Goal: Task Accomplishment & Management: Manage account settings

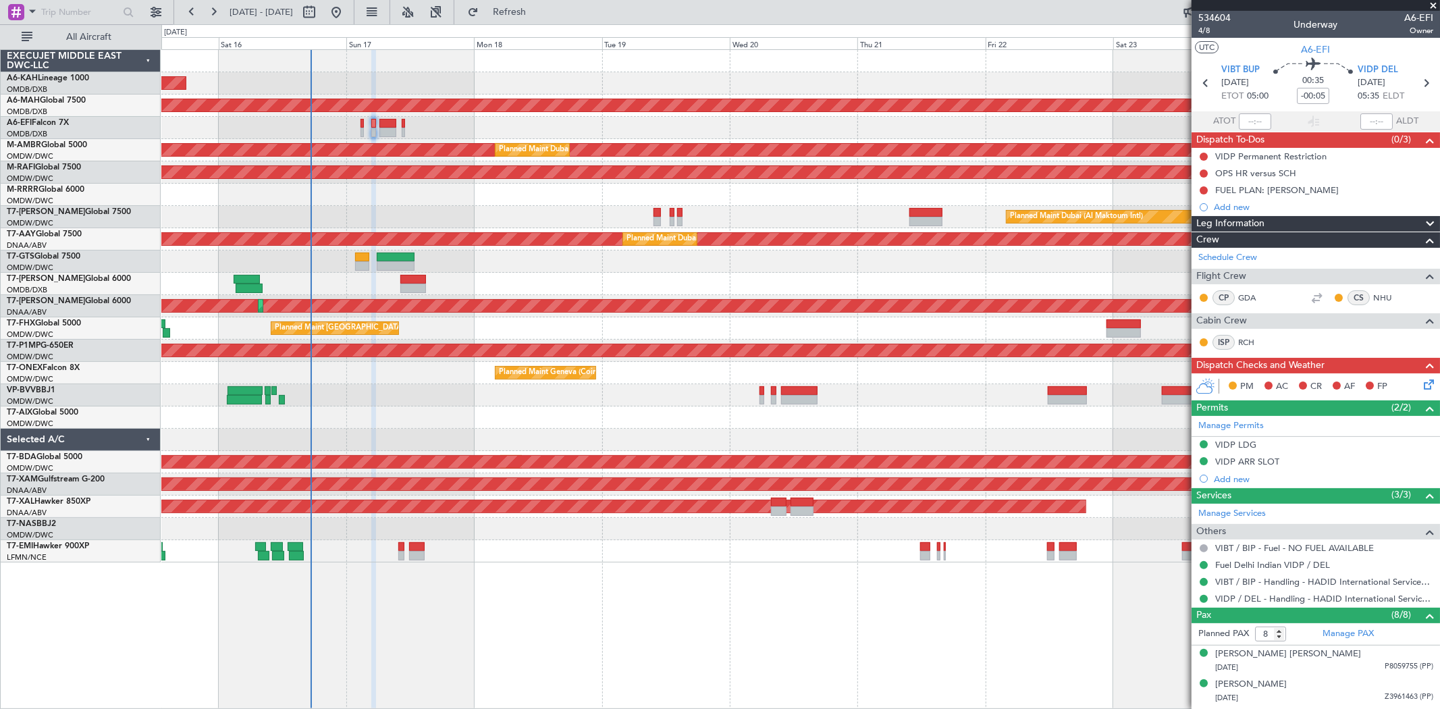
click at [359, 122] on div at bounding box center [800, 128] width 1278 height 22
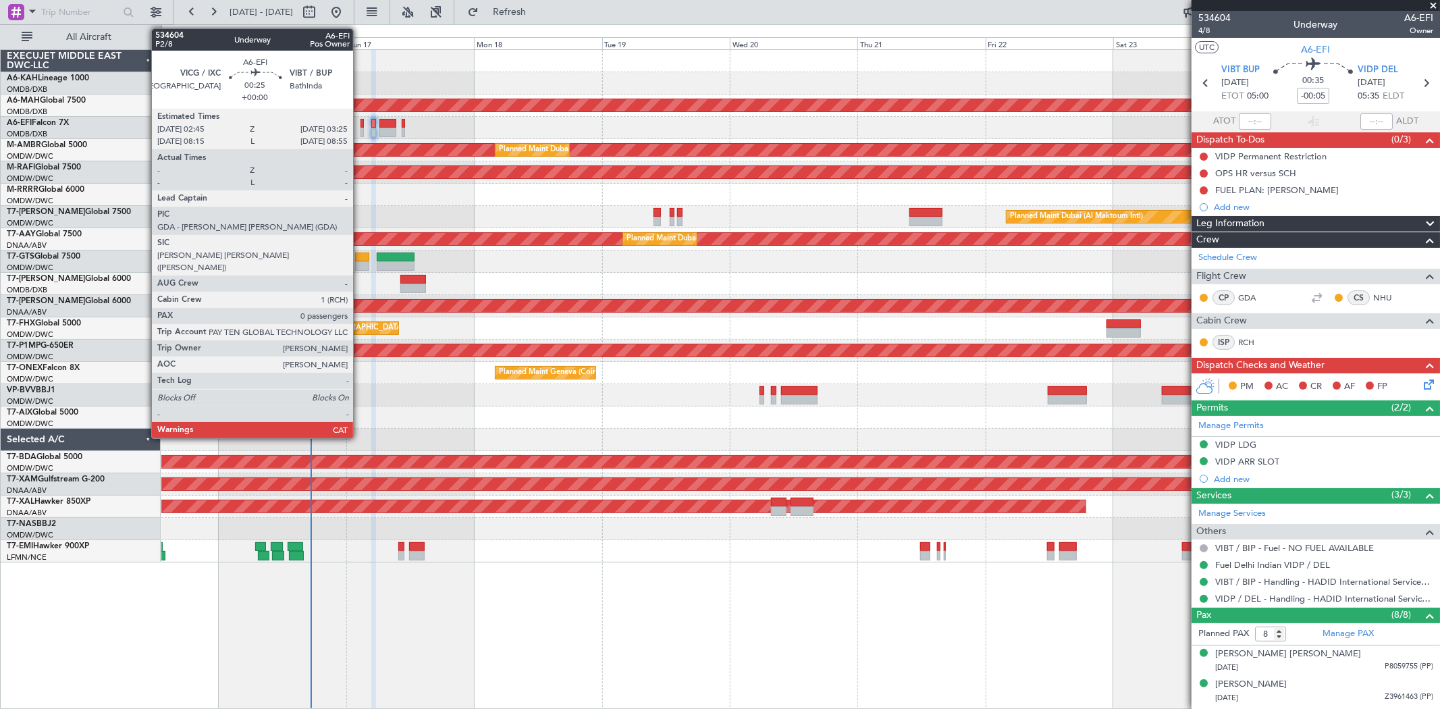
click at [360, 124] on div at bounding box center [362, 123] width 4 height 9
click at [362, 125] on div at bounding box center [362, 123] width 4 height 9
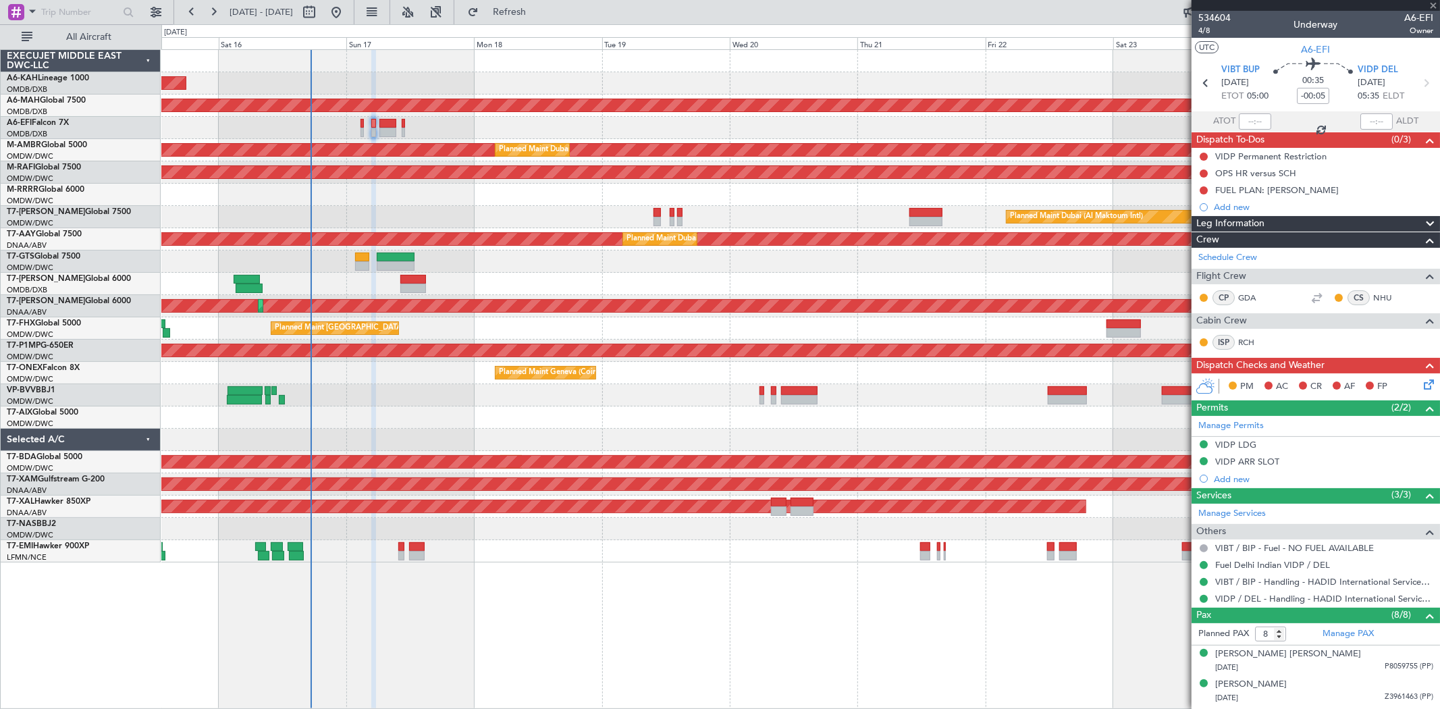
type input "0"
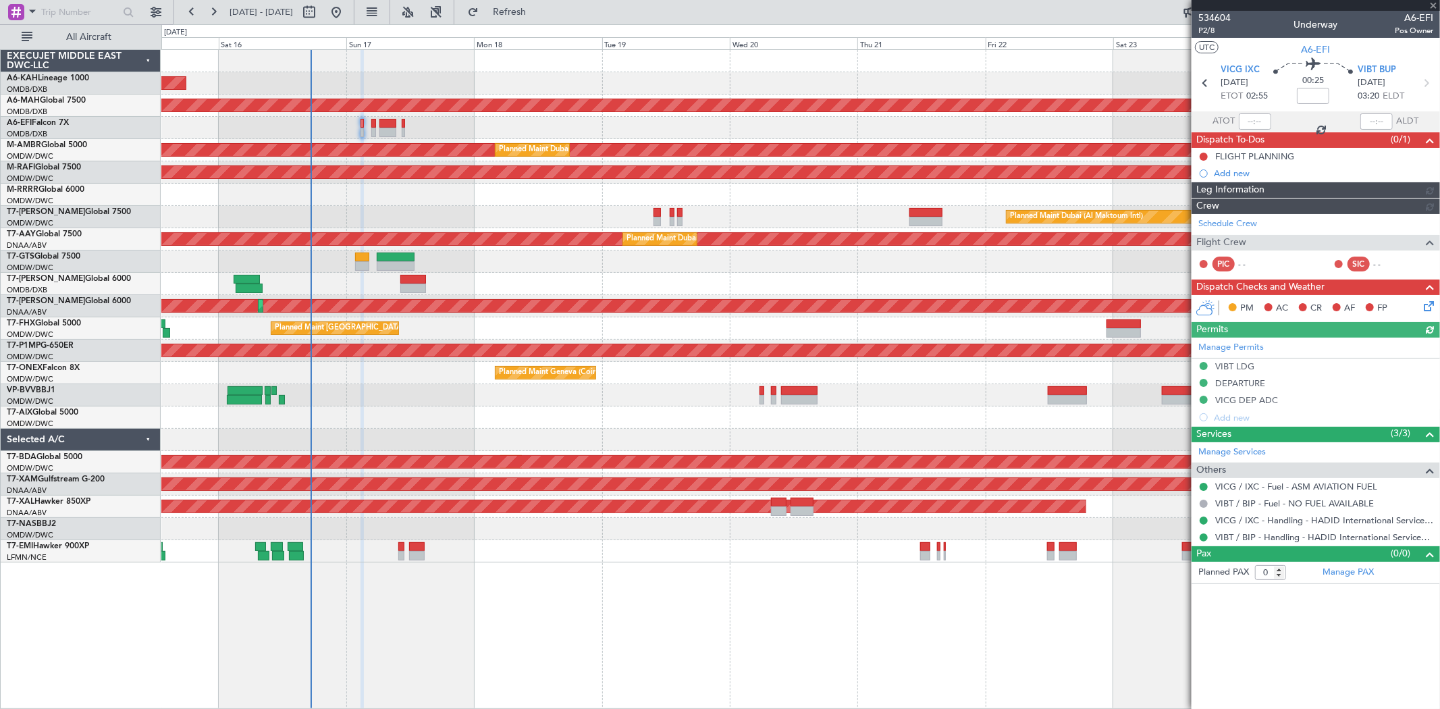
type input "[PERSON_NAME] ([PERSON_NAME])"
type input "7028"
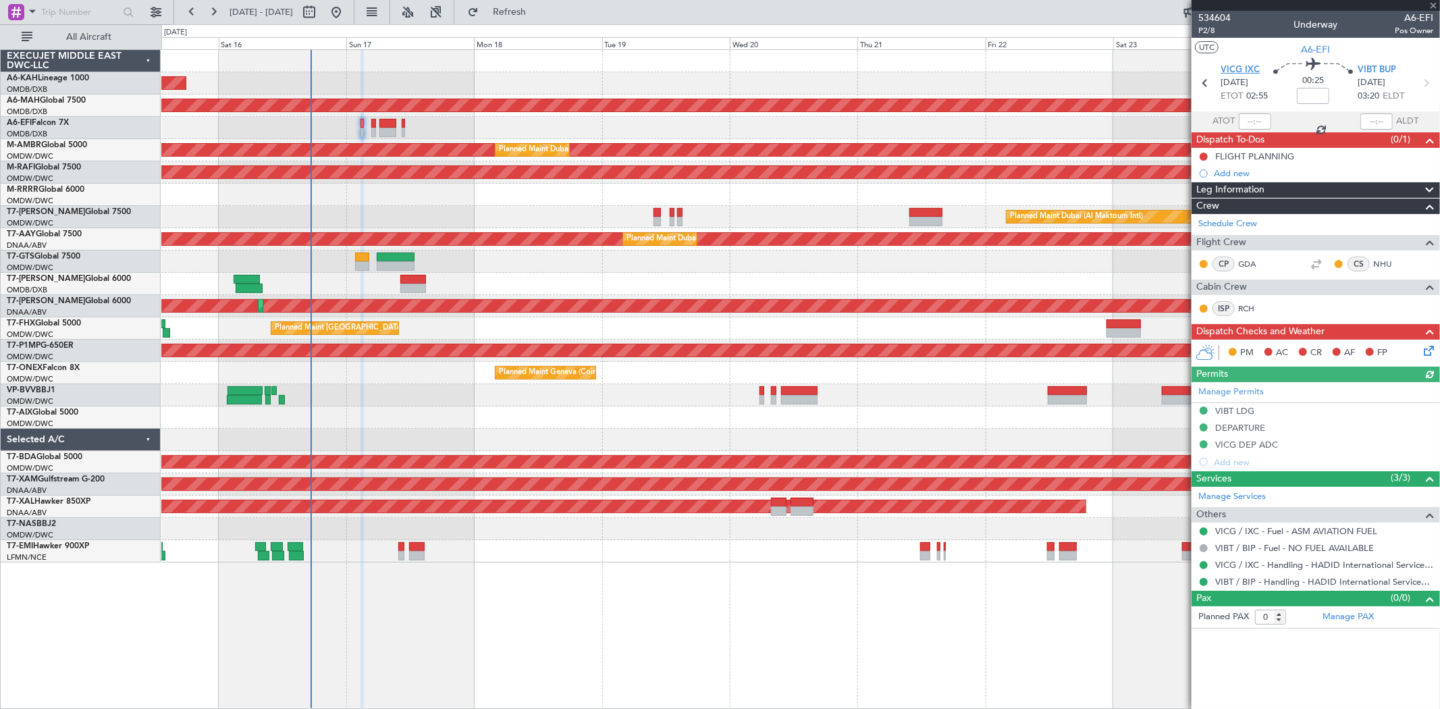
click at [1238, 66] on span "VICG IXC" at bounding box center [1240, 69] width 39 height 13
type input "[PERSON_NAME] ([PERSON_NAME])"
type input "7028"
click at [1203, 155] on button at bounding box center [1203, 157] width 8 height 8
drag, startPoint x: 1201, startPoint y: 213, endPoint x: 1294, endPoint y: 237, distance: 95.6
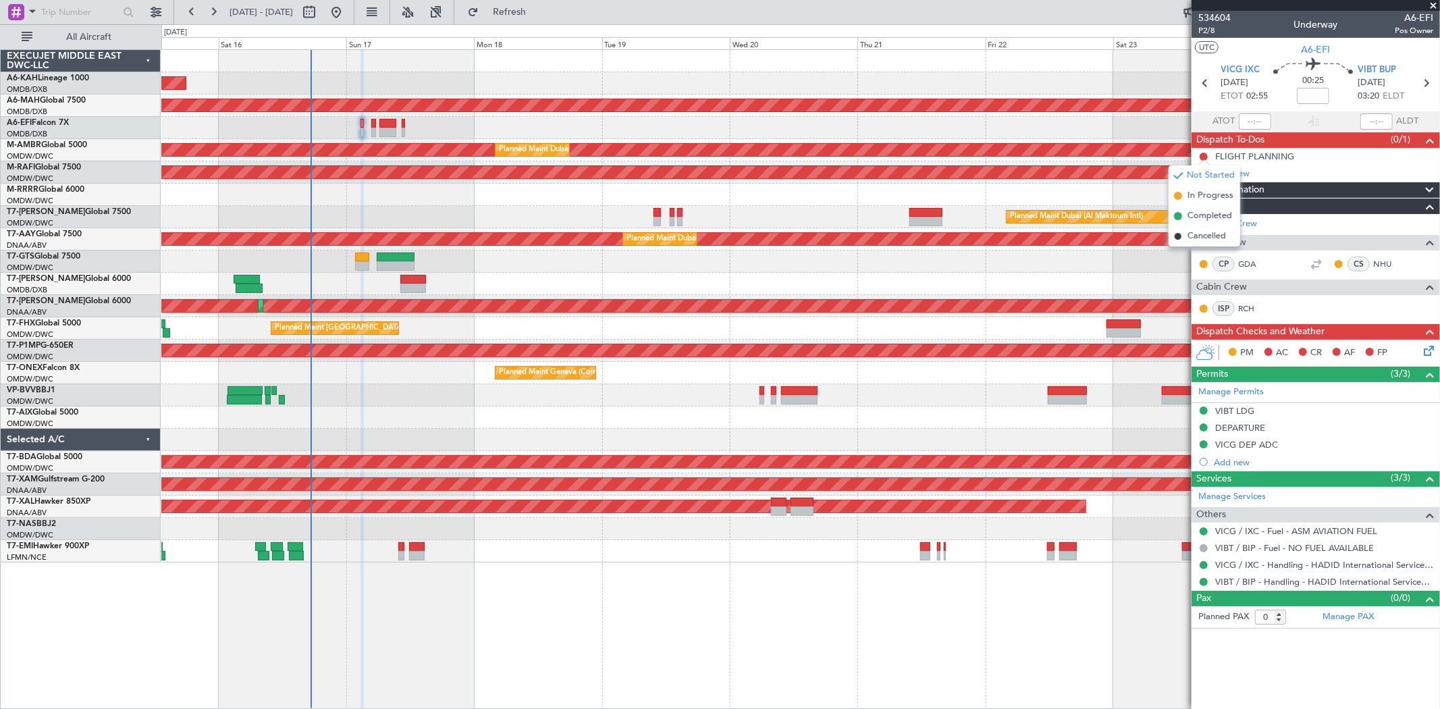
click at [1201, 213] on span "Completed" at bounding box center [1209, 215] width 45 height 13
click at [1427, 344] on icon at bounding box center [1426, 348] width 11 height 11
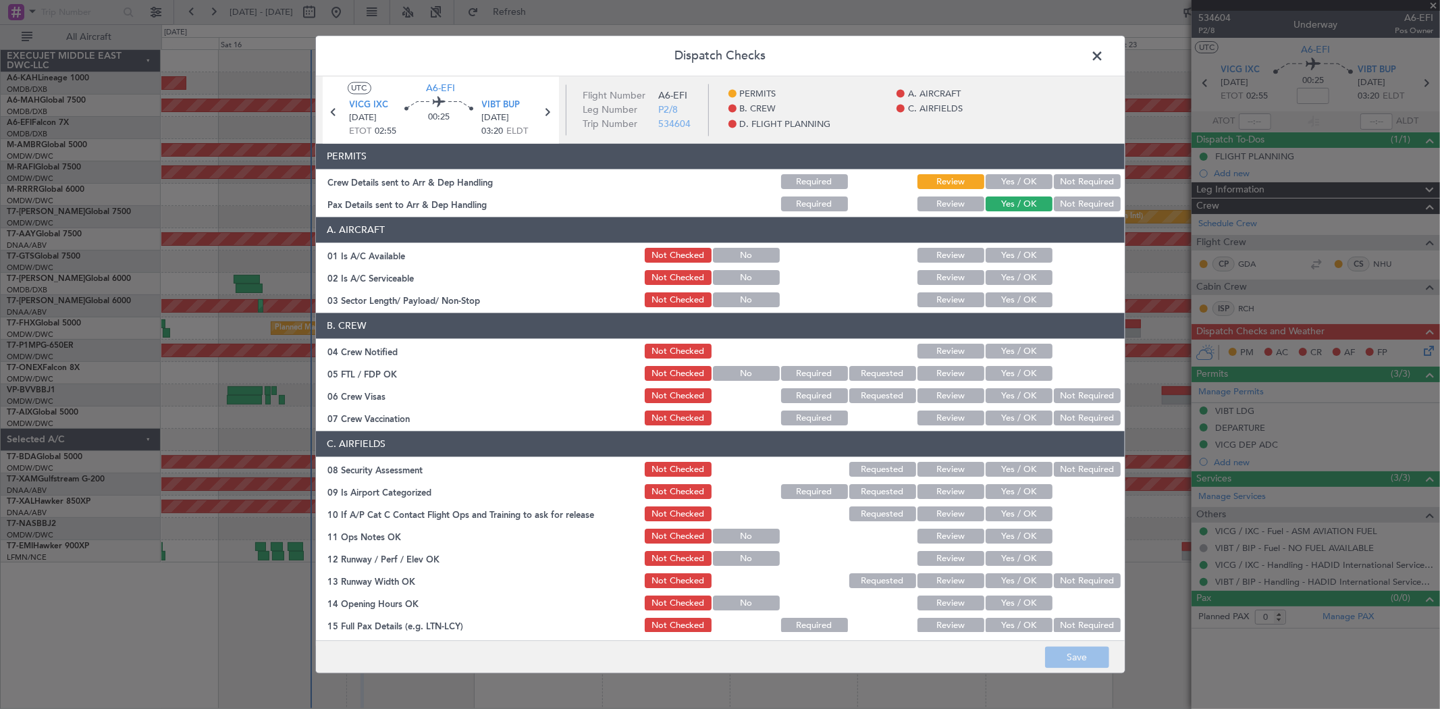
click at [1020, 178] on button "Yes / OK" at bounding box center [1018, 182] width 67 height 15
drag, startPoint x: 1002, startPoint y: 248, endPoint x: 1006, endPoint y: 269, distance: 20.6
click at [1002, 250] on button "Yes / OK" at bounding box center [1018, 255] width 67 height 15
drag, startPoint x: 1006, startPoint y: 274, endPoint x: 1006, endPoint y: 288, distance: 14.2
click at [1006, 275] on button "Yes / OK" at bounding box center [1018, 278] width 67 height 15
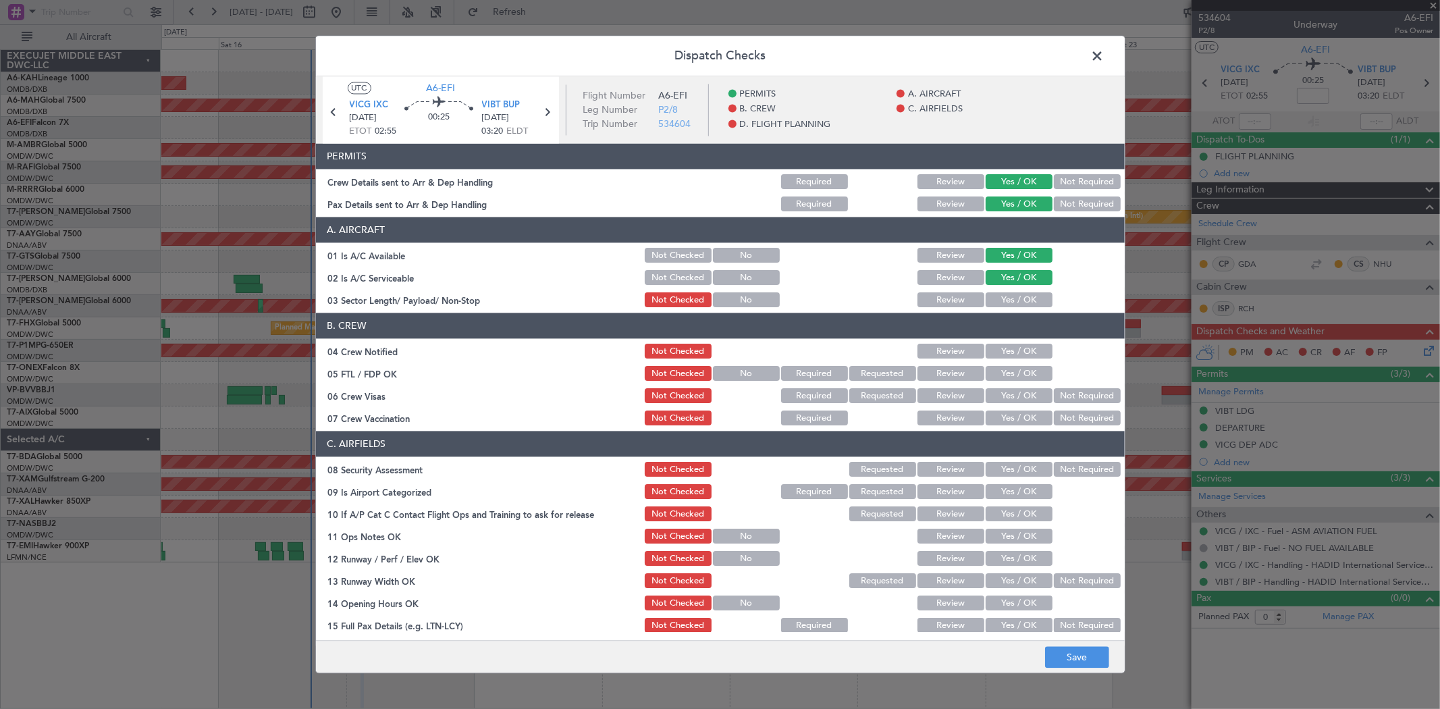
click at [1004, 306] on button "Yes / OK" at bounding box center [1018, 300] width 67 height 15
drag, startPoint x: 1001, startPoint y: 351, endPoint x: 1001, endPoint y: 369, distance: 17.5
click at [1001, 352] on button "Yes / OK" at bounding box center [1018, 351] width 67 height 15
click at [1001, 375] on button "Yes / OK" at bounding box center [1018, 373] width 67 height 15
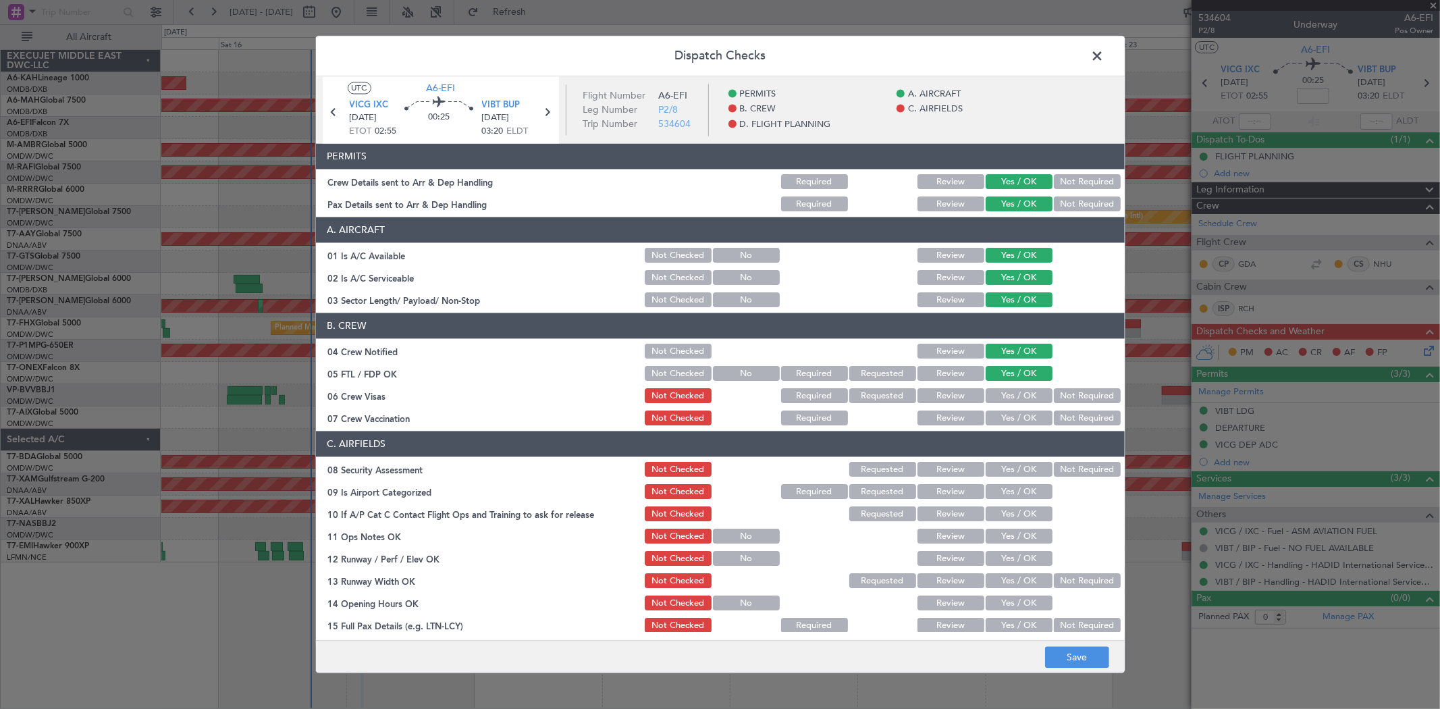
click at [1002, 397] on button "Yes / OK" at bounding box center [1018, 396] width 67 height 15
drag, startPoint x: 1002, startPoint y: 413, endPoint x: 1006, endPoint y: 463, distance: 50.1
click at [1001, 414] on button "Yes / OK" at bounding box center [1018, 418] width 67 height 15
click at [1000, 462] on button "Yes / OK" at bounding box center [1018, 469] width 67 height 15
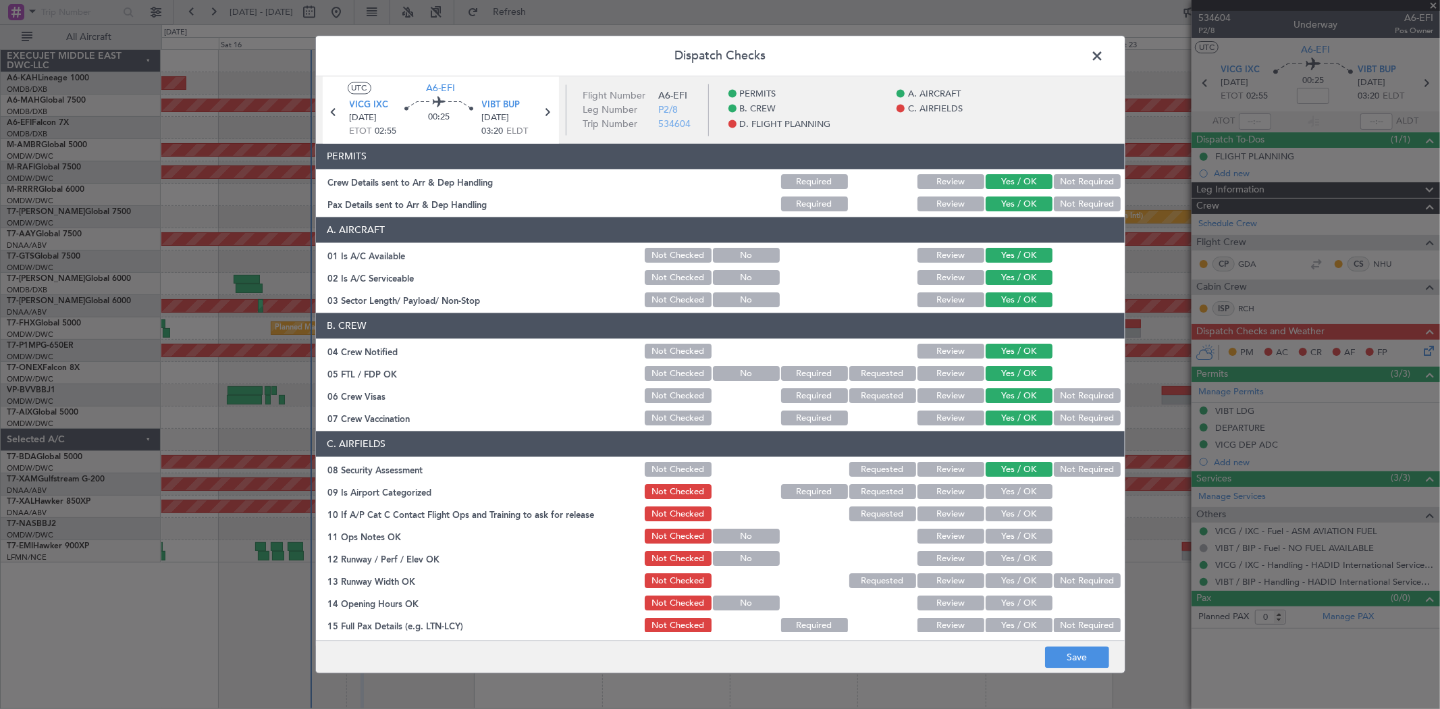
drag, startPoint x: 1001, startPoint y: 485, endPoint x: 1001, endPoint y: 508, distance: 22.9
click at [1001, 486] on button "Yes / OK" at bounding box center [1018, 492] width 67 height 15
click at [1001, 511] on button "Yes / OK" at bounding box center [1018, 514] width 67 height 15
click at [997, 536] on button "Yes / OK" at bounding box center [1018, 536] width 67 height 15
click at [997, 559] on button "Yes / OK" at bounding box center [1018, 558] width 67 height 15
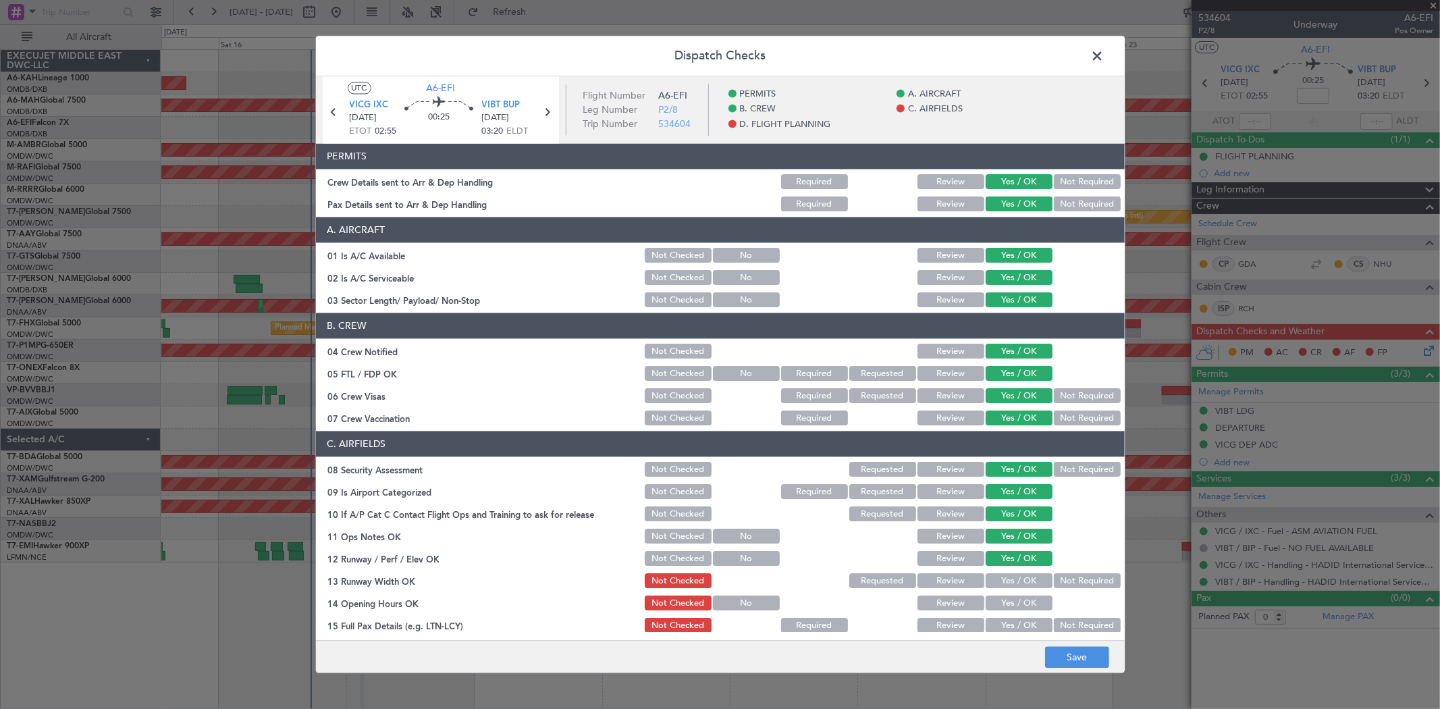
drag, startPoint x: 997, startPoint y: 579, endPoint x: 998, endPoint y: 601, distance: 22.3
click at [997, 581] on button "Yes / OK" at bounding box center [1018, 581] width 67 height 15
click at [996, 603] on button "Yes / OK" at bounding box center [1018, 603] width 67 height 15
click at [992, 624] on button "Yes / OK" at bounding box center [1018, 625] width 67 height 15
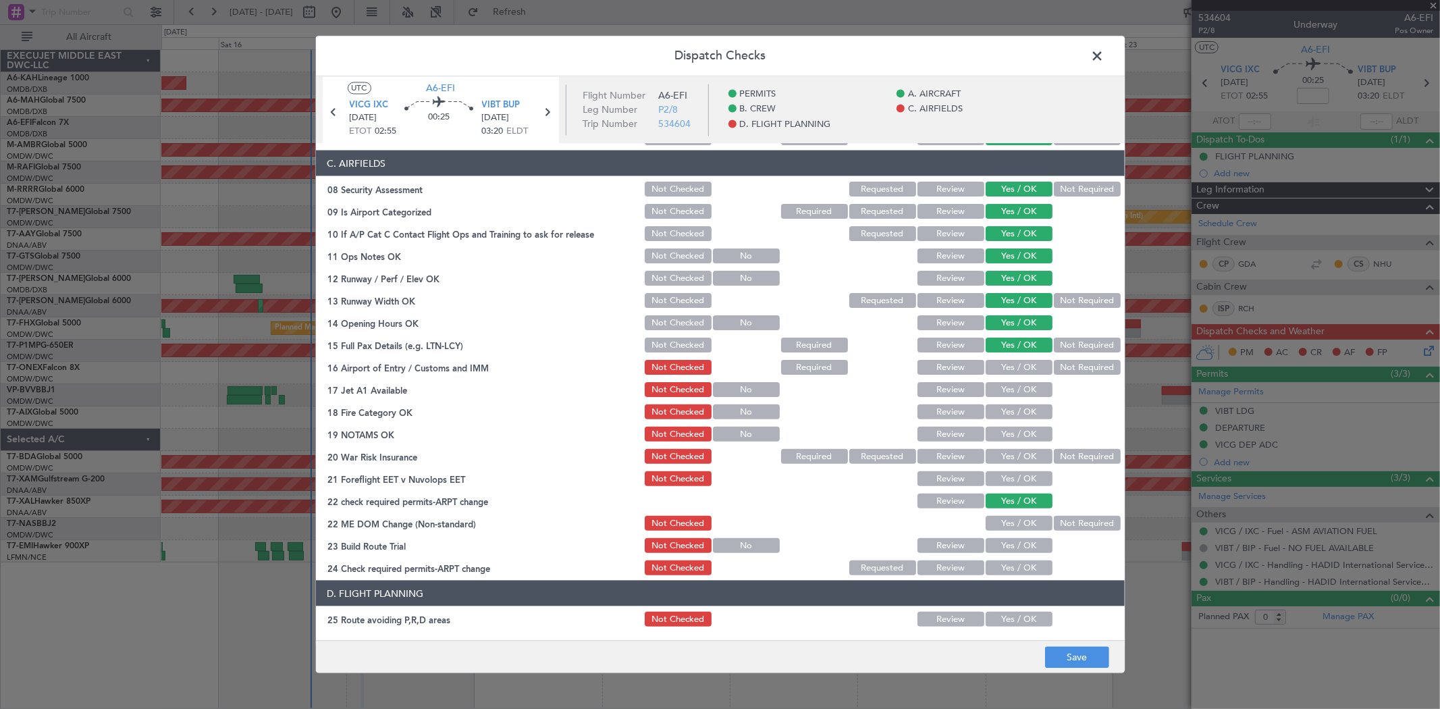
scroll to position [300, 0]
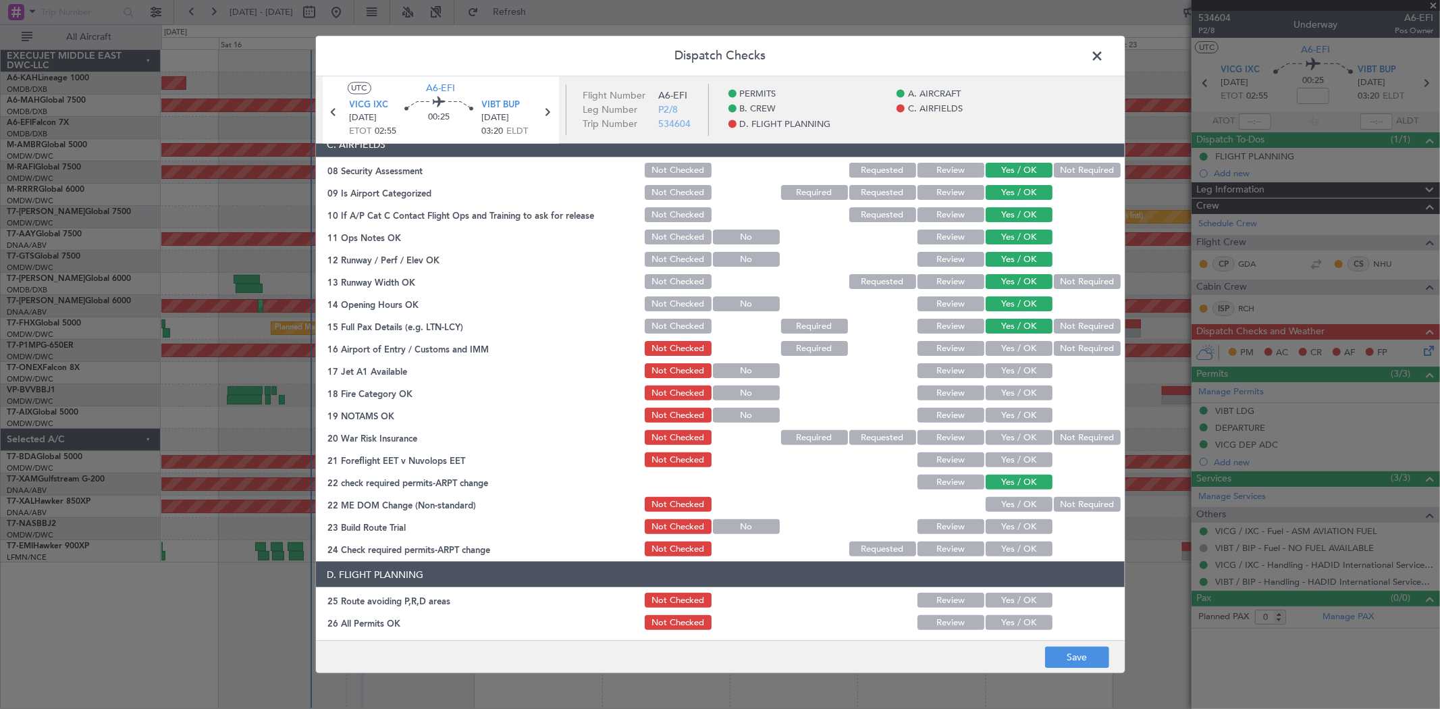
drag, startPoint x: 1025, startPoint y: 345, endPoint x: 1008, endPoint y: 373, distance: 32.6
click at [1021, 346] on button "Yes / OK" at bounding box center [1018, 348] width 67 height 15
click at [1008, 375] on button "Yes / OK" at bounding box center [1018, 370] width 67 height 15
drag, startPoint x: 1006, startPoint y: 392, endPoint x: 1003, endPoint y: 413, distance: 21.2
click at [1006, 393] on button "Yes / OK" at bounding box center [1018, 392] width 67 height 15
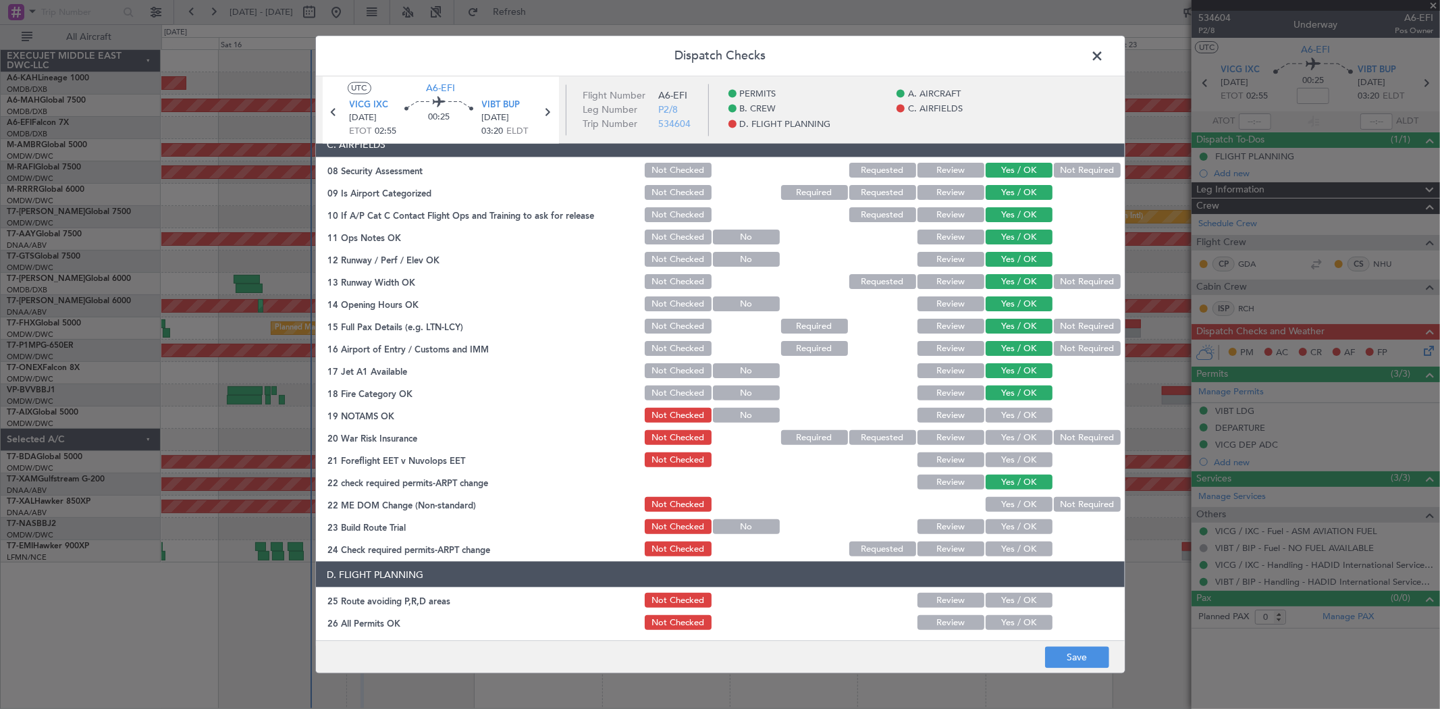
drag, startPoint x: 1002, startPoint y: 413, endPoint x: 1002, endPoint y: 420, distance: 6.8
click at [1002, 414] on button "Yes / OK" at bounding box center [1018, 415] width 67 height 15
click at [1001, 435] on button "Yes / OK" at bounding box center [1018, 437] width 67 height 15
drag, startPoint x: 1004, startPoint y: 454, endPoint x: 1008, endPoint y: 514, distance: 60.2
click at [1003, 456] on button "Yes / OK" at bounding box center [1018, 459] width 67 height 15
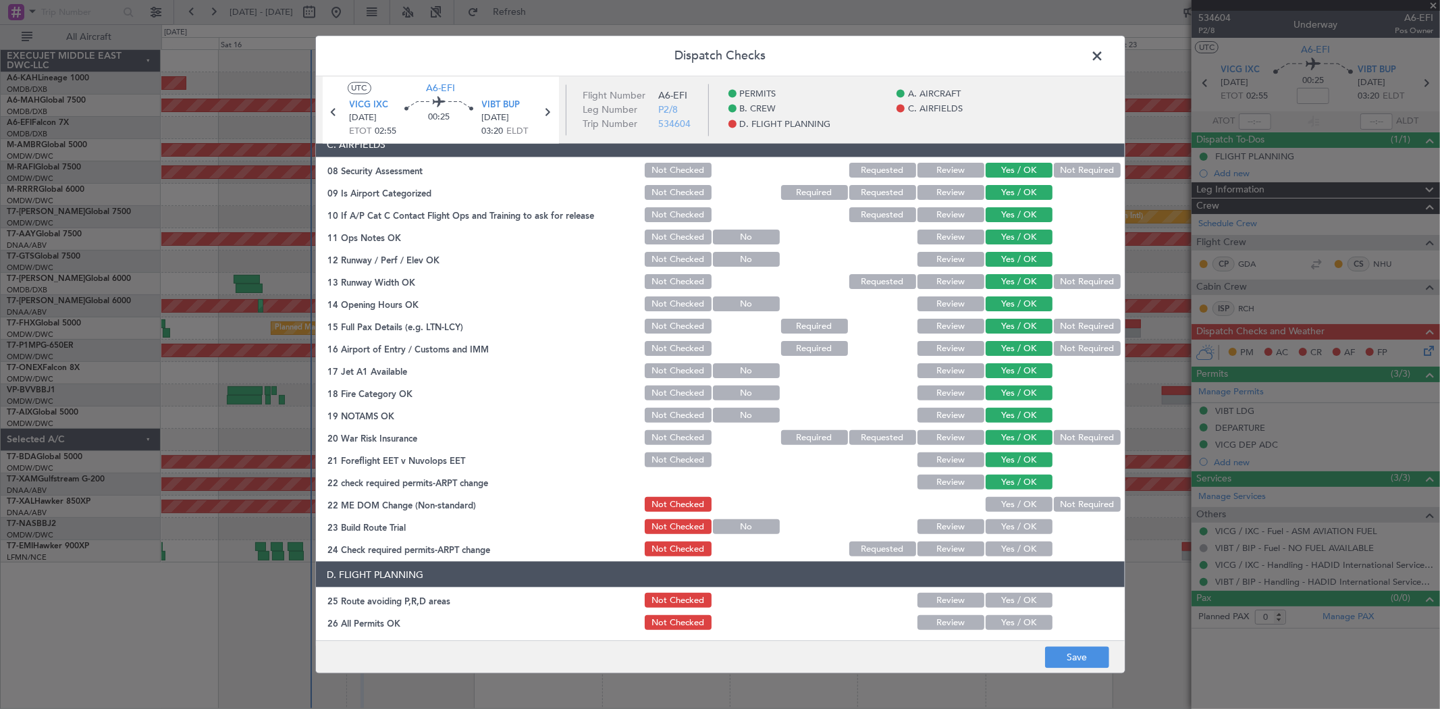
drag, startPoint x: 1003, startPoint y: 503, endPoint x: 1004, endPoint y: 511, distance: 7.5
click at [1003, 504] on button "Yes / OK" at bounding box center [1018, 504] width 67 height 15
click at [1004, 520] on button "Yes / OK" at bounding box center [1018, 526] width 67 height 15
drag, startPoint x: 1000, startPoint y: 543, endPoint x: 1004, endPoint y: 570, distance: 27.3
click at [999, 544] on button "Yes / OK" at bounding box center [1018, 548] width 67 height 15
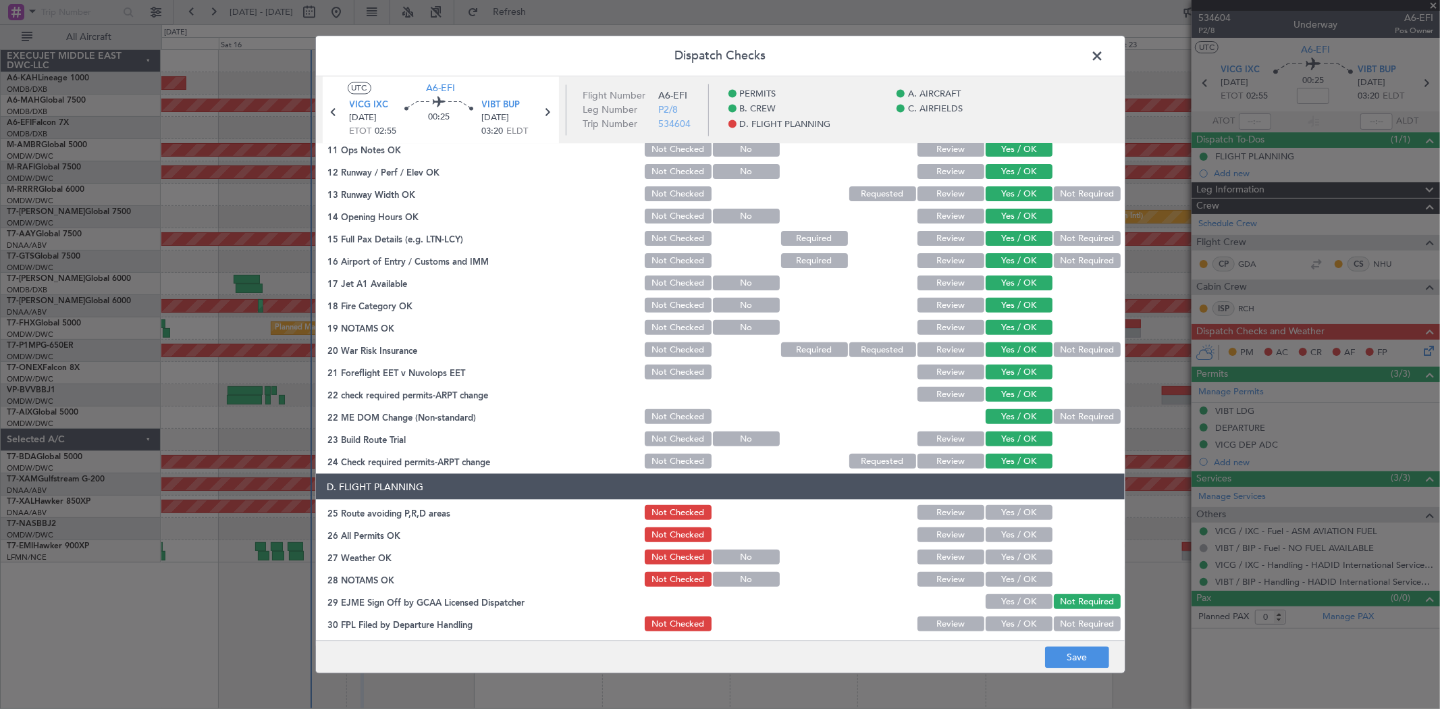
scroll to position [450, 0]
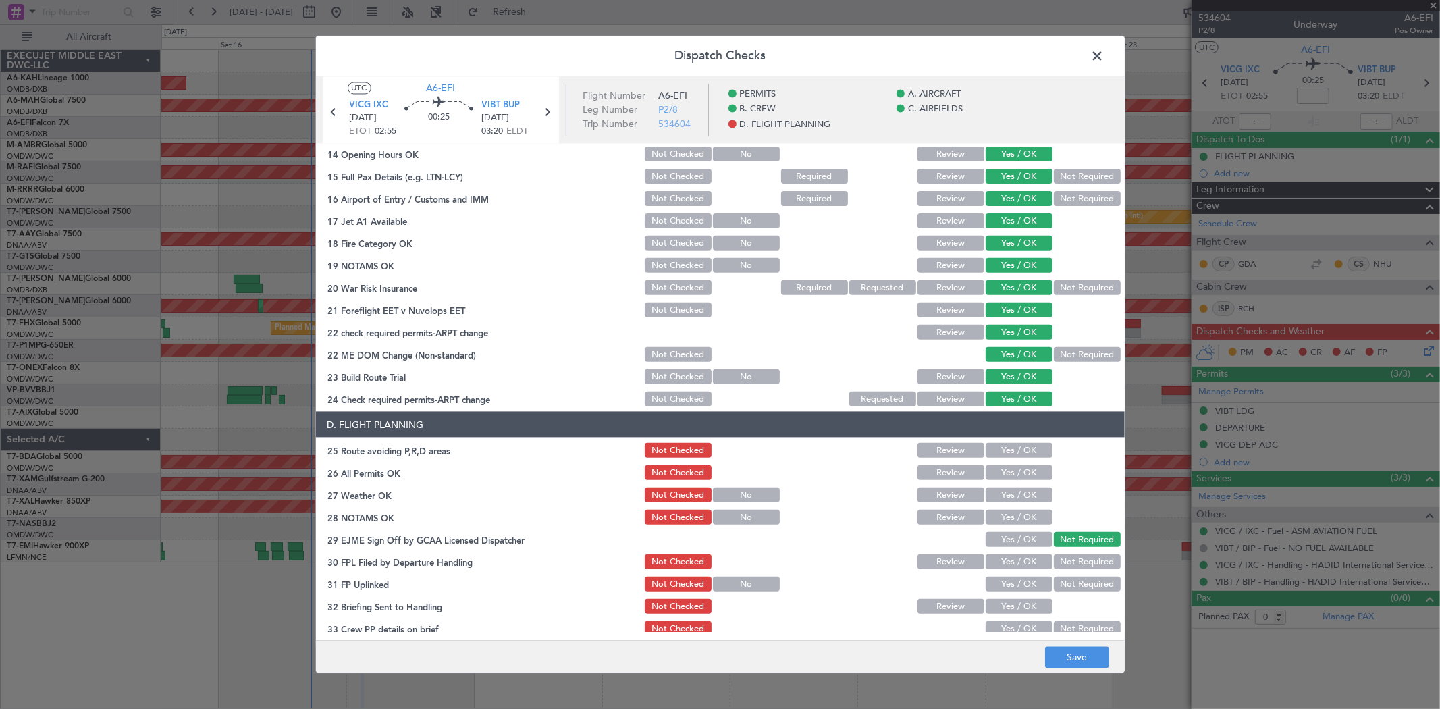
click at [1007, 450] on button "Yes / OK" at bounding box center [1018, 450] width 67 height 15
drag, startPoint x: 1006, startPoint y: 466, endPoint x: 1006, endPoint y: 473, distance: 7.5
click at [1006, 468] on button "Yes / OK" at bounding box center [1018, 472] width 67 height 15
click at [1007, 491] on button "Yes / OK" at bounding box center [1018, 494] width 67 height 15
drag, startPoint x: 1001, startPoint y: 513, endPoint x: 1001, endPoint y: 528, distance: 14.8
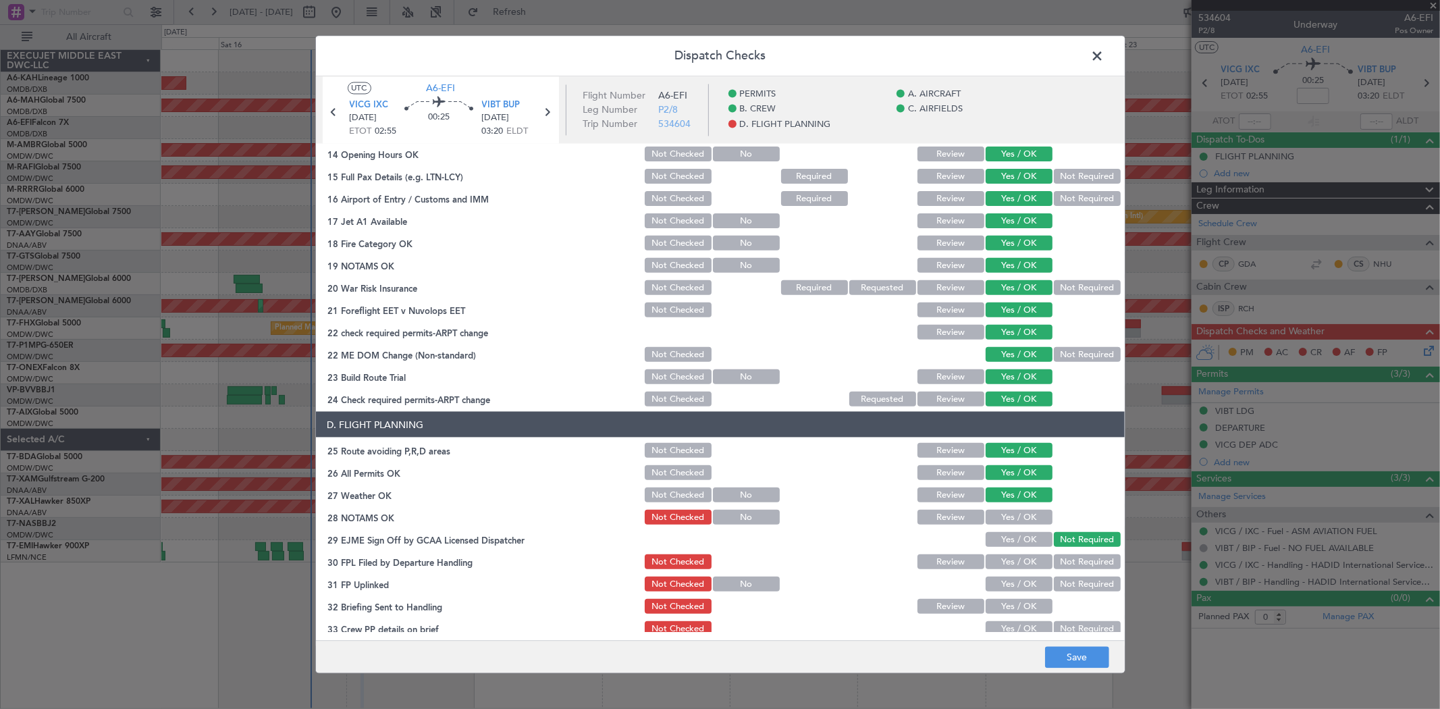
click at [1001, 514] on button "Yes / OK" at bounding box center [1018, 517] width 67 height 15
drag, startPoint x: 1000, startPoint y: 536, endPoint x: 1000, endPoint y: 556, distance: 20.3
click at [1000, 537] on button "Yes / OK" at bounding box center [1018, 539] width 67 height 15
drag, startPoint x: 999, startPoint y: 561, endPoint x: 998, endPoint y: 568, distance: 7.5
click at [998, 562] on button "Yes / OK" at bounding box center [1018, 561] width 67 height 15
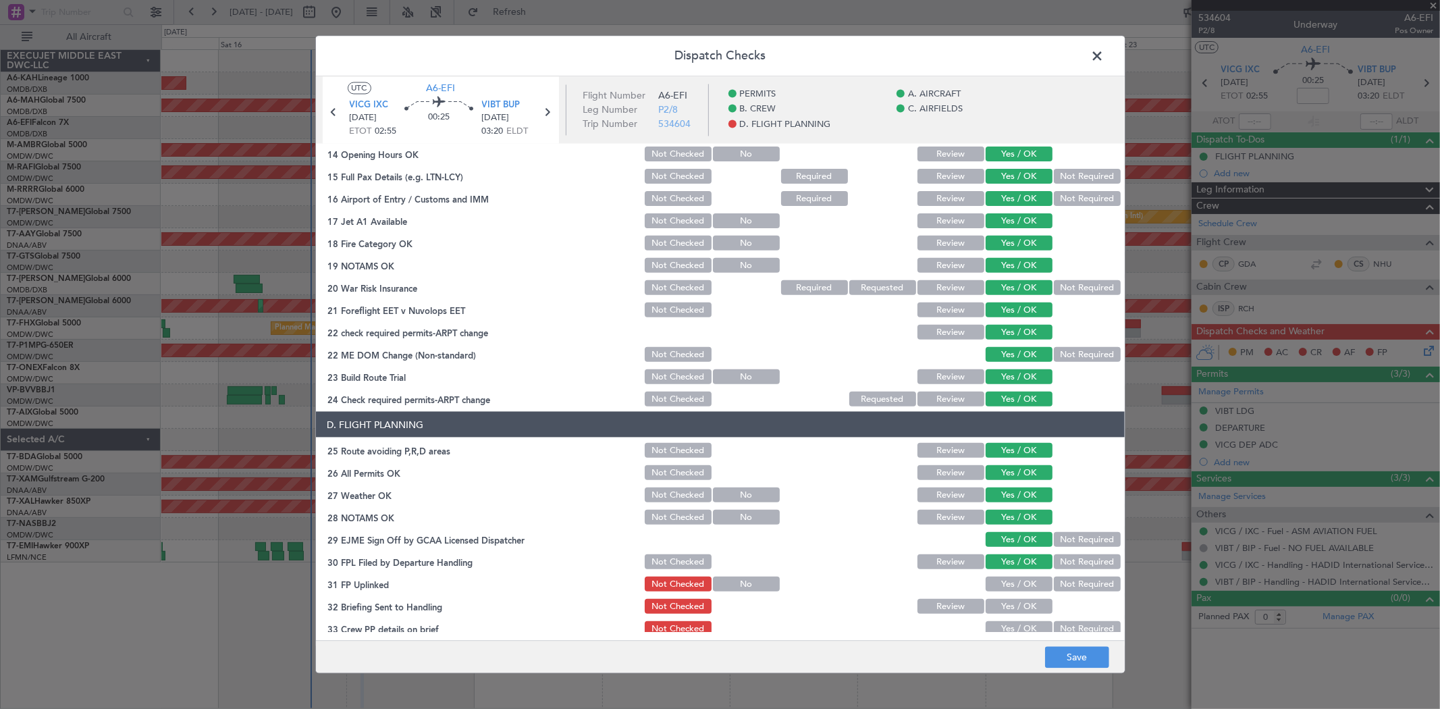
drag, startPoint x: 1000, startPoint y: 582, endPoint x: 1000, endPoint y: 601, distance: 18.2
click at [1000, 583] on button "Yes / OK" at bounding box center [1018, 583] width 67 height 15
drag, startPoint x: 999, startPoint y: 609, endPoint x: 994, endPoint y: 594, distance: 15.6
click at [994, 607] on button "Yes / OK" at bounding box center [1018, 606] width 67 height 15
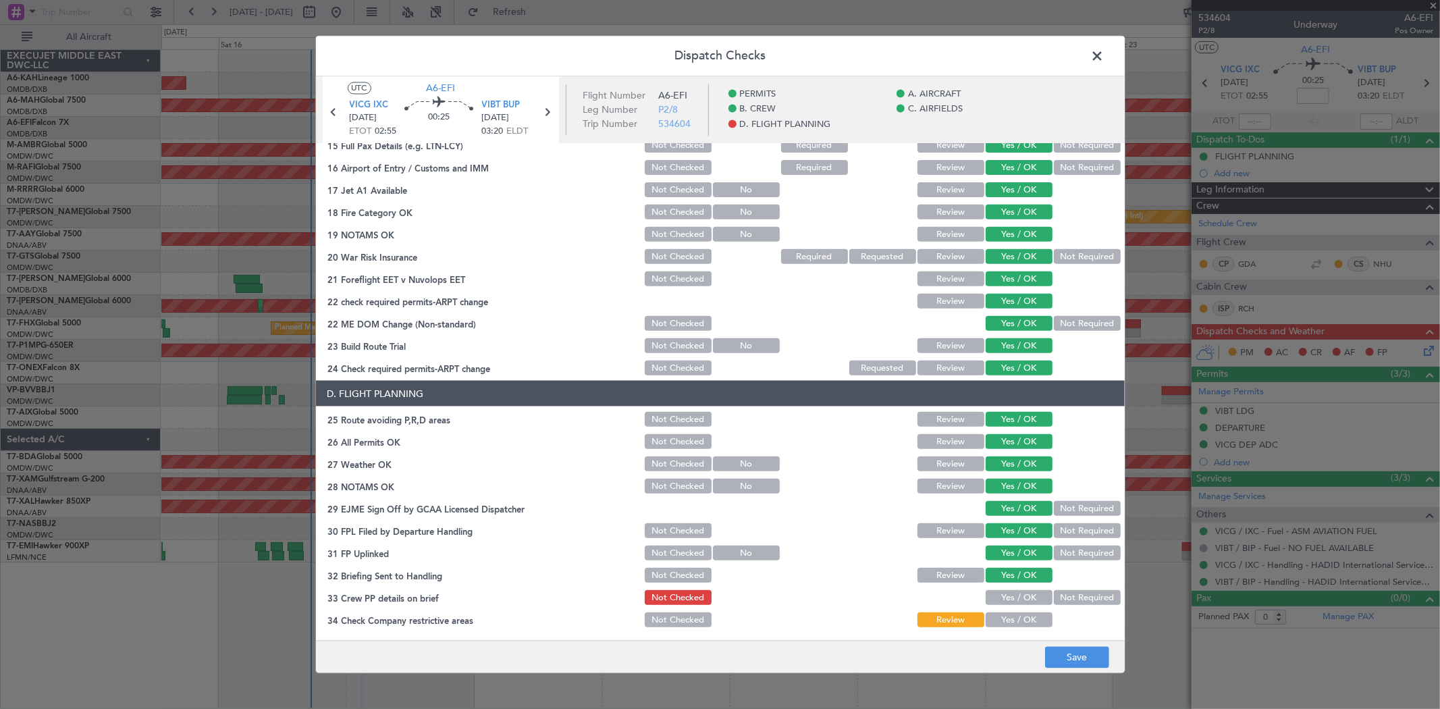
scroll to position [502, 0]
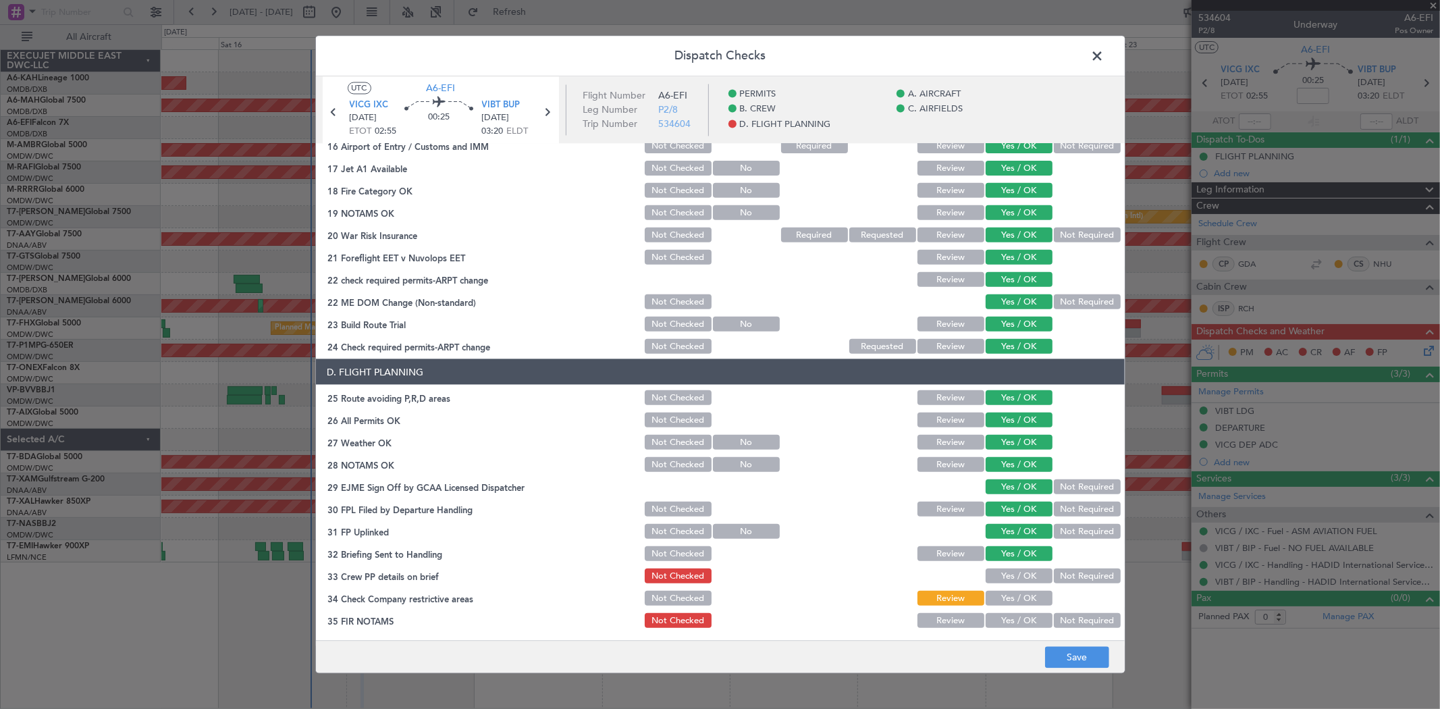
click at [1003, 572] on button "Yes / OK" at bounding box center [1018, 575] width 67 height 15
click at [1004, 605] on div "Yes / OK" at bounding box center [1017, 598] width 68 height 19
drag, startPoint x: 1002, startPoint y: 596, endPoint x: 1006, endPoint y: 620, distance: 24.0
click at [1002, 597] on button "Yes / OK" at bounding box center [1018, 598] width 67 height 15
drag, startPoint x: 1006, startPoint y: 620, endPoint x: 1006, endPoint y: 599, distance: 20.9
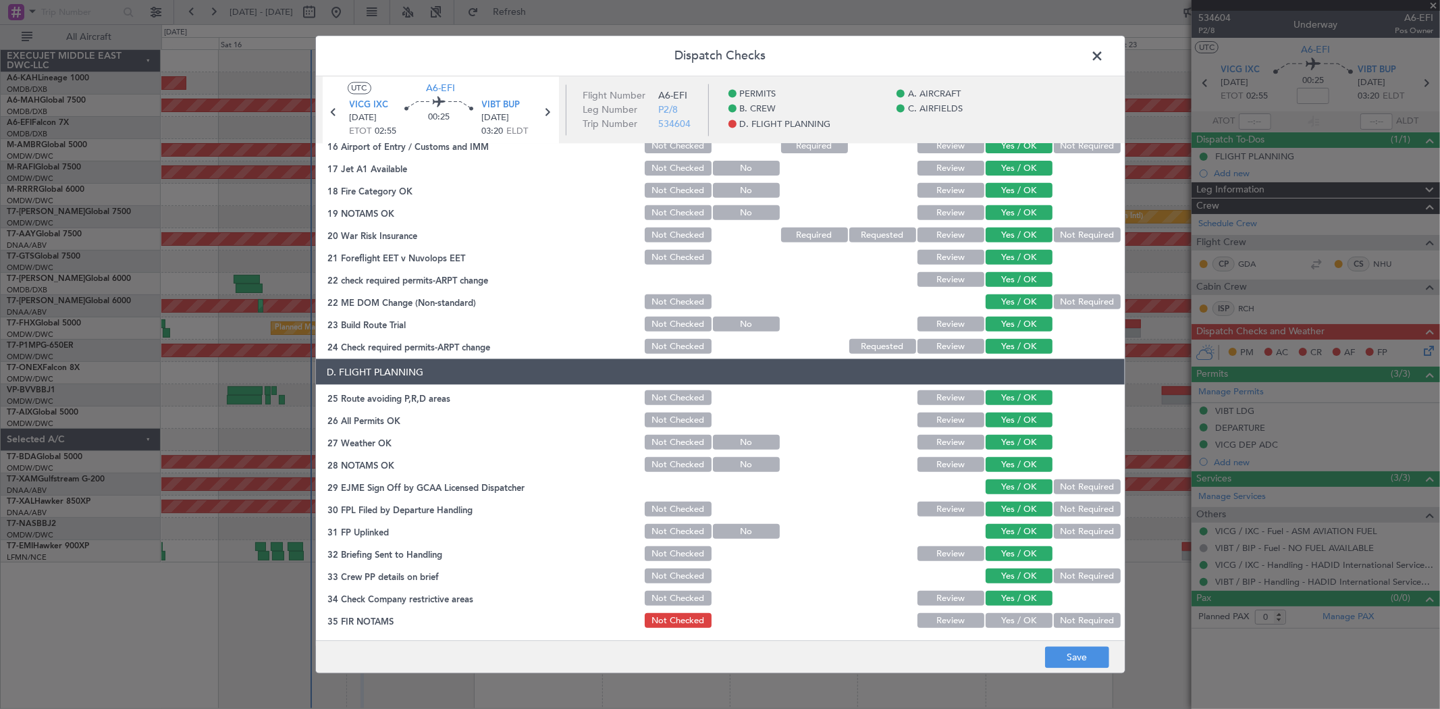
click at [1006, 621] on button "Yes / OK" at bounding box center [1018, 620] width 67 height 15
click at [1070, 657] on button "Save" at bounding box center [1077, 658] width 64 height 22
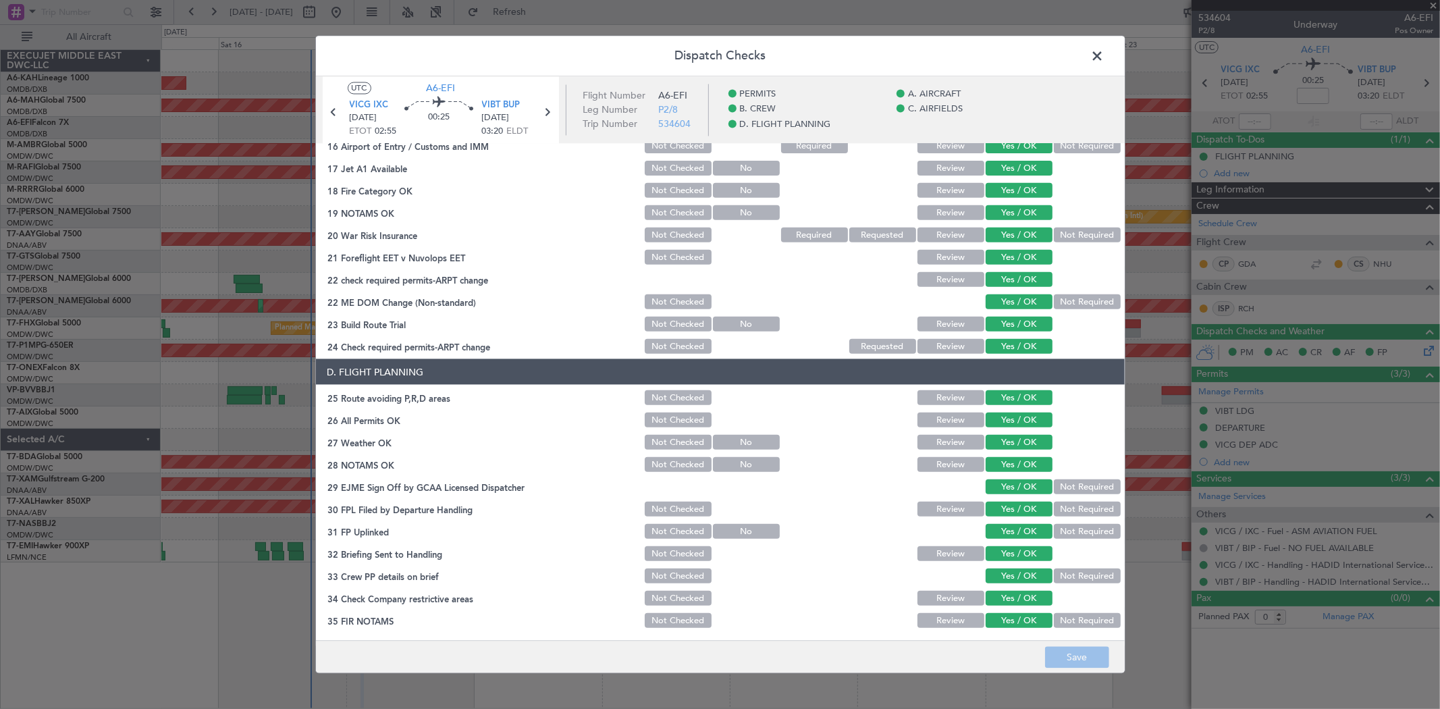
click at [1104, 54] on span at bounding box center [1104, 60] width 0 height 27
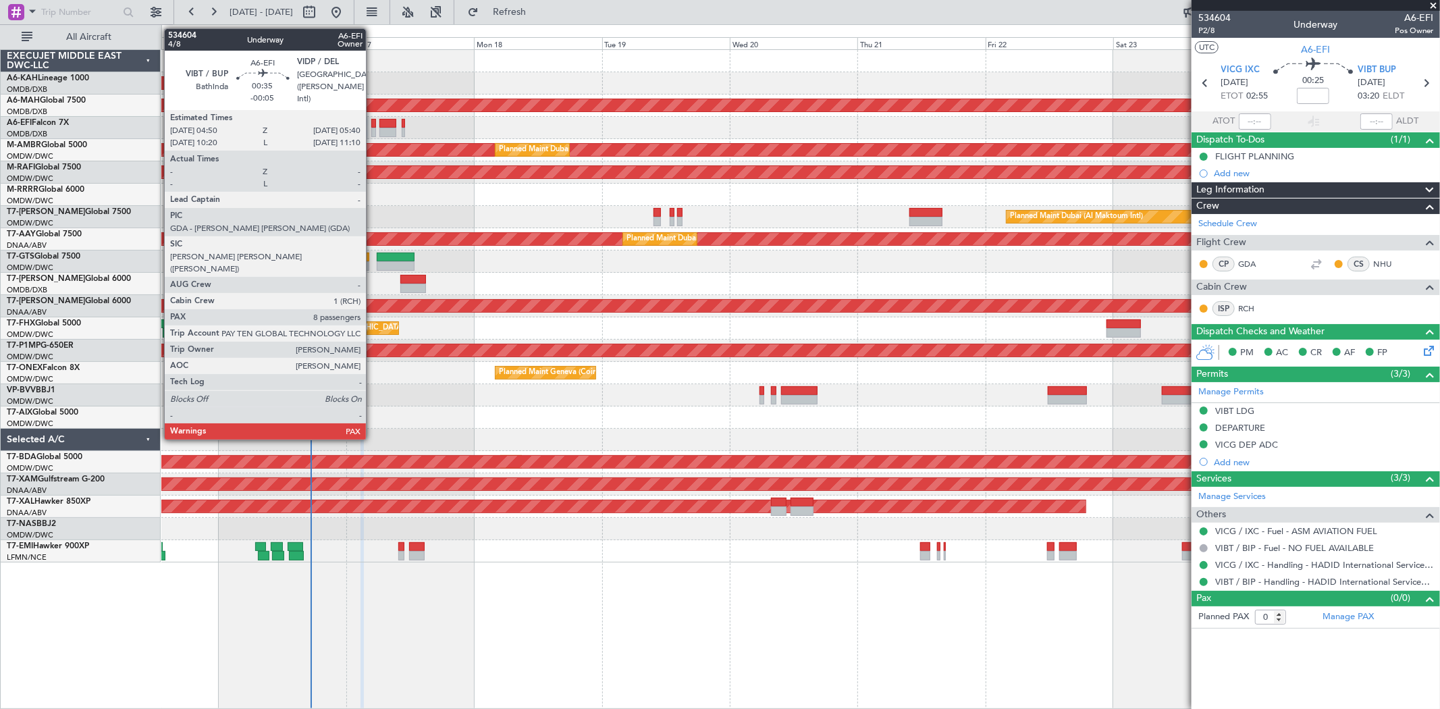
click at [375, 130] on div at bounding box center [373, 132] width 5 height 9
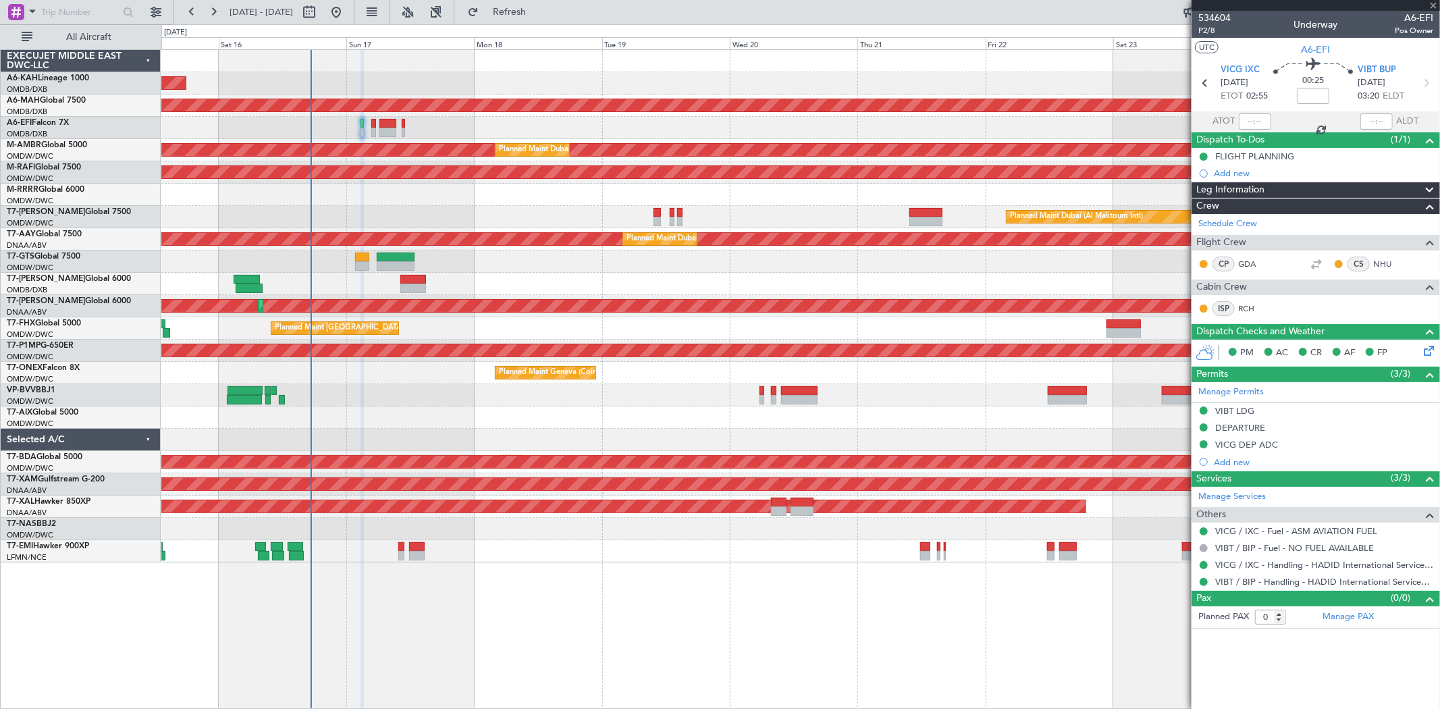
type input "-00:05"
type input "8"
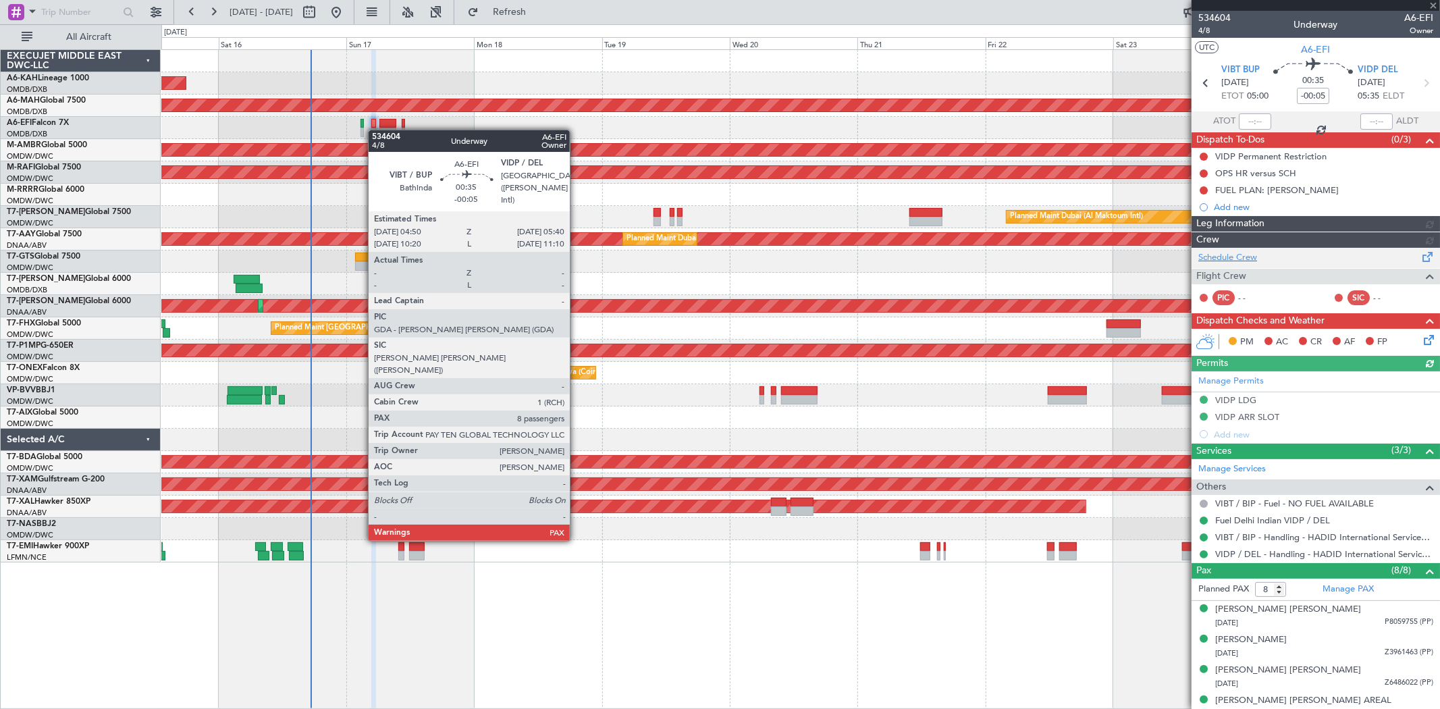
type input "[PERSON_NAME] ([PERSON_NAME])"
type input "7029"
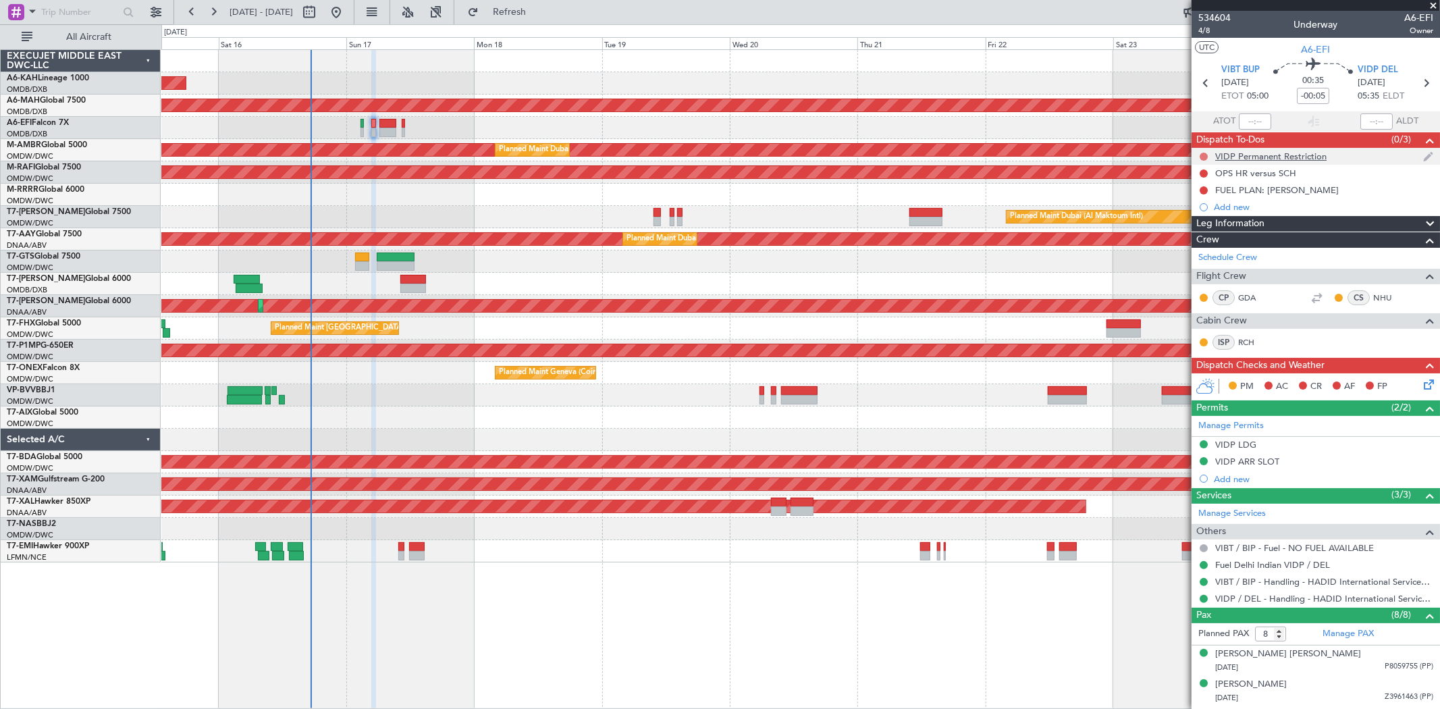
click at [1205, 153] on button at bounding box center [1203, 157] width 8 height 8
drag, startPoint x: 1193, startPoint y: 214, endPoint x: 1203, endPoint y: 180, distance: 35.2
click at [1192, 215] on span "Completed" at bounding box center [1209, 215] width 45 height 13
click at [1203, 173] on button at bounding box center [1203, 173] width 8 height 8
click at [1200, 215] on span "In Progress" at bounding box center [1210, 212] width 46 height 13
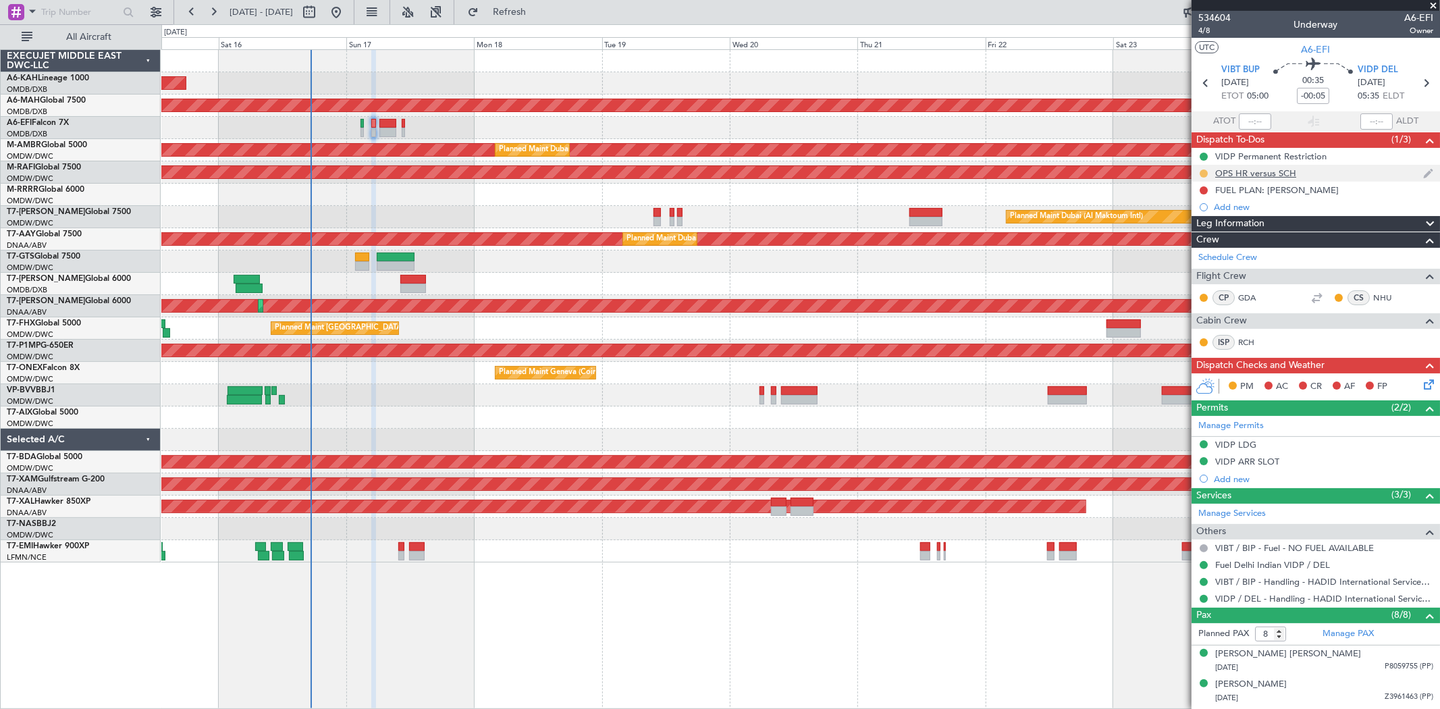
click at [1207, 173] on button at bounding box center [1203, 173] width 8 height 8
click at [1203, 236] on span "Completed" at bounding box center [1209, 232] width 45 height 13
click at [1203, 192] on button at bounding box center [1203, 190] width 8 height 8
click at [1203, 251] on span "Completed" at bounding box center [1209, 249] width 45 height 13
drag, startPoint x: 1415, startPoint y: 393, endPoint x: 1418, endPoint y: 383, distance: 10.5
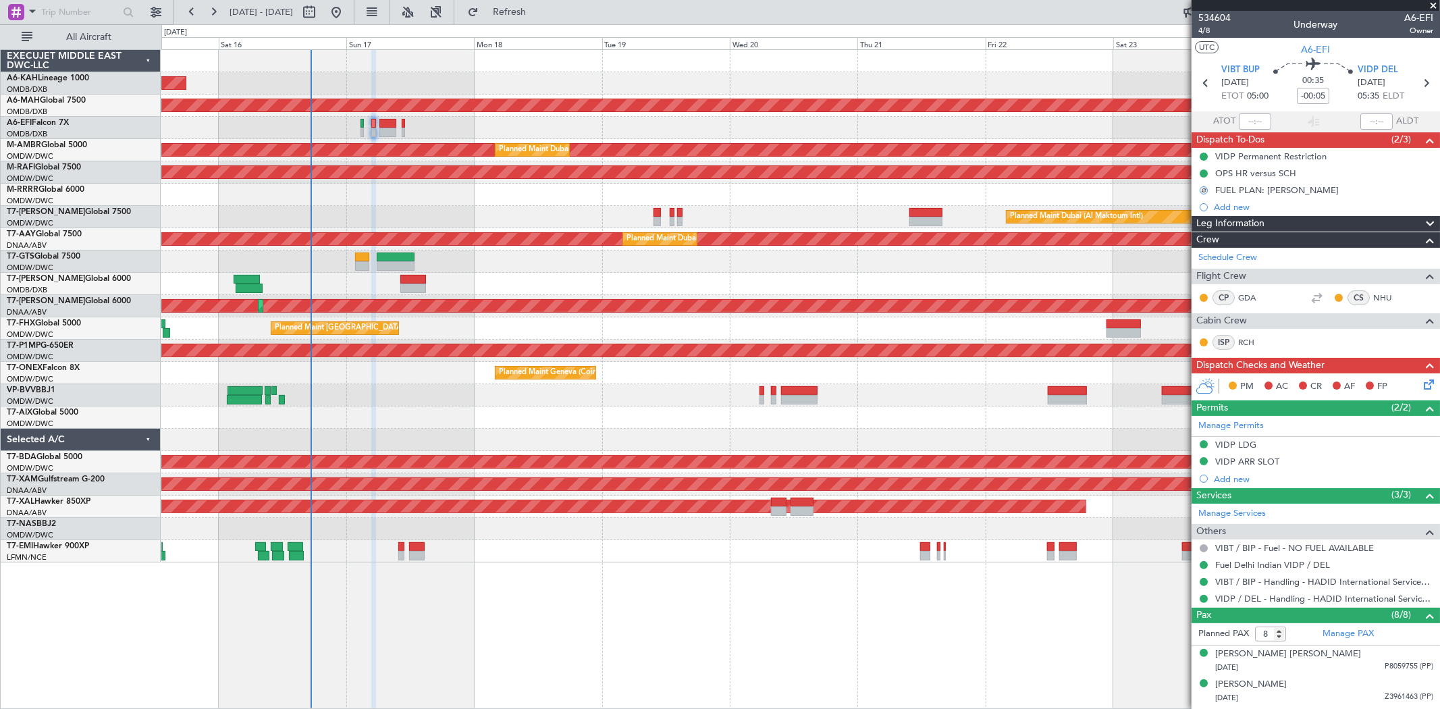
click at [1415, 392] on div "PM AC CR AF FP" at bounding box center [1315, 386] width 248 height 27
click at [1421, 382] on icon at bounding box center [1426, 382] width 11 height 11
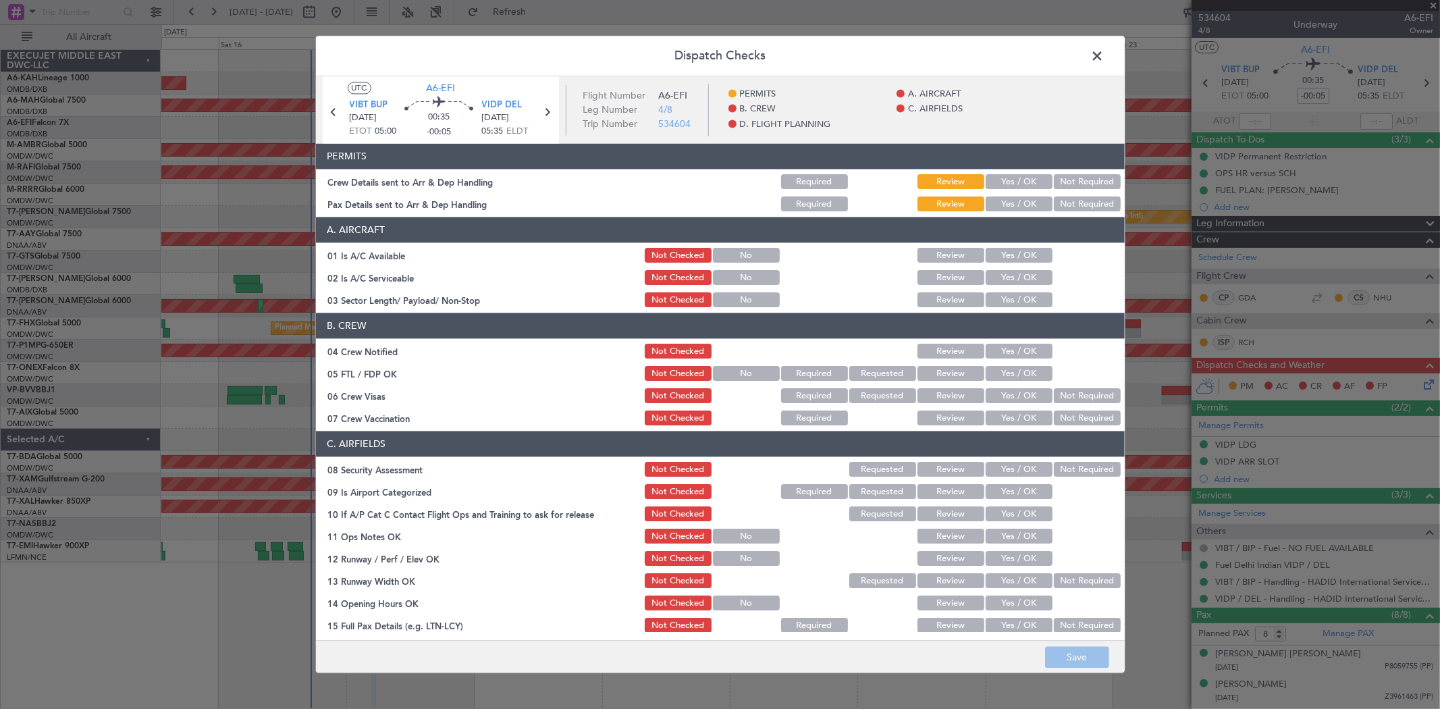
click at [1002, 180] on button "Yes / OK" at bounding box center [1018, 182] width 67 height 15
drag, startPoint x: 1006, startPoint y: 197, endPoint x: 1007, endPoint y: 226, distance: 29.1
click at [1006, 199] on button "Yes / OK" at bounding box center [1018, 204] width 67 height 15
drag, startPoint x: 1003, startPoint y: 244, endPoint x: 1006, endPoint y: 259, distance: 15.8
click at [1003, 245] on section "A. AIRCRAFT 01 Is A/C Available Not Checked No Review Yes / OK 02 Is A/C Servic…" at bounding box center [720, 263] width 809 height 92
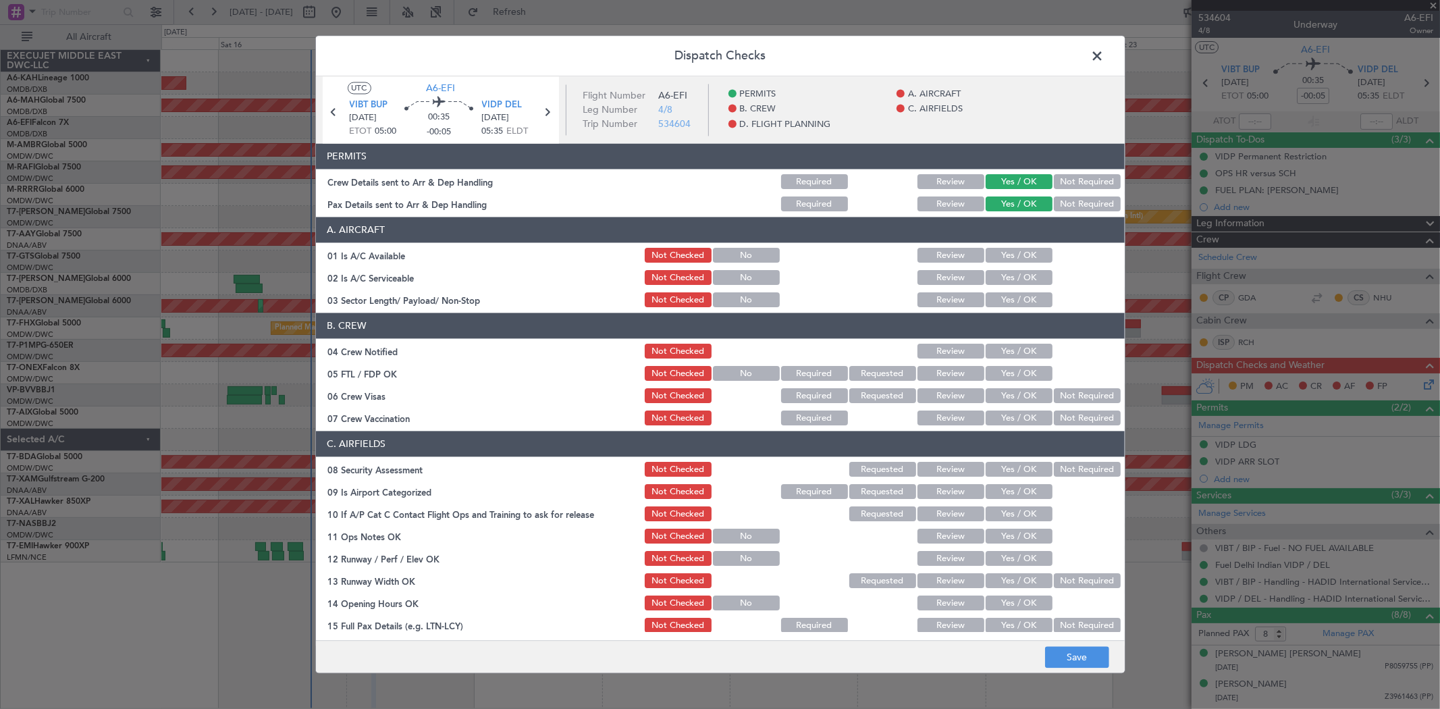
click at [1006, 259] on button "Yes / OK" at bounding box center [1018, 255] width 67 height 15
drag, startPoint x: 1004, startPoint y: 274, endPoint x: 1003, endPoint y: 289, distance: 14.9
click at [1004, 275] on button "Yes / OK" at bounding box center [1018, 278] width 67 height 15
click at [1003, 289] on section "A. AIRCRAFT 01 Is A/C Available Not Checked No Review Yes / OK 02 Is A/C Servic…" at bounding box center [720, 263] width 809 height 92
drag, startPoint x: 1002, startPoint y: 297, endPoint x: 1002, endPoint y: 338, distance: 41.2
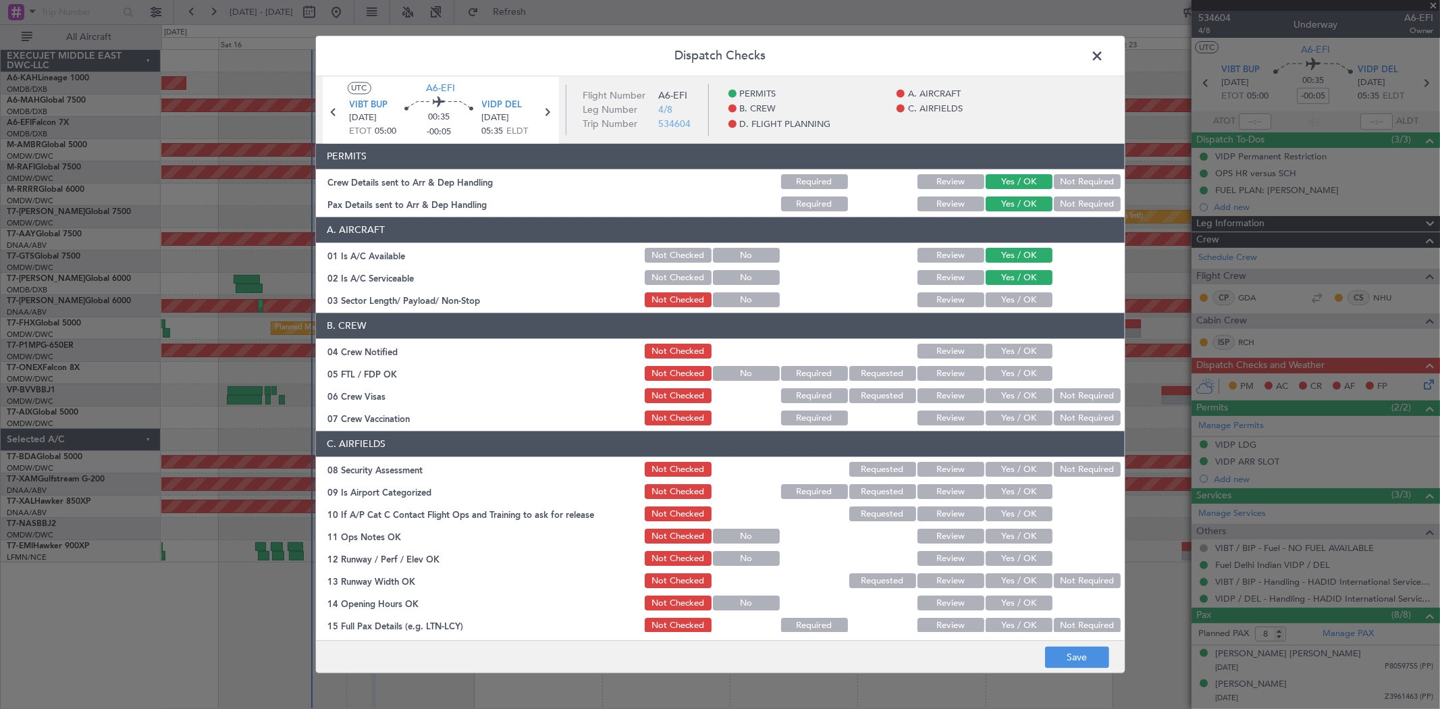
click at [1002, 298] on button "Yes / OK" at bounding box center [1018, 300] width 67 height 15
click at [999, 349] on button "Yes / OK" at bounding box center [1018, 351] width 67 height 15
drag, startPoint x: 1003, startPoint y: 367, endPoint x: 1004, endPoint y: 381, distance: 14.2
click at [1003, 369] on button "Yes / OK" at bounding box center [1018, 373] width 67 height 15
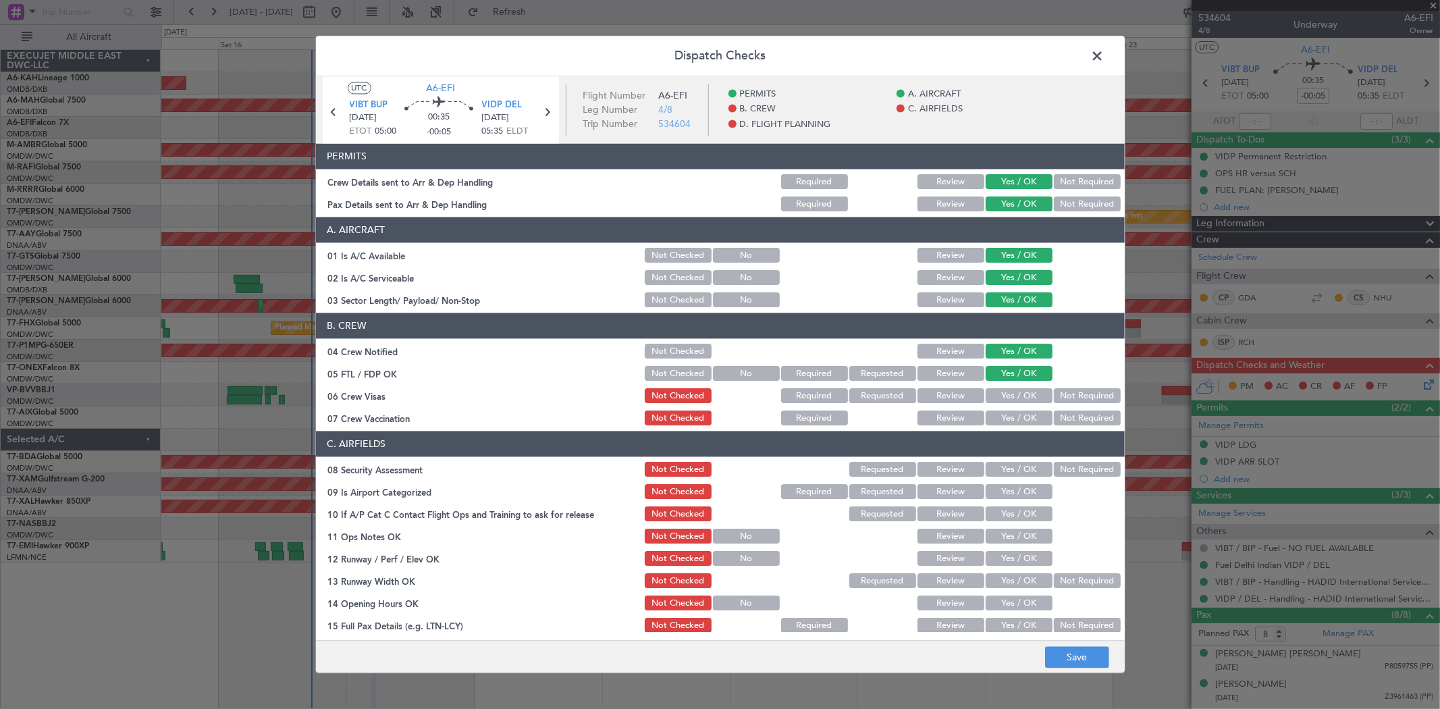
click at [1004, 389] on button "Yes / OK" at bounding box center [1018, 396] width 67 height 15
click at [1006, 419] on button "Yes / OK" at bounding box center [1018, 418] width 67 height 15
drag, startPoint x: 1002, startPoint y: 474, endPoint x: 1003, endPoint y: 493, distance: 18.9
click at [1002, 475] on button "Yes / OK" at bounding box center [1018, 469] width 67 height 15
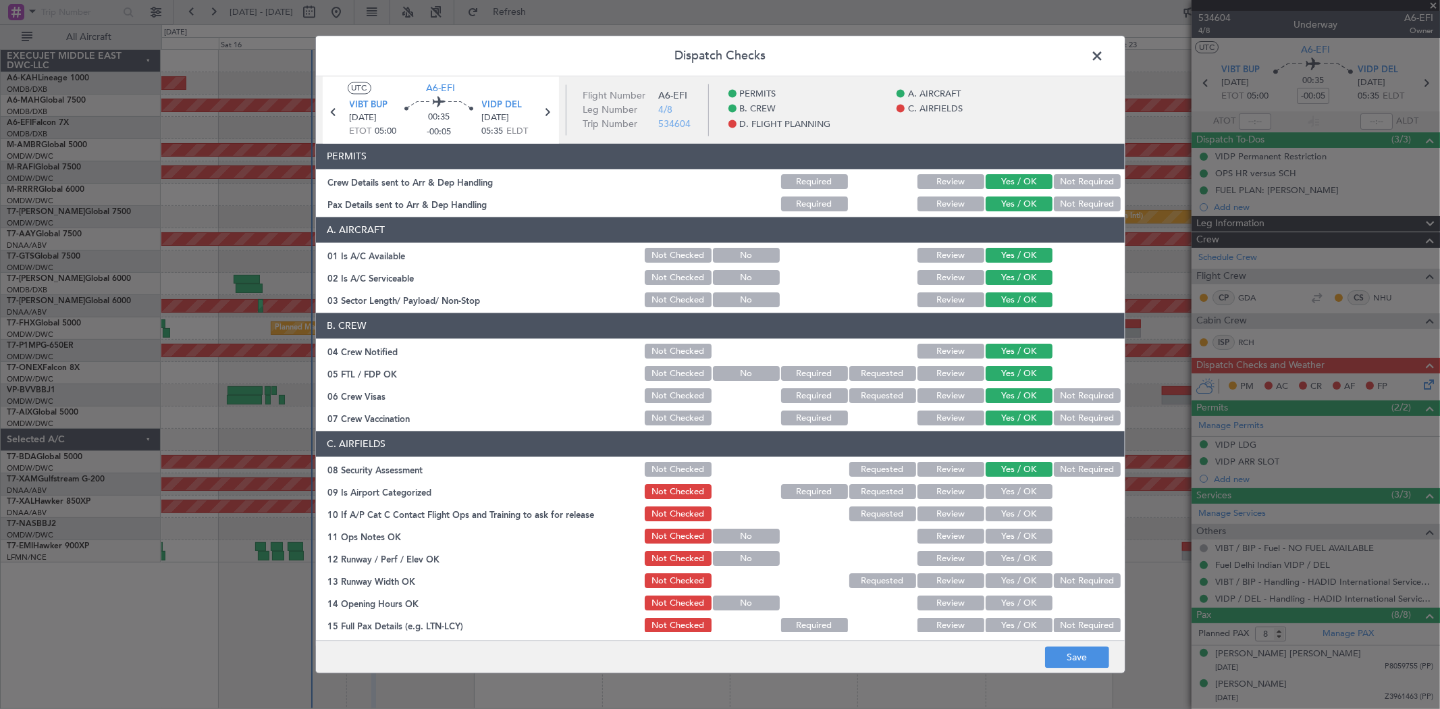
click at [1002, 493] on button "Yes / OK" at bounding box center [1018, 492] width 67 height 15
click at [996, 512] on button "Yes / OK" at bounding box center [1018, 514] width 67 height 15
drag, startPoint x: 998, startPoint y: 548, endPoint x: 999, endPoint y: 563, distance: 14.9
click at [999, 554] on section "C. AIRFIELDS 08 Security Assessment Not Checked Requested Review Yes / OK Not R…" at bounding box center [720, 644] width 809 height 427
click at [1001, 582] on button "Yes / OK" at bounding box center [1018, 581] width 67 height 15
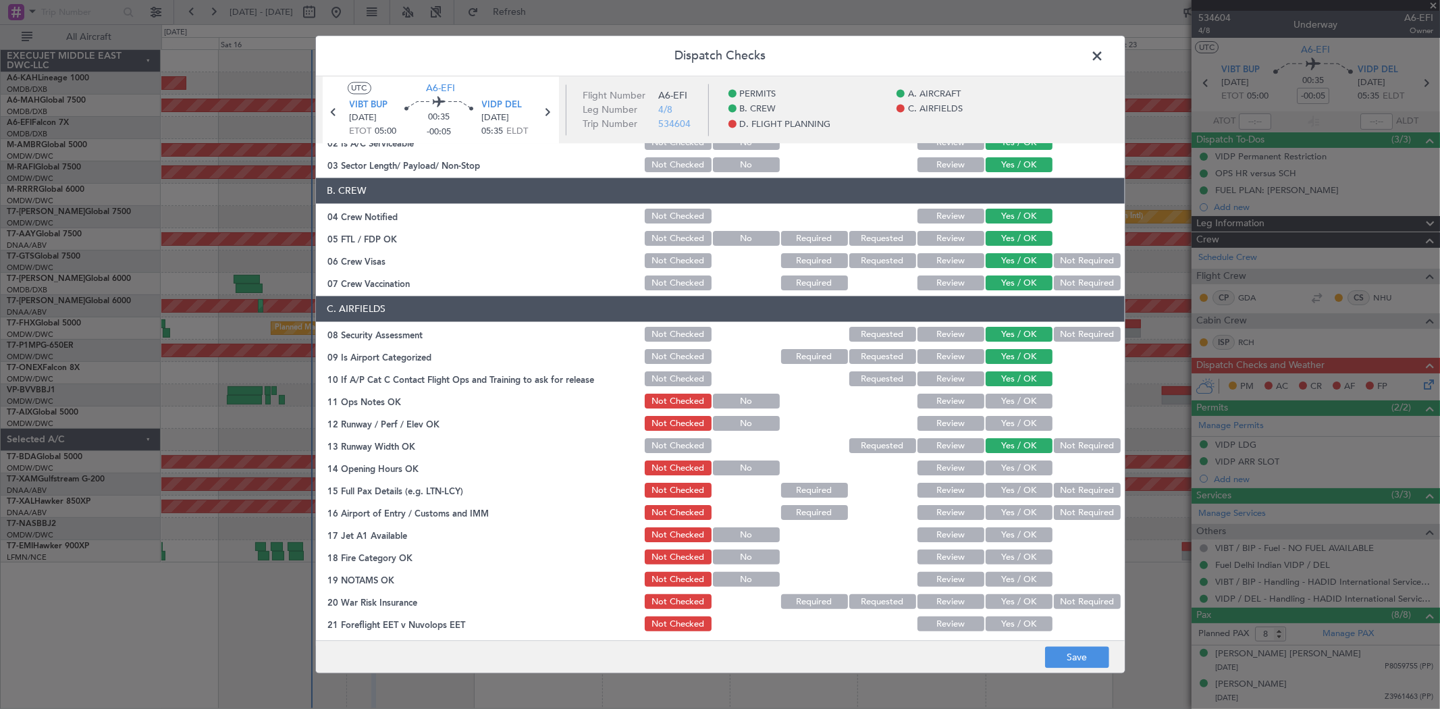
scroll to position [300, 0]
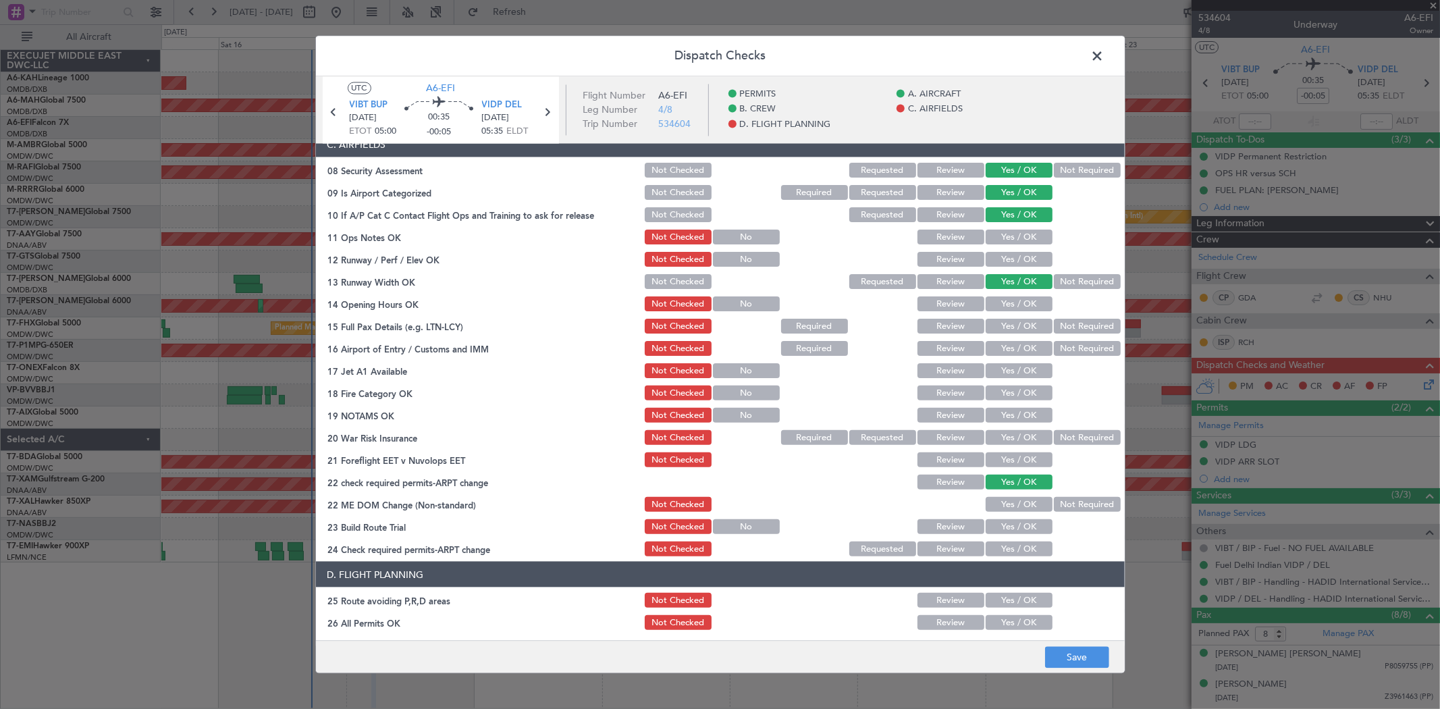
click at [1004, 238] on section "C. AIRFIELDS 08 Security Assessment Not Checked Requested Review Yes / OK Not R…" at bounding box center [720, 345] width 809 height 427
drag, startPoint x: 1004, startPoint y: 230, endPoint x: 999, endPoint y: 251, distance: 21.4
click at [1004, 231] on button "Yes / OK" at bounding box center [1018, 236] width 67 height 15
click at [998, 254] on button "Yes / OK" at bounding box center [1018, 259] width 67 height 15
click at [994, 297] on div "Yes / OK" at bounding box center [1017, 303] width 68 height 19
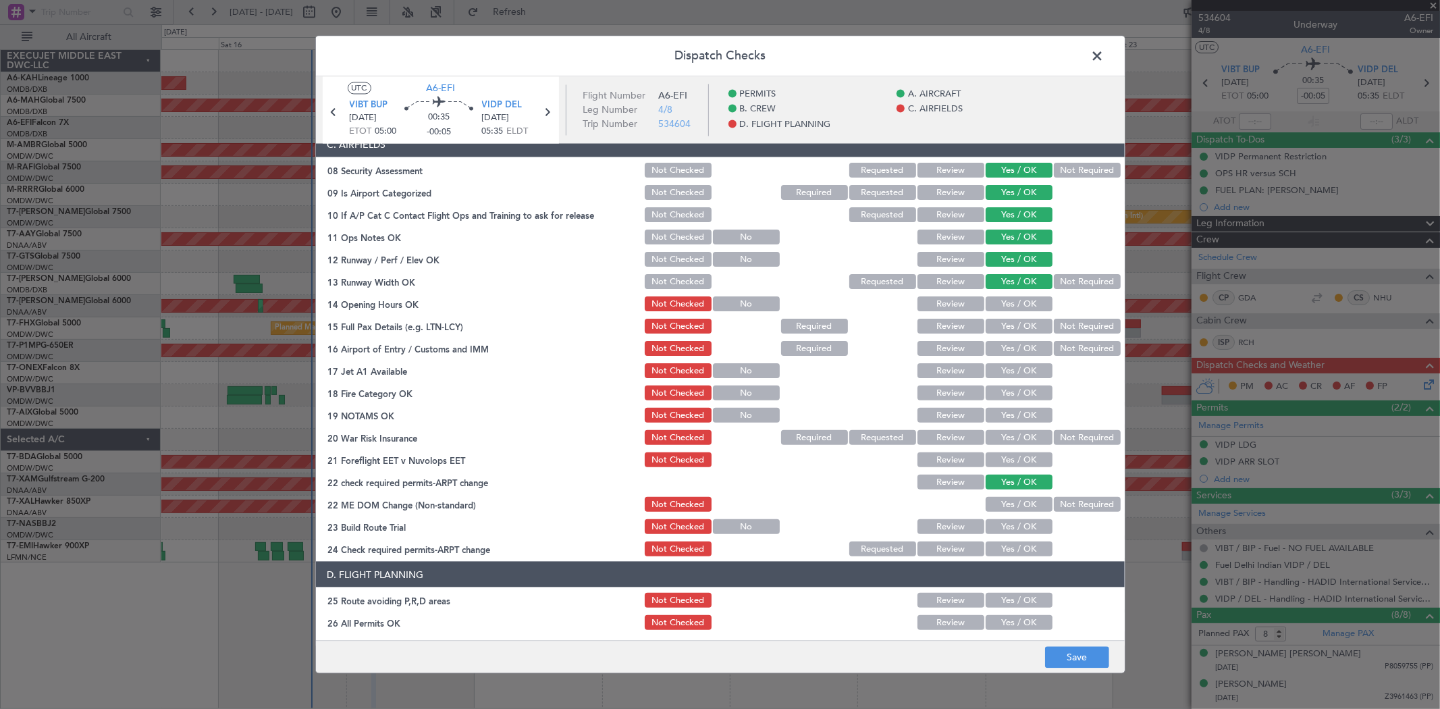
click at [1000, 317] on div "Yes / OK" at bounding box center [1017, 326] width 68 height 19
click at [999, 300] on button "Yes / OK" at bounding box center [1018, 303] width 67 height 15
drag, startPoint x: 997, startPoint y: 324, endPoint x: 1000, endPoint y: 331, distance: 8.2
click at [997, 325] on button "Yes / OK" at bounding box center [1018, 326] width 67 height 15
click at [997, 355] on div "Yes / OK" at bounding box center [1017, 348] width 68 height 19
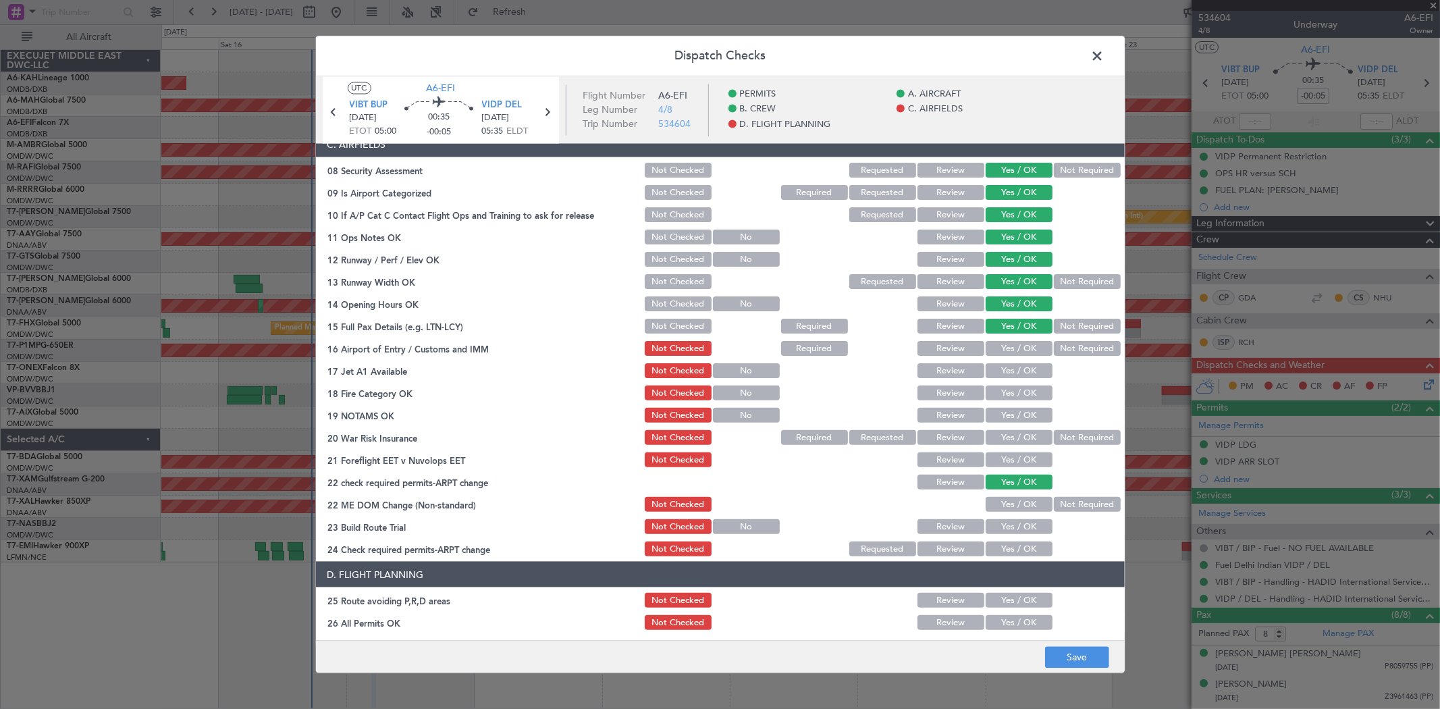
click at [1004, 335] on section "C. AIRFIELDS 08 Security Assessment Not Checked Requested Review Yes / OK Not R…" at bounding box center [720, 345] width 809 height 427
click at [1006, 349] on button "Yes / OK" at bounding box center [1018, 348] width 67 height 15
drag, startPoint x: 1002, startPoint y: 366, endPoint x: 1002, endPoint y: 389, distance: 22.3
click at [1002, 368] on button "Yes / OK" at bounding box center [1018, 370] width 67 height 15
click at [1002, 388] on button "Yes / OK" at bounding box center [1018, 392] width 67 height 15
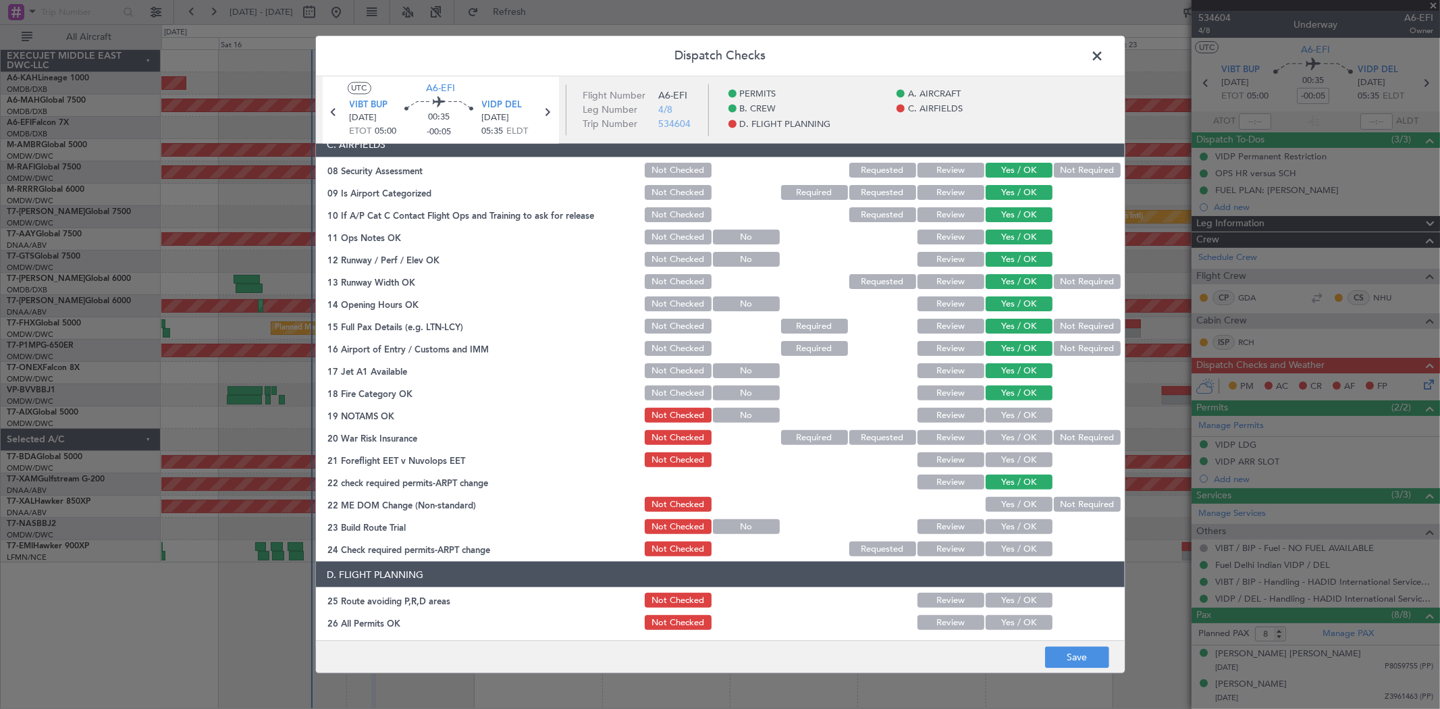
click at [1004, 414] on button "Yes / OK" at bounding box center [1018, 415] width 67 height 15
click at [1002, 439] on button "Yes / OK" at bounding box center [1018, 437] width 67 height 15
click at [999, 461] on button "Yes / OK" at bounding box center [1018, 459] width 67 height 15
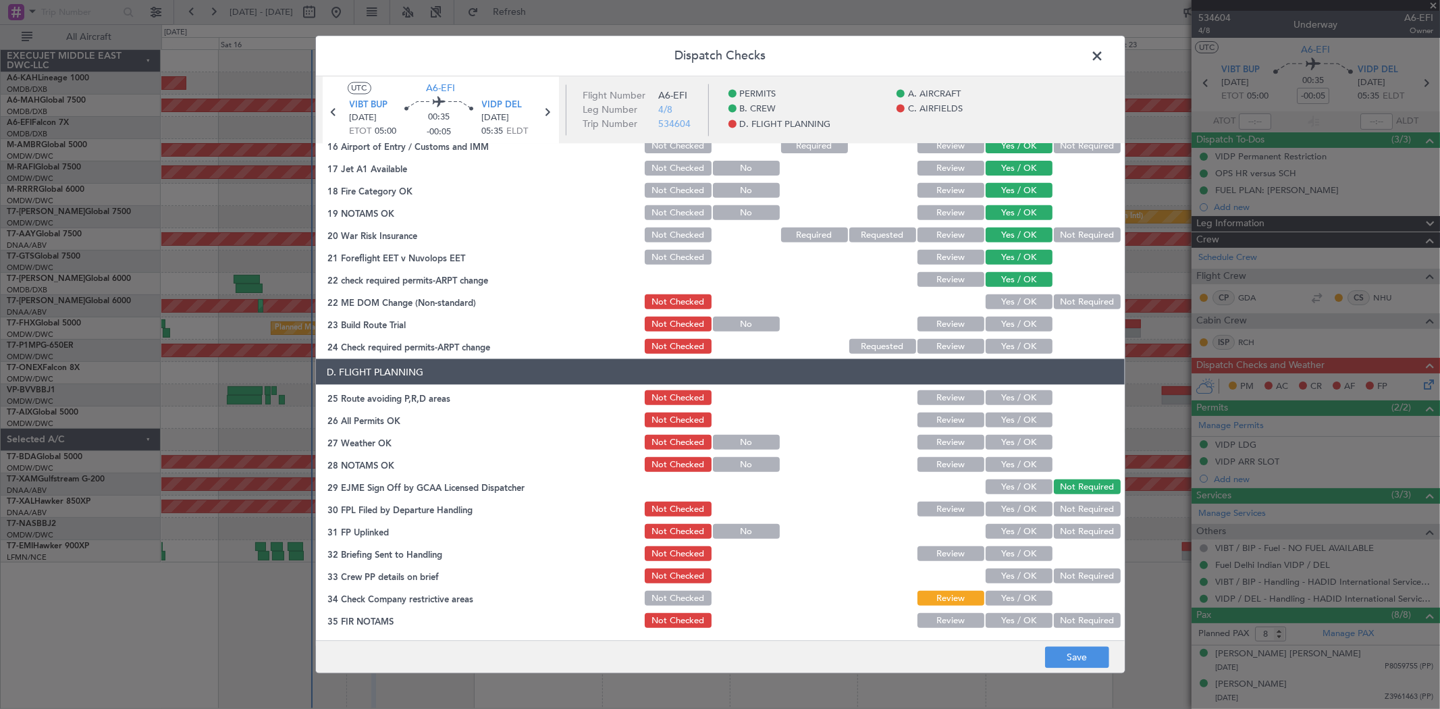
click at [999, 294] on button "Yes / OK" at bounding box center [1018, 301] width 67 height 15
drag, startPoint x: 999, startPoint y: 327, endPoint x: 1002, endPoint y: 334, distance: 7.5
click at [999, 329] on button "Yes / OK" at bounding box center [1018, 324] width 67 height 15
click at [1006, 355] on article "PERMITS Crew Details sent to Arr & Dep Handling Required Review Yes / OK Not Re…" at bounding box center [720, 388] width 809 height 488
click at [1008, 337] on div "Yes / OK" at bounding box center [1017, 346] width 68 height 19
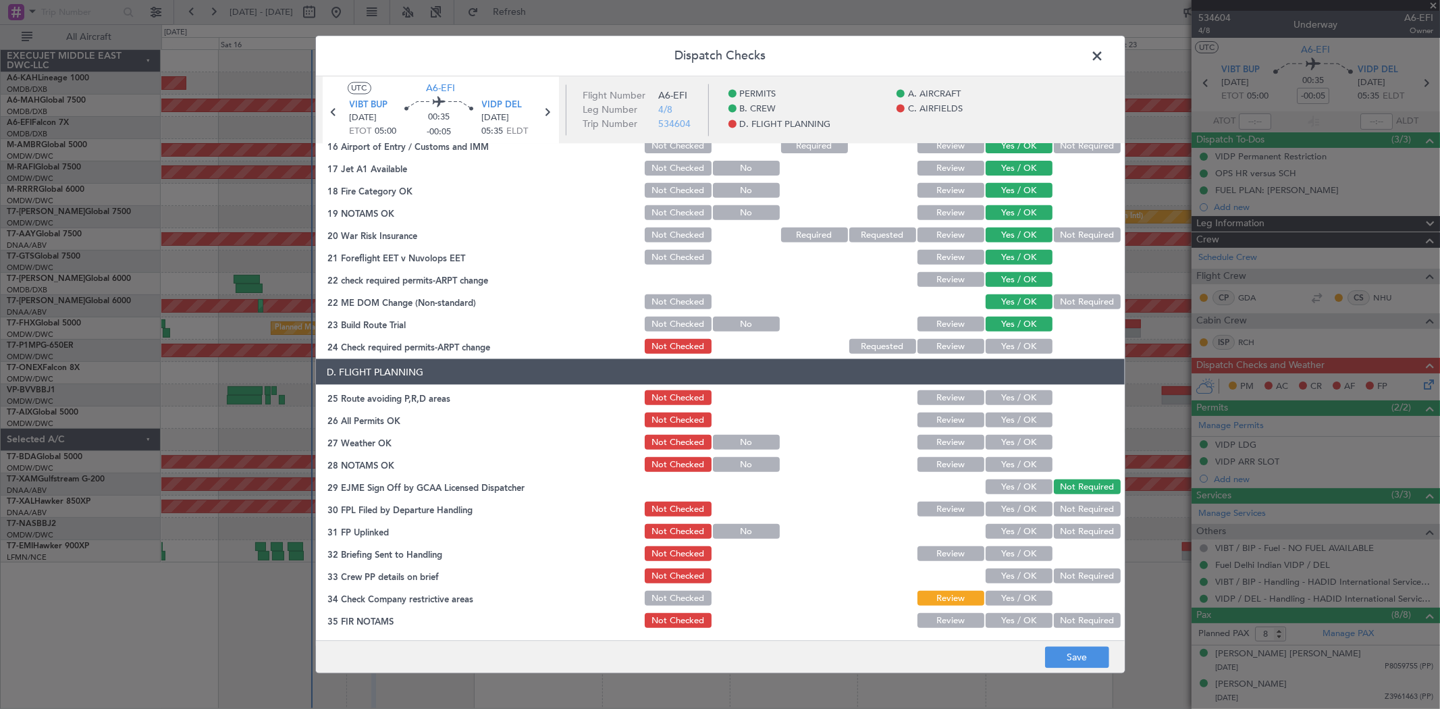
drag, startPoint x: 1008, startPoint y: 346, endPoint x: 1011, endPoint y: 382, distance: 36.6
click at [1007, 346] on button "Yes / OK" at bounding box center [1018, 346] width 67 height 15
click at [1008, 387] on section "D. FLIGHT PLANNING 25 Route avoiding P,R,D areas Not Checked Review Yes / OK 26…" at bounding box center [720, 494] width 809 height 271
click at [1008, 395] on button "Yes / OK" at bounding box center [1018, 397] width 67 height 15
drag, startPoint x: 1007, startPoint y: 409, endPoint x: 1007, endPoint y: 425, distance: 16.2
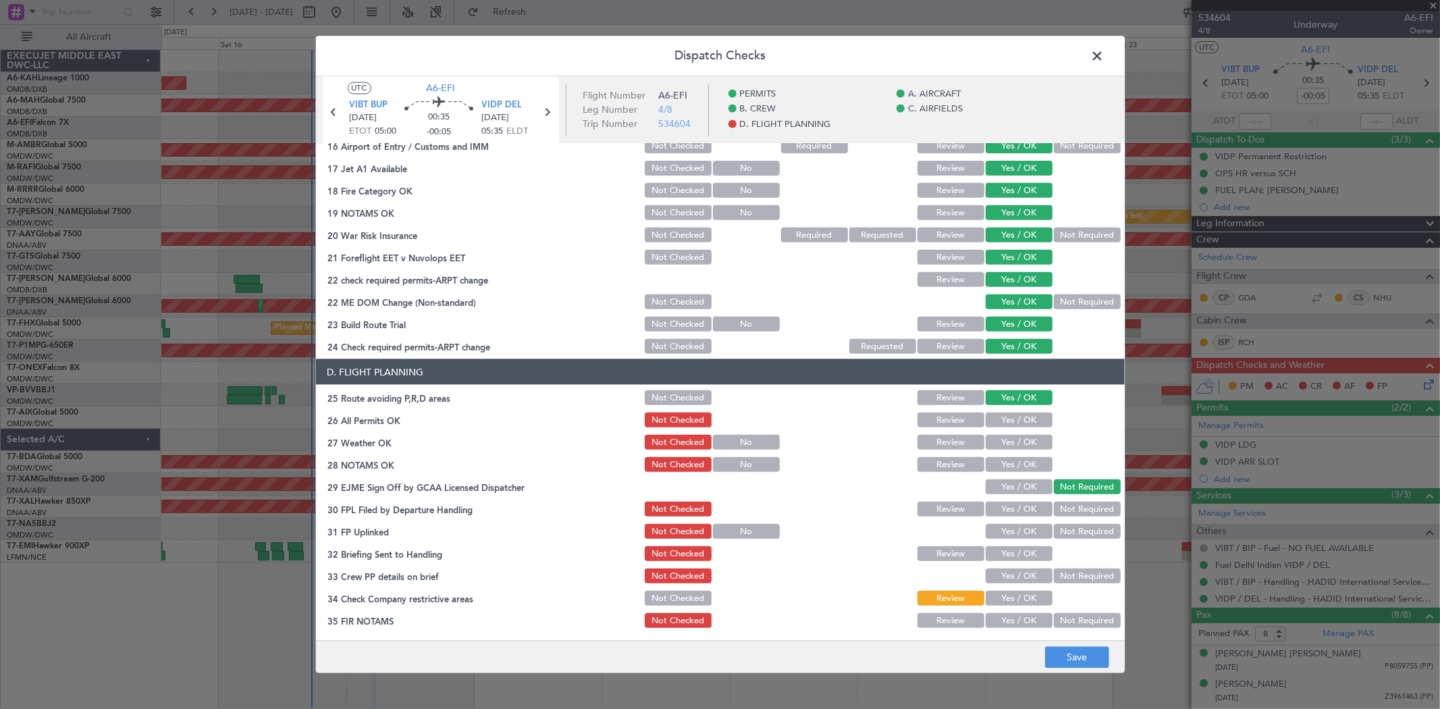
click at [1007, 410] on div "Yes / OK" at bounding box center [1017, 419] width 68 height 19
click at [1003, 424] on button "Yes / OK" at bounding box center [1018, 419] width 67 height 15
click at [1002, 433] on div "Yes / OK" at bounding box center [1017, 442] width 68 height 19
click at [996, 451] on section "D. FLIGHT PLANNING 25 Route avoiding P,R,D areas Not Checked Review Yes / OK 26…" at bounding box center [720, 494] width 809 height 271
click at [994, 447] on button "Yes / OK" at bounding box center [1018, 442] width 67 height 15
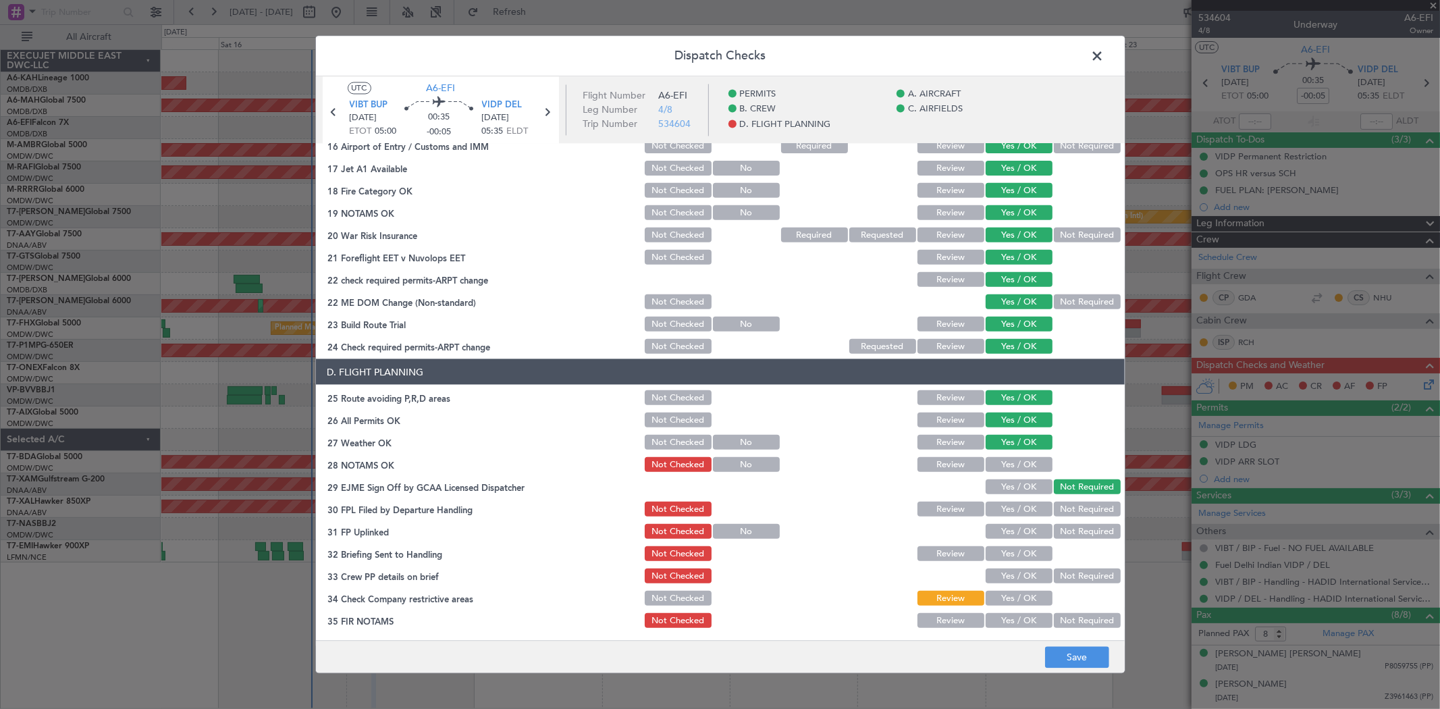
click at [997, 458] on button "Yes / OK" at bounding box center [1018, 464] width 67 height 15
click at [1002, 475] on section "D. FLIGHT PLANNING 25 Route avoiding P,R,D areas Not Checked Review Yes / OK 26…" at bounding box center [720, 494] width 809 height 271
click at [1006, 493] on div "Yes / OK" at bounding box center [1017, 486] width 68 height 19
drag, startPoint x: 1002, startPoint y: 486, endPoint x: 1001, endPoint y: 498, distance: 12.2
click at [1002, 487] on button "Yes / OK" at bounding box center [1018, 486] width 67 height 15
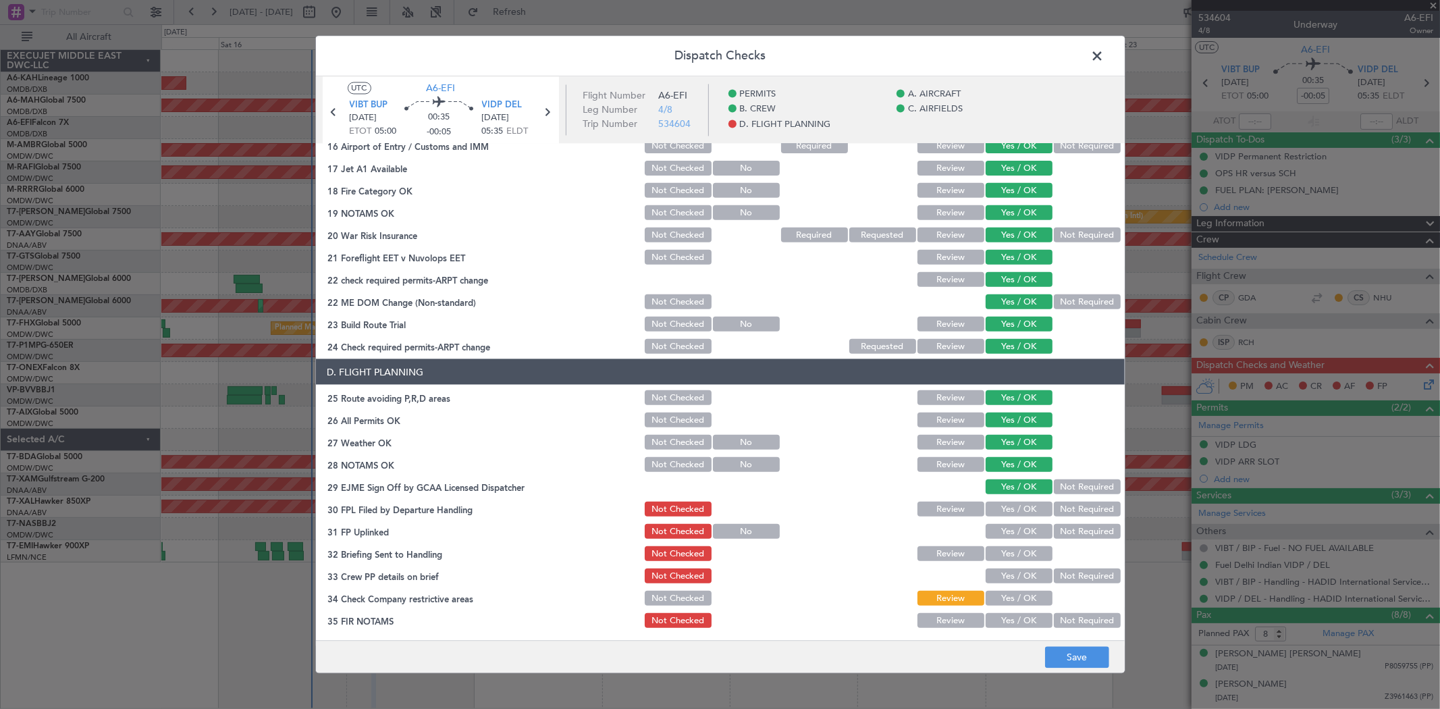
click at [1002, 504] on button "Yes / OK" at bounding box center [1018, 508] width 67 height 15
click at [998, 533] on button "Yes / OK" at bounding box center [1018, 531] width 67 height 15
drag, startPoint x: 1000, startPoint y: 552, endPoint x: 1002, endPoint y: 574, distance: 22.4
click at [1000, 553] on button "Yes / OK" at bounding box center [1018, 553] width 67 height 15
click at [1002, 574] on button "Yes / OK" at bounding box center [1018, 575] width 67 height 15
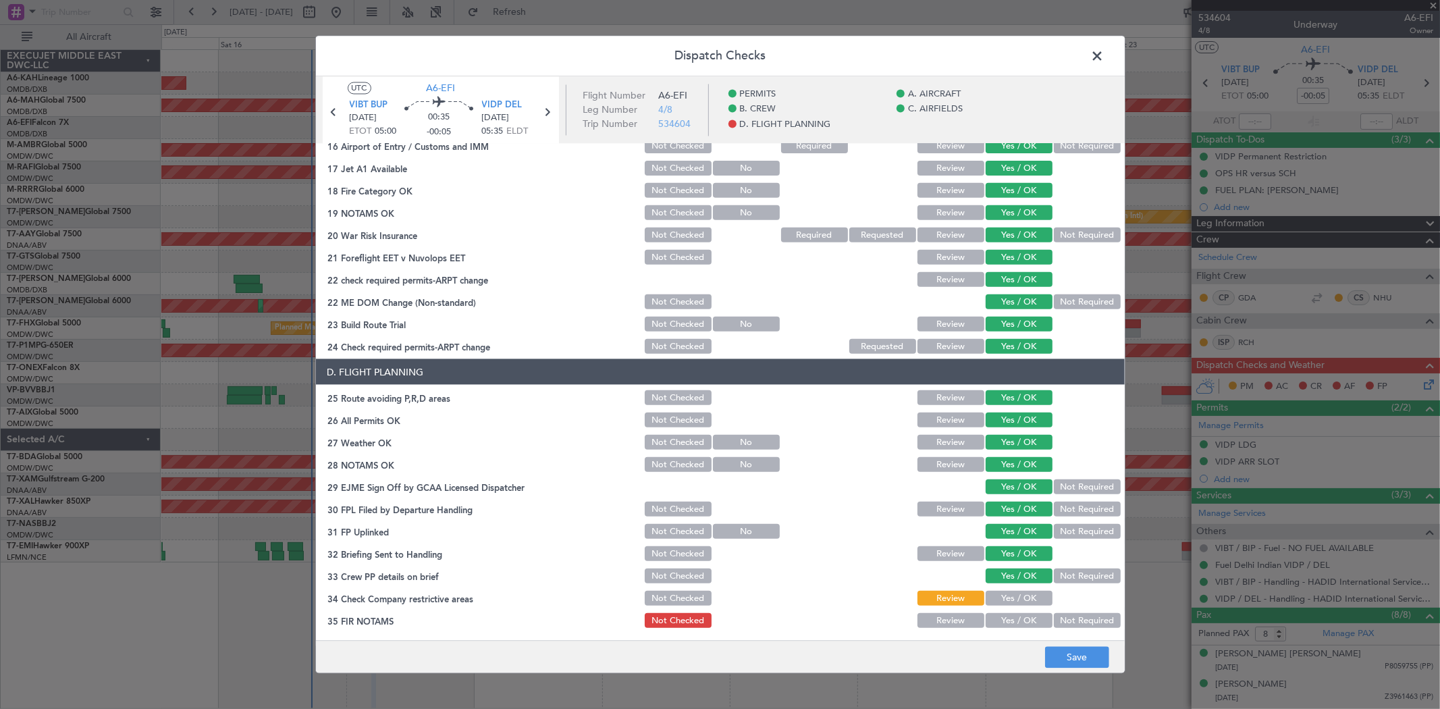
click at [1002, 597] on button "Yes / OK" at bounding box center [1018, 598] width 67 height 15
drag, startPoint x: 1008, startPoint y: 619, endPoint x: 1003, endPoint y: 605, distance: 15.2
click at [1008, 619] on button "Yes / OK" at bounding box center [1018, 620] width 67 height 15
click at [1060, 664] on button "Save" at bounding box center [1077, 658] width 64 height 22
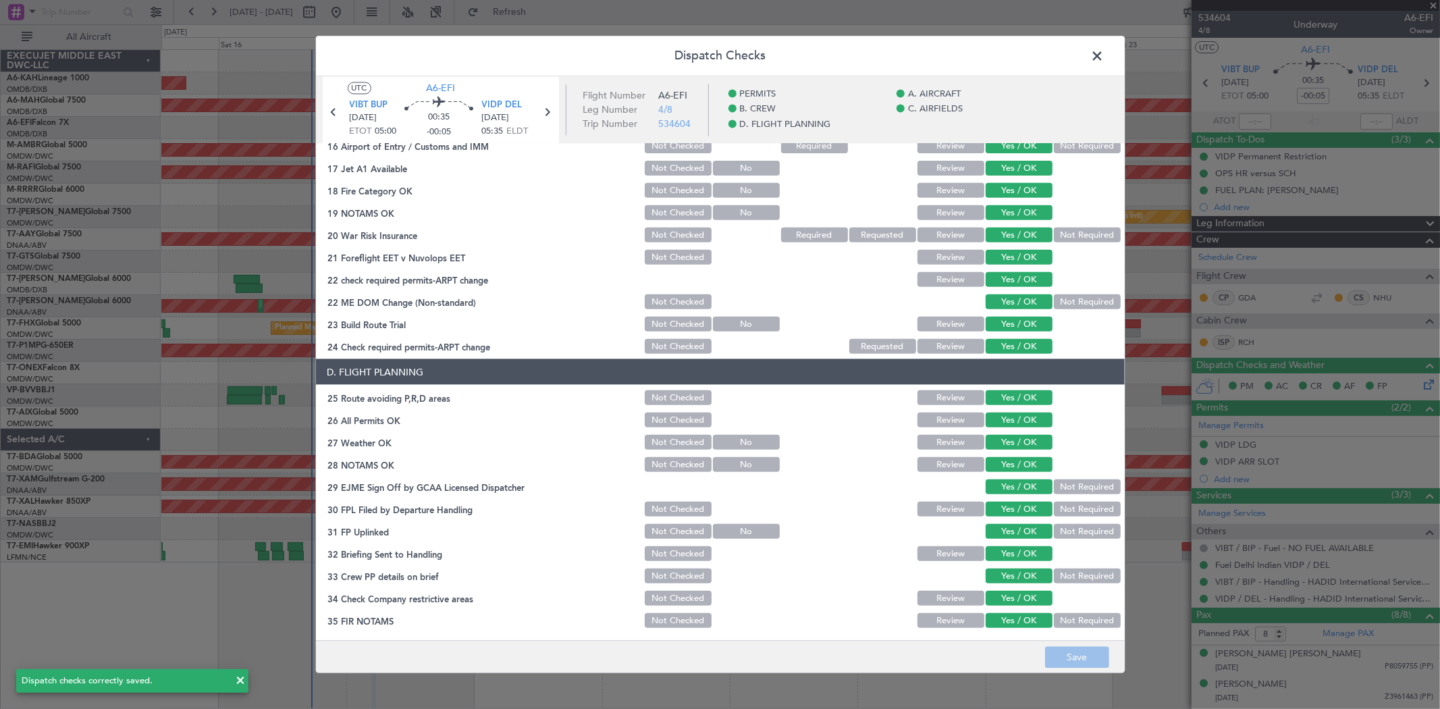
click at [1104, 55] on span at bounding box center [1104, 60] width 0 height 27
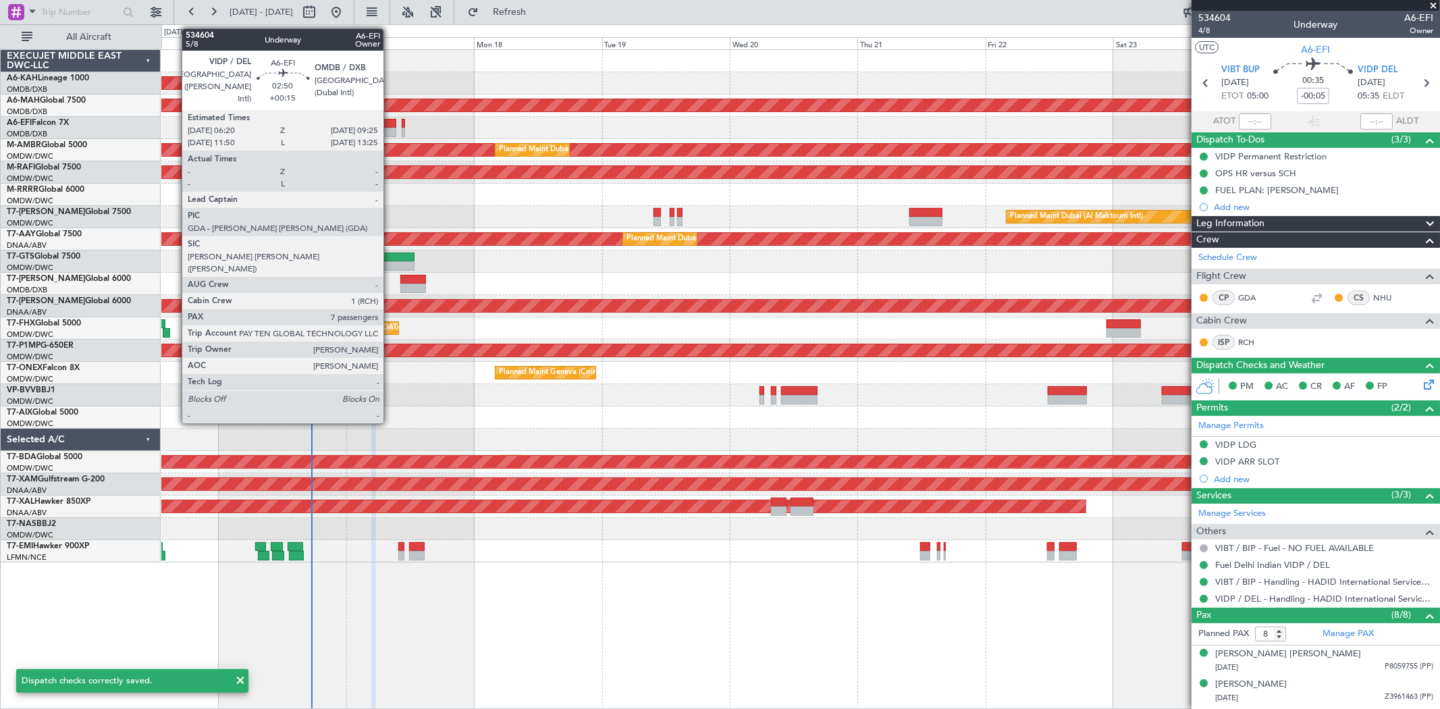
click at [390, 125] on div at bounding box center [387, 123] width 17 height 9
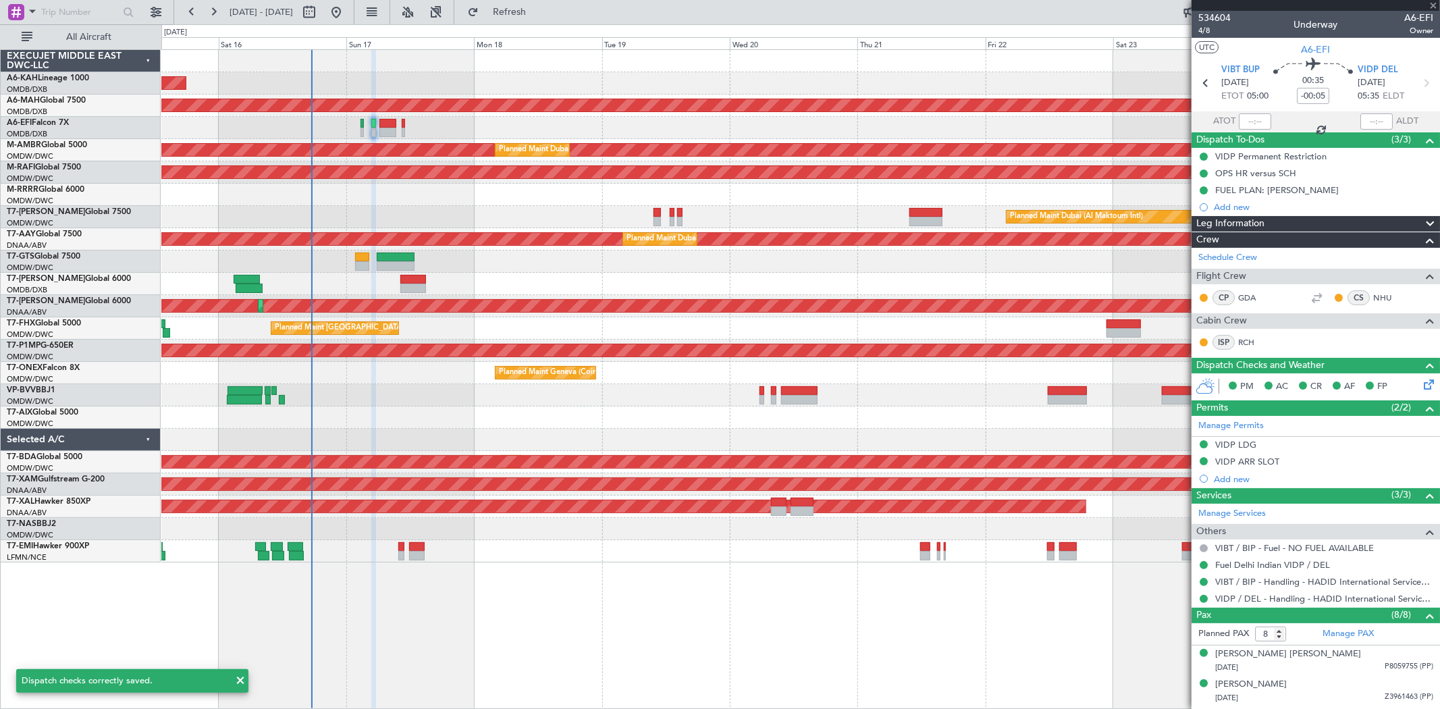
type input "+00:15"
type input "7"
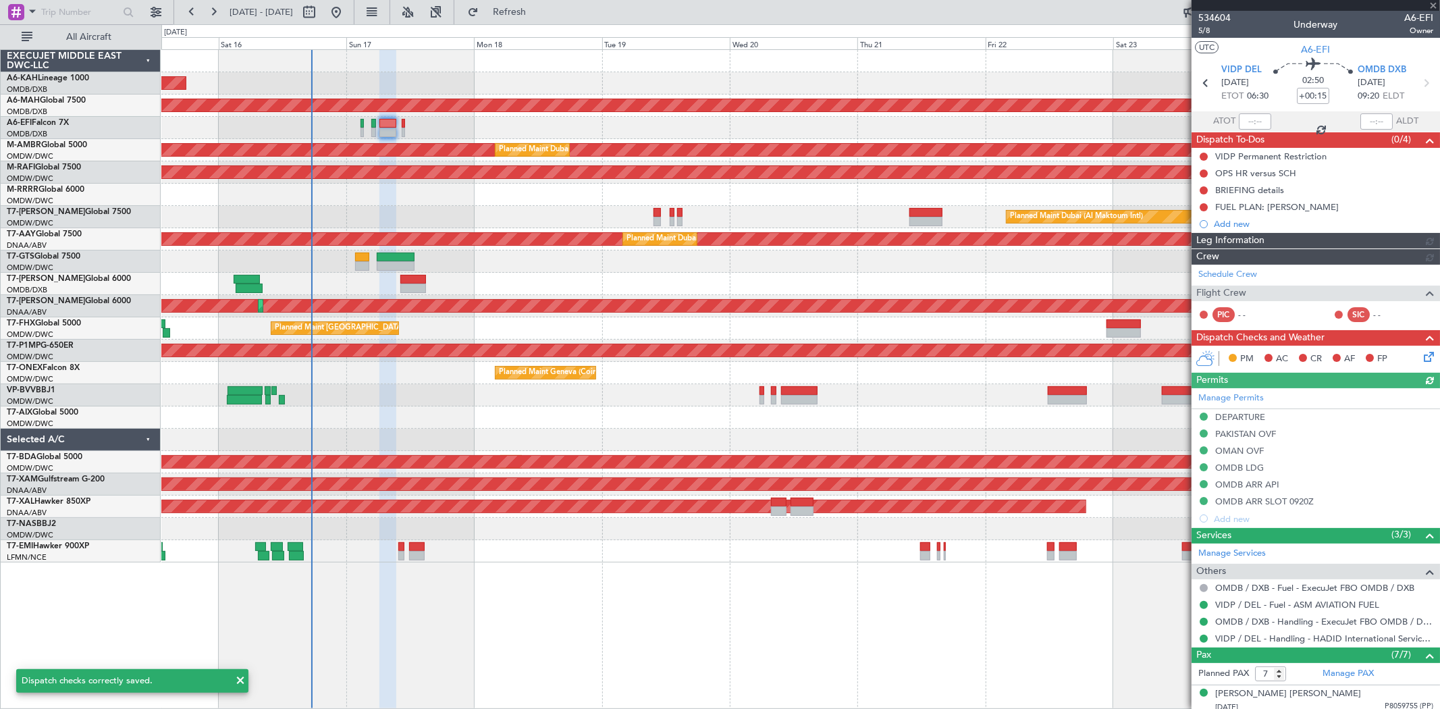
type input "[PERSON_NAME] ([PERSON_NAME])"
type input "7030"
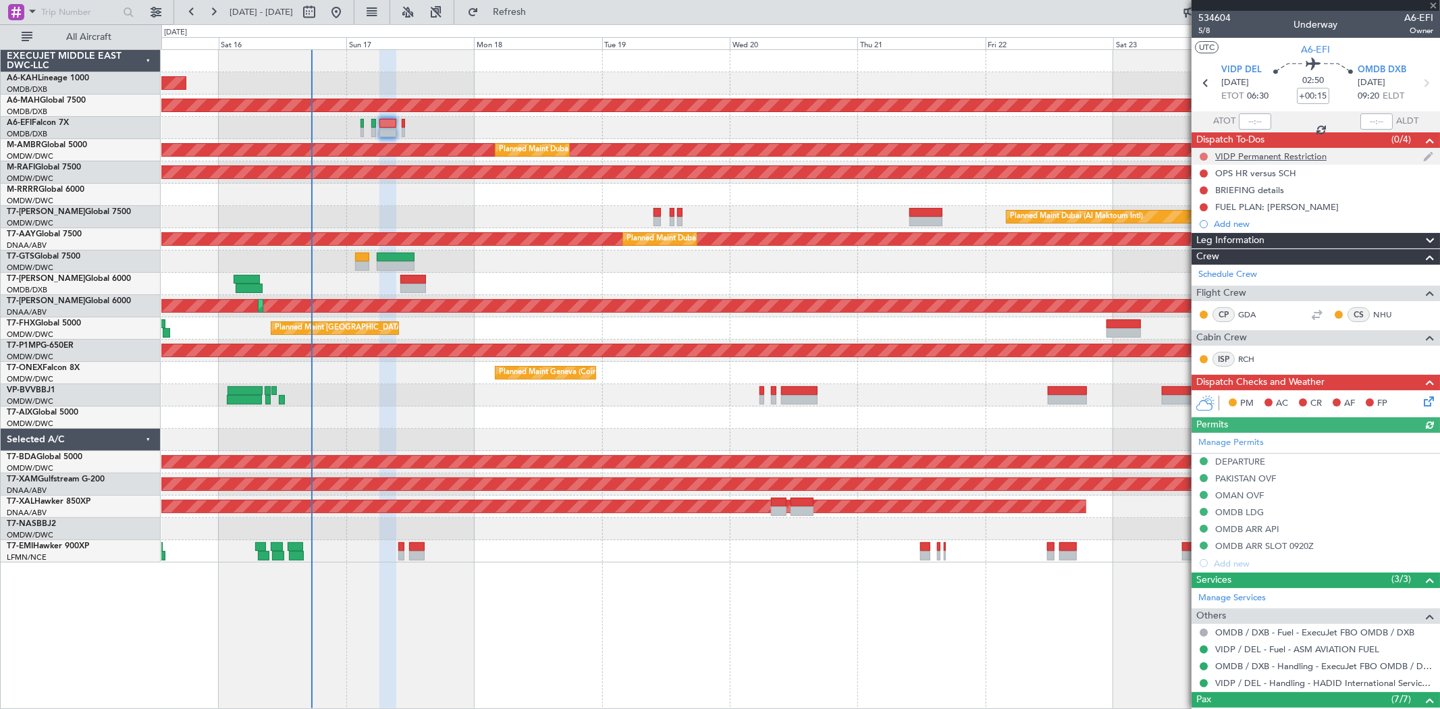
click at [1205, 157] on button at bounding box center [1203, 157] width 8 height 8
click at [1196, 217] on span "Completed" at bounding box center [1209, 215] width 45 height 13
click at [1198, 171] on div at bounding box center [1203, 173] width 11 height 11
click at [1203, 173] on button at bounding box center [1203, 173] width 8 height 8
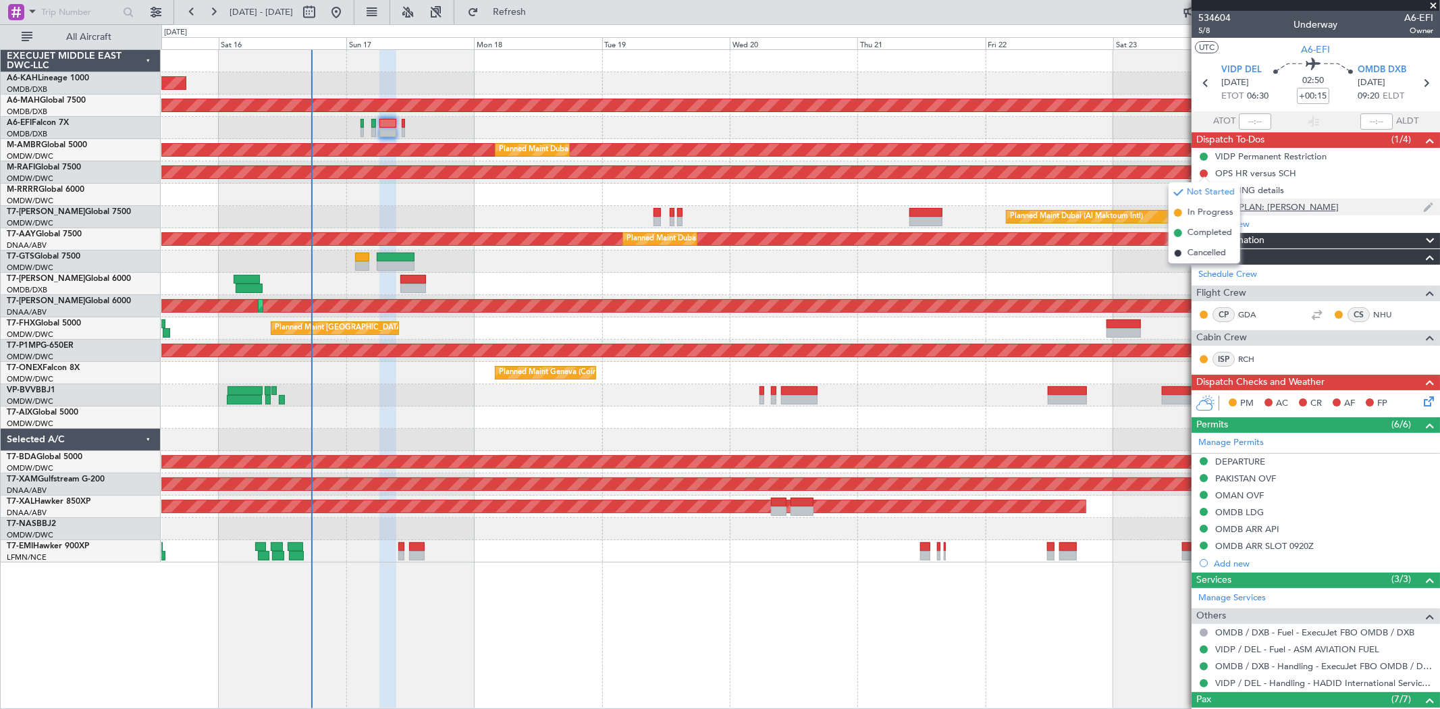
drag, startPoint x: 1196, startPoint y: 237, endPoint x: 1209, endPoint y: 200, distance: 38.6
click at [1196, 238] on span "Completed" at bounding box center [1209, 232] width 45 height 13
click at [1203, 191] on button at bounding box center [1203, 190] width 8 height 8
drag, startPoint x: 1198, startPoint y: 242, endPoint x: 1205, endPoint y: 227, distance: 15.7
click at [1198, 243] on li "Completed" at bounding box center [1204, 250] width 72 height 20
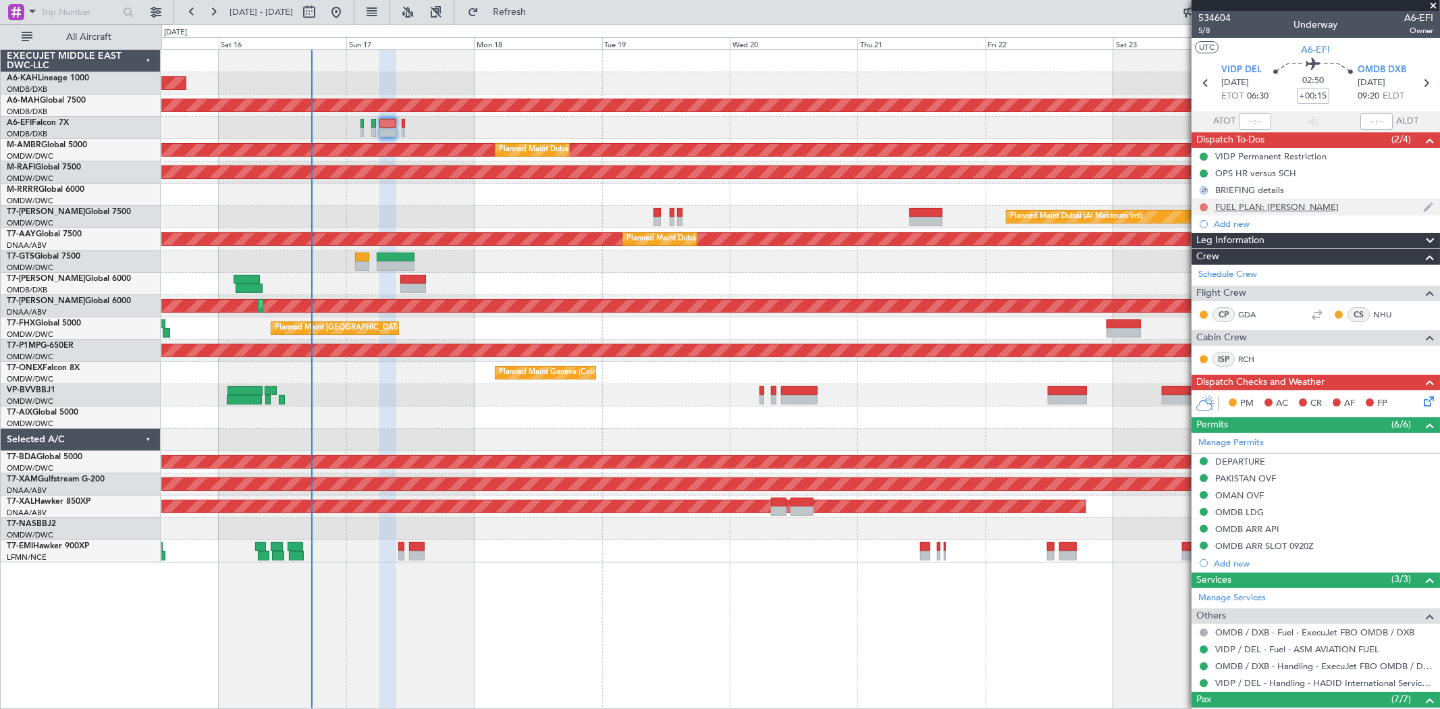
click at [1203, 203] on button at bounding box center [1203, 207] width 8 height 8
drag, startPoint x: 1198, startPoint y: 262, endPoint x: 1231, endPoint y: 269, distance: 33.8
click at [1198, 263] on span "Completed" at bounding box center [1209, 266] width 45 height 13
click at [1421, 400] on icon at bounding box center [1426, 398] width 11 height 11
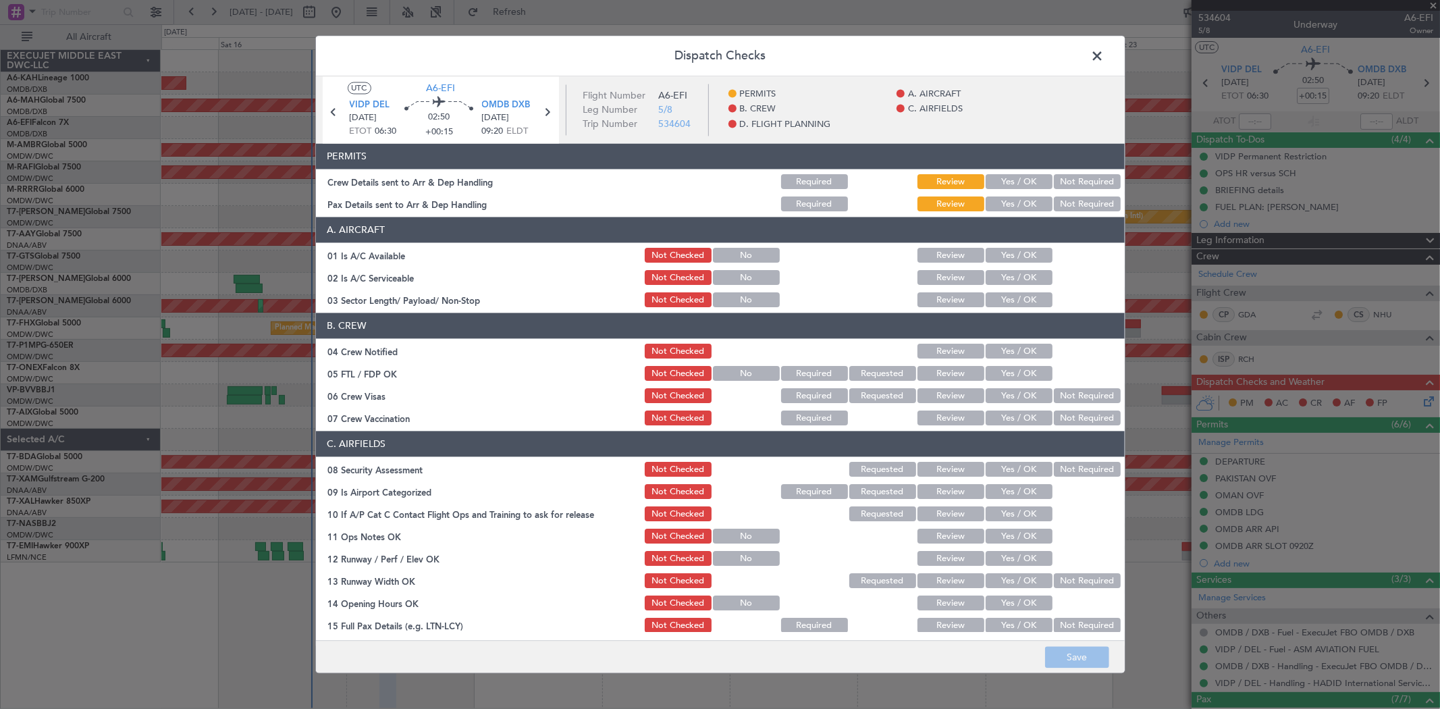
click at [1016, 179] on button "Yes / OK" at bounding box center [1018, 182] width 67 height 15
click at [1014, 197] on button "Yes / OK" at bounding box center [1018, 204] width 67 height 15
drag, startPoint x: 1014, startPoint y: 251, endPoint x: 1014, endPoint y: 273, distance: 22.3
click at [1014, 252] on button "Yes / OK" at bounding box center [1018, 255] width 67 height 15
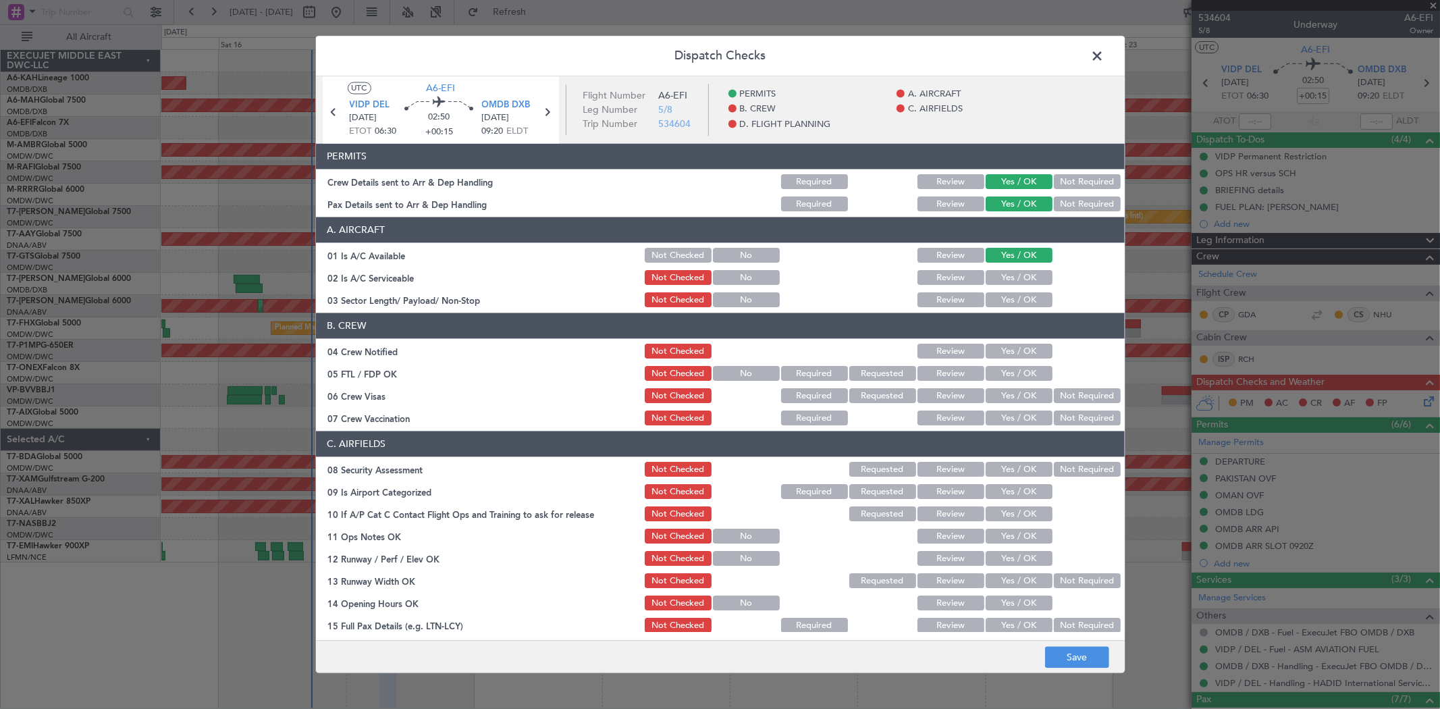
drag, startPoint x: 1012, startPoint y: 273, endPoint x: 1191, endPoint y: 297, distance: 179.7
click at [1012, 274] on button "Yes / OK" at bounding box center [1018, 278] width 67 height 15
click at [1008, 291] on div "Yes / OK" at bounding box center [1017, 300] width 68 height 19
drag, startPoint x: 1008, startPoint y: 297, endPoint x: 1012, endPoint y: 325, distance: 28.7
click at [1008, 297] on button "Yes / OK" at bounding box center [1018, 300] width 67 height 15
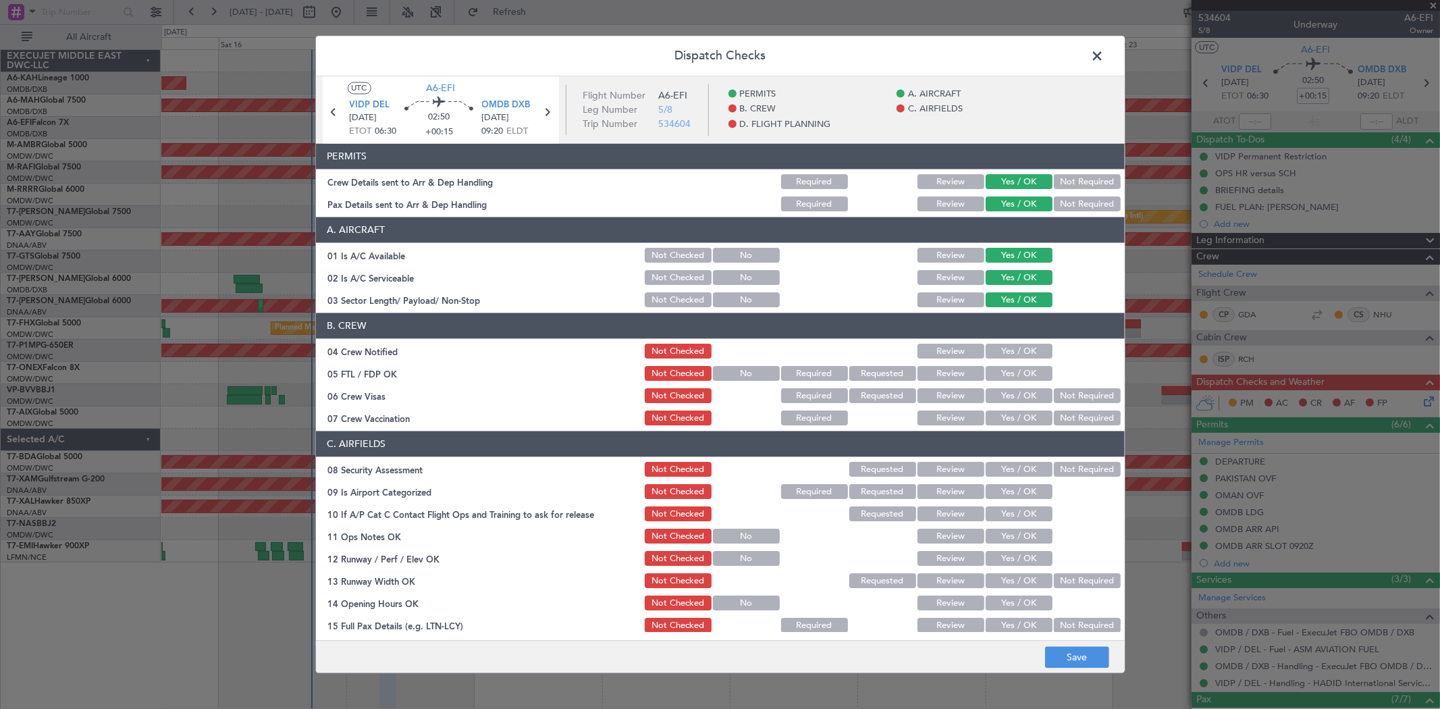
click at [1006, 345] on button "Yes / OK" at bounding box center [1018, 351] width 67 height 15
drag, startPoint x: 1004, startPoint y: 362, endPoint x: 1004, endPoint y: 371, distance: 8.8
click at [1004, 363] on section "B. CREW 04 Crew Notified Not Checked Review Yes / OK 05 FTL / FDP OK Not Checke…" at bounding box center [720, 370] width 809 height 115
click at [1004, 371] on button "Yes / OK" at bounding box center [1018, 373] width 67 height 15
click at [1002, 389] on button "Yes / OK" at bounding box center [1018, 396] width 67 height 15
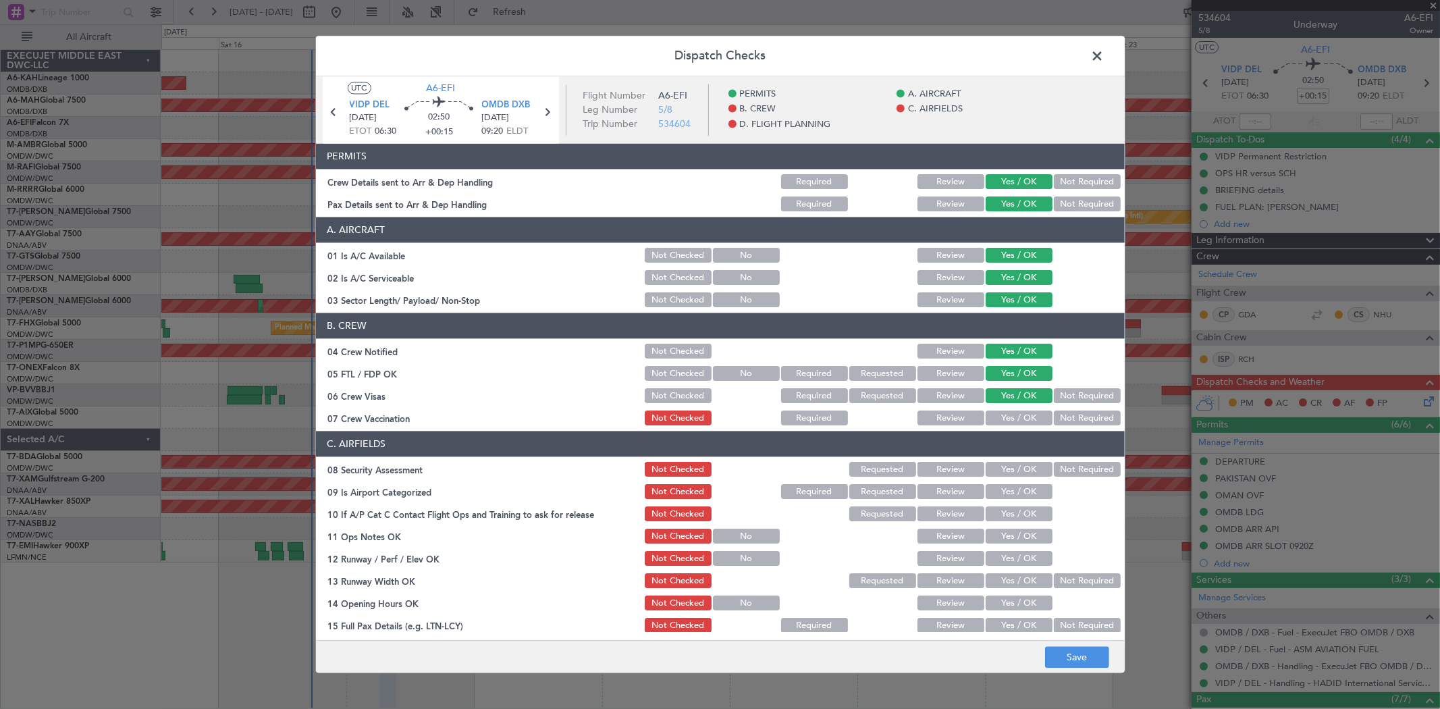
drag, startPoint x: 1000, startPoint y: 409, endPoint x: 1010, endPoint y: 454, distance: 45.7
click at [1000, 412] on div "Yes / OK" at bounding box center [1017, 418] width 68 height 19
click at [1008, 425] on div "Yes / OK" at bounding box center [1017, 418] width 68 height 19
click at [1008, 420] on button "Yes / OK" at bounding box center [1018, 418] width 67 height 15
click at [1008, 471] on button "Yes / OK" at bounding box center [1018, 469] width 67 height 15
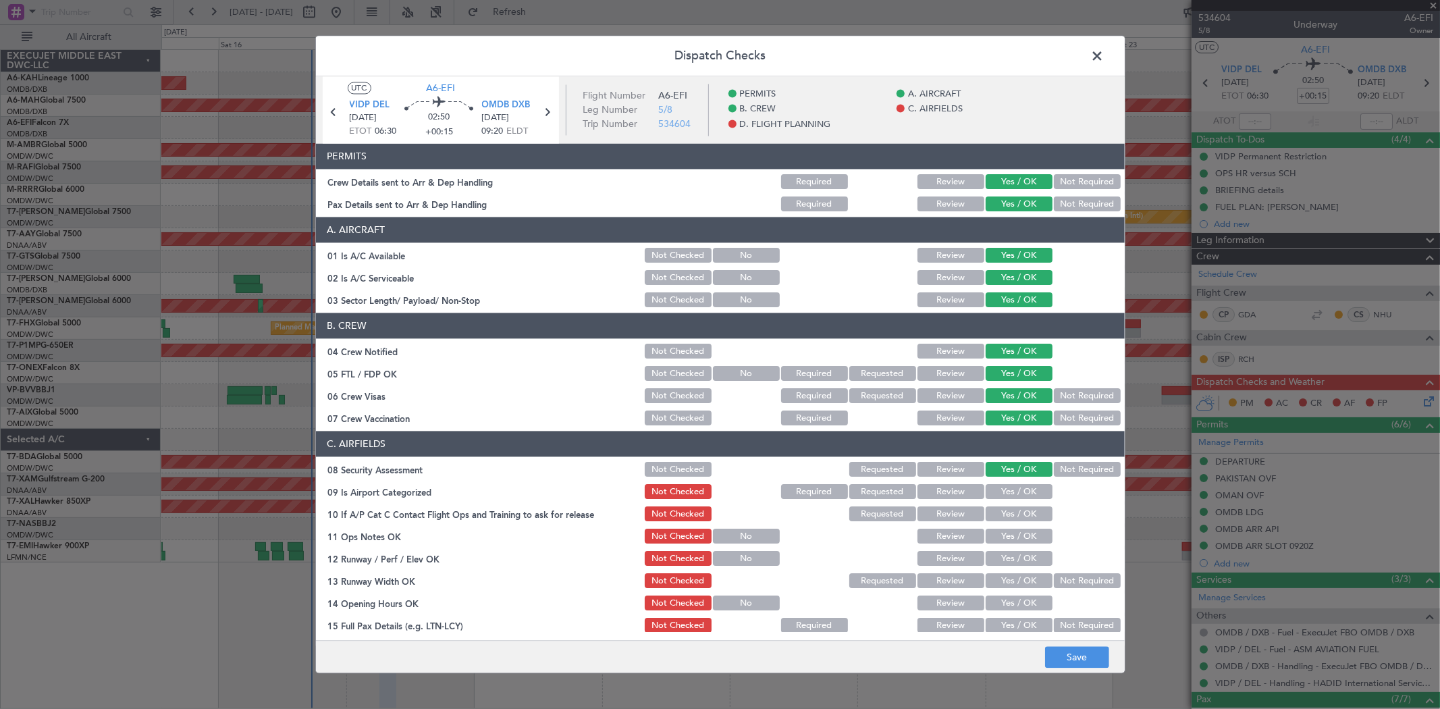
click at [1004, 483] on div "Yes / OK" at bounding box center [1017, 492] width 68 height 19
click at [1004, 493] on button "Yes / OK" at bounding box center [1018, 492] width 67 height 15
drag, startPoint x: 1002, startPoint y: 511, endPoint x: 1001, endPoint y: 524, distance: 13.5
click at [1001, 512] on button "Yes / OK" at bounding box center [1018, 514] width 67 height 15
click at [1000, 527] on div "Yes / OK" at bounding box center [1017, 536] width 68 height 19
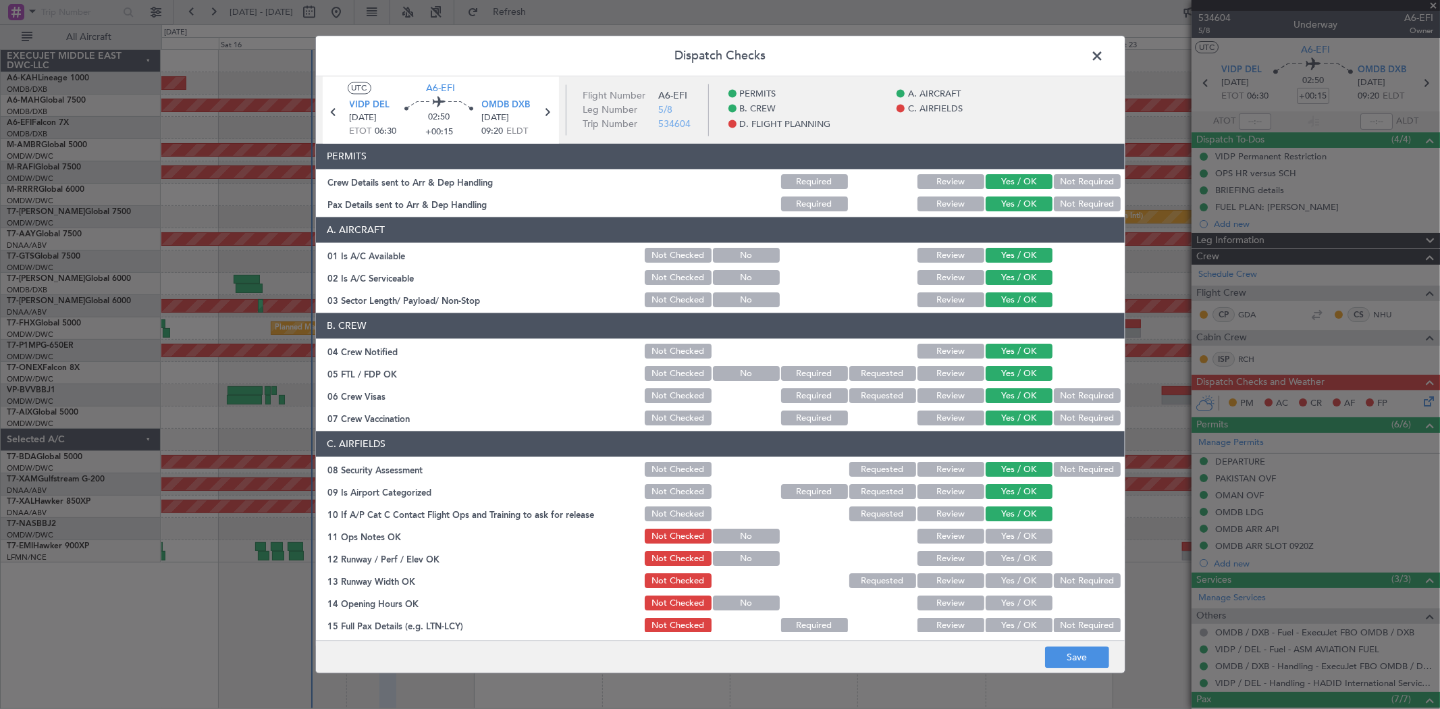
click at [1002, 539] on button "Yes / OK" at bounding box center [1018, 536] width 67 height 15
drag, startPoint x: 1002, startPoint y: 557, endPoint x: 1002, endPoint y: 576, distance: 19.6
click at [1002, 557] on button "Yes / OK" at bounding box center [1018, 558] width 67 height 15
click at [1003, 585] on button "Yes / OK" at bounding box center [1018, 581] width 67 height 15
drag, startPoint x: 1004, startPoint y: 598, endPoint x: 1004, endPoint y: 609, distance: 11.5
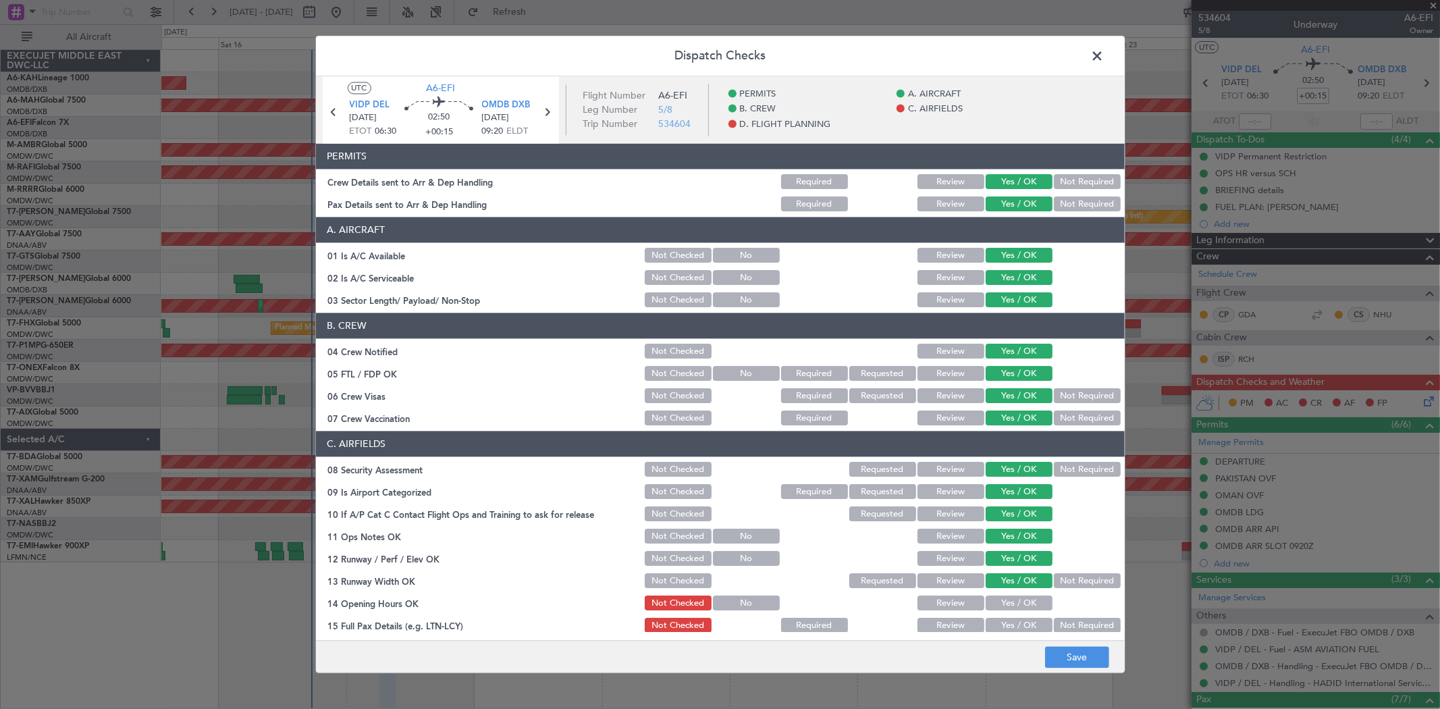
click at [1004, 598] on button "Yes / OK" at bounding box center [1018, 603] width 67 height 15
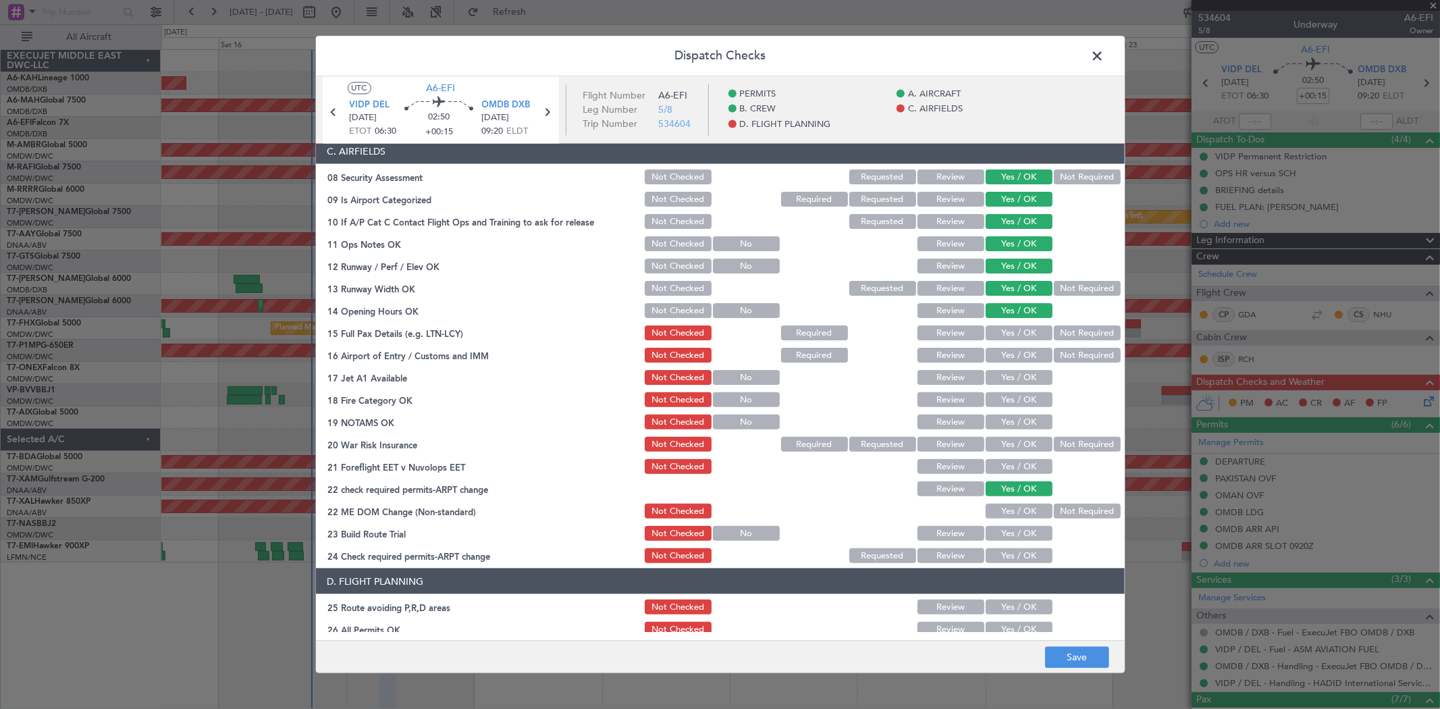
scroll to position [375, 0]
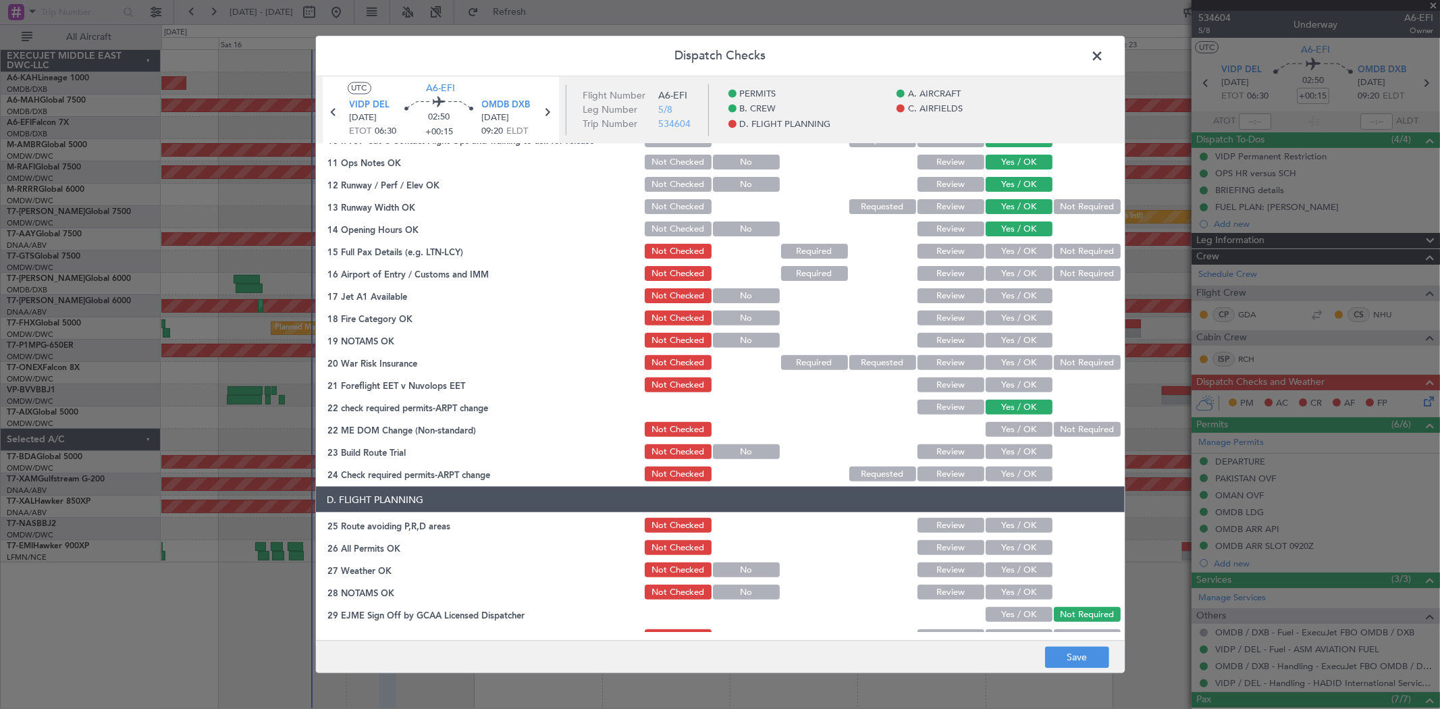
click at [1007, 240] on section "C. AIRFIELDS 08 Security Assessment Not Checked Requested Review Yes / OK Not R…" at bounding box center [720, 270] width 809 height 427
click at [1004, 248] on button "Yes / OK" at bounding box center [1018, 251] width 67 height 15
click at [1003, 275] on button "Yes / OK" at bounding box center [1018, 273] width 67 height 15
drag, startPoint x: 1003, startPoint y: 292, endPoint x: 1004, endPoint y: 311, distance: 19.6
click at [1003, 293] on button "Yes / OK" at bounding box center [1018, 295] width 67 height 15
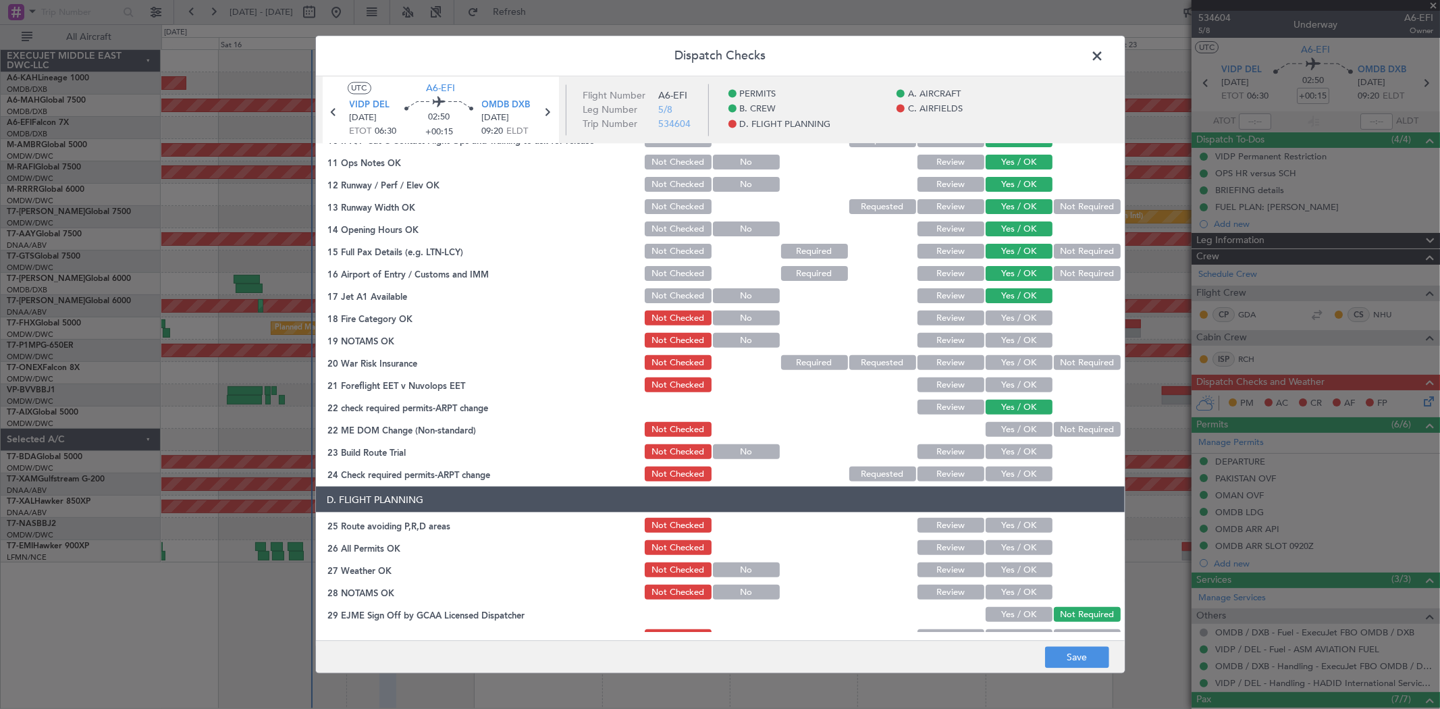
drag
click at [1002, 312] on button "Yes / OK" at bounding box center [1018, 317] width 67 height 15
click at [1002, 335] on button "Yes / OK" at bounding box center [1018, 340] width 67 height 15
click at [1000, 355] on button "Yes / OK" at bounding box center [1018, 362] width 67 height 15
click at [1001, 383] on button "Yes / OK" at bounding box center [1018, 384] width 67 height 15
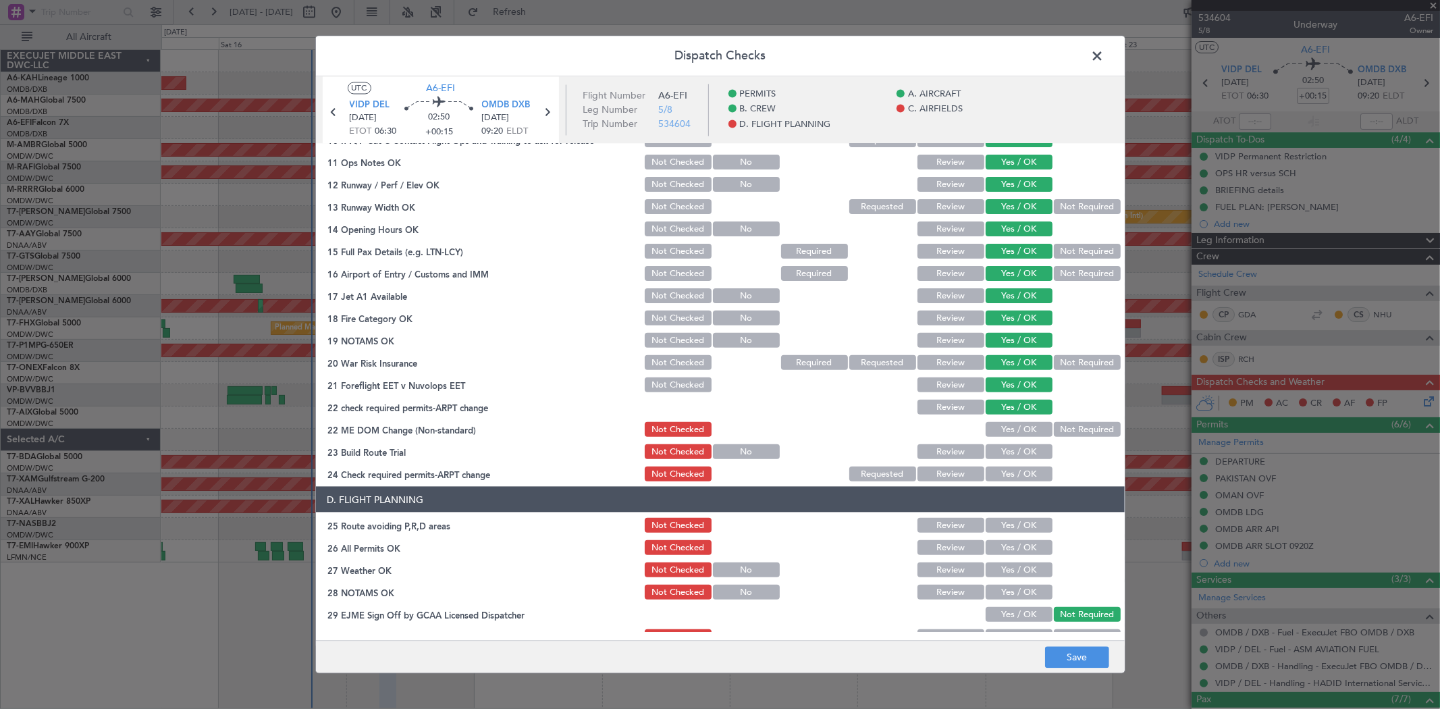
click at [1008, 432] on button "Yes / OK" at bounding box center [1018, 429] width 67 height 15
click at [1008, 449] on button "Yes / OK" at bounding box center [1018, 451] width 67 height 15
click at [1004, 458] on div "Yes / OK" at bounding box center [1017, 451] width 68 height 19
click at [1004, 475] on button "Yes / OK" at bounding box center [1018, 473] width 67 height 15
click at [1012, 516] on div "Yes / OK" at bounding box center [1017, 525] width 68 height 19
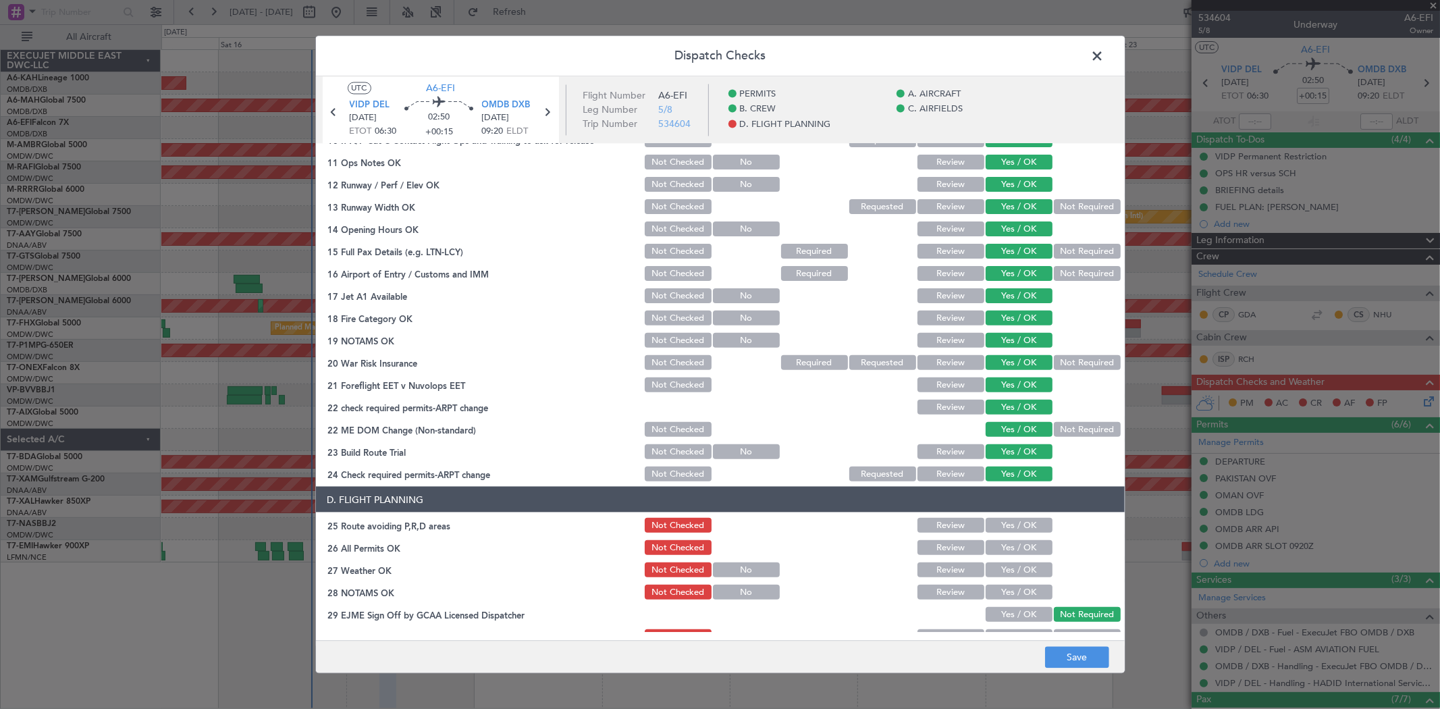
click at [1006, 544] on button "Yes / OK" at bounding box center [1018, 547] width 67 height 15
click at [998, 527] on button "Yes / OK" at bounding box center [1018, 525] width 67 height 15
click at [1004, 557] on section "D. FLIGHT PLANNING 25 Route avoiding P,R,D areas Not Checked Review Yes / OK 26…" at bounding box center [720, 622] width 809 height 271
click at [1004, 562] on button "Yes / OK" at bounding box center [1018, 569] width 67 height 15
click at [1008, 590] on button "Yes / OK" at bounding box center [1018, 591] width 67 height 15
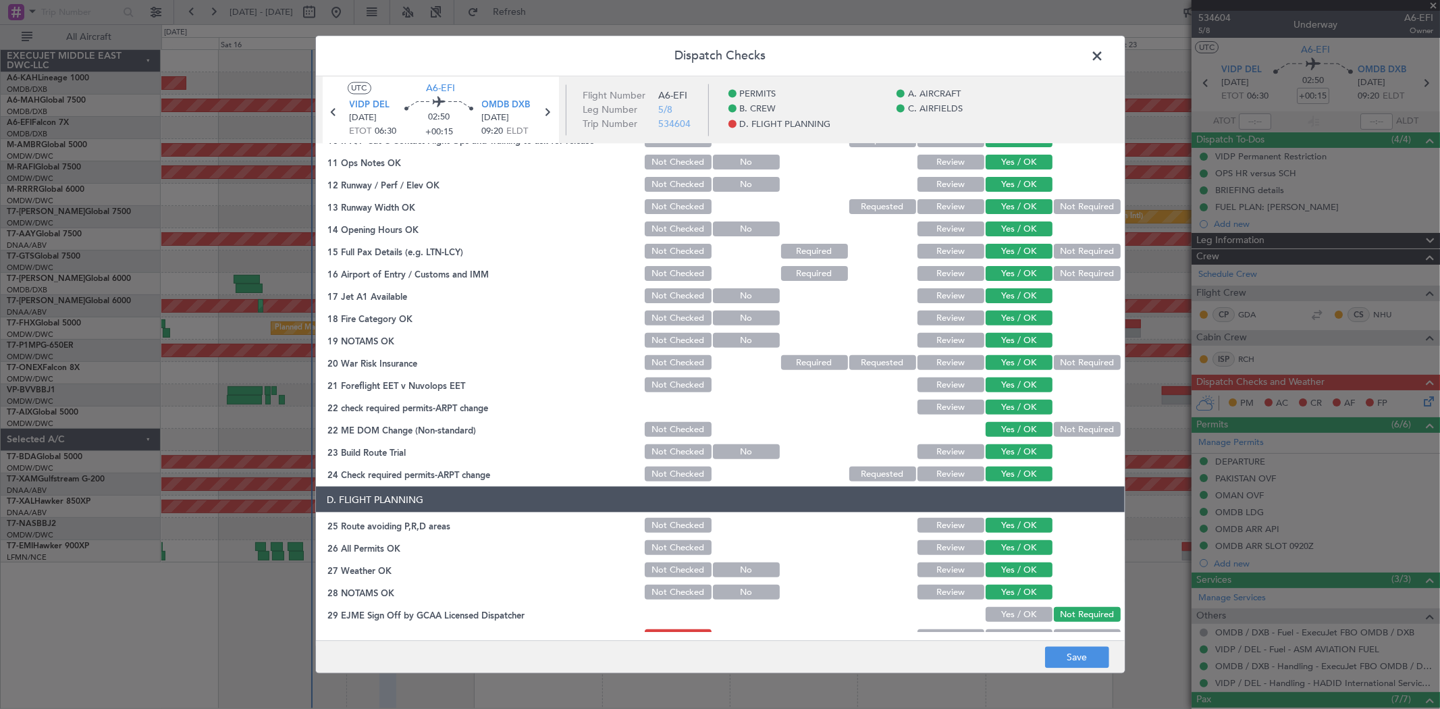
click at [1002, 616] on button "Yes / OK" at bounding box center [1018, 614] width 67 height 15
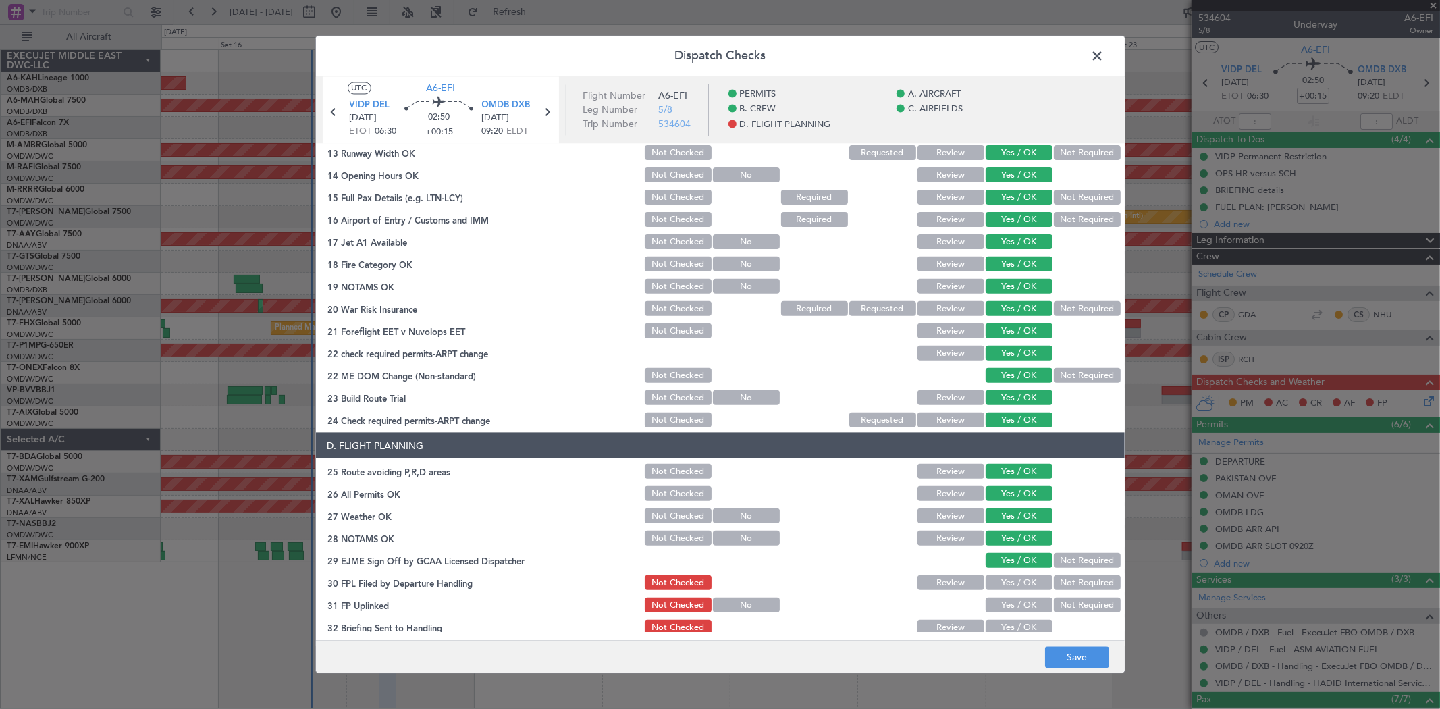
scroll to position [450, 0]
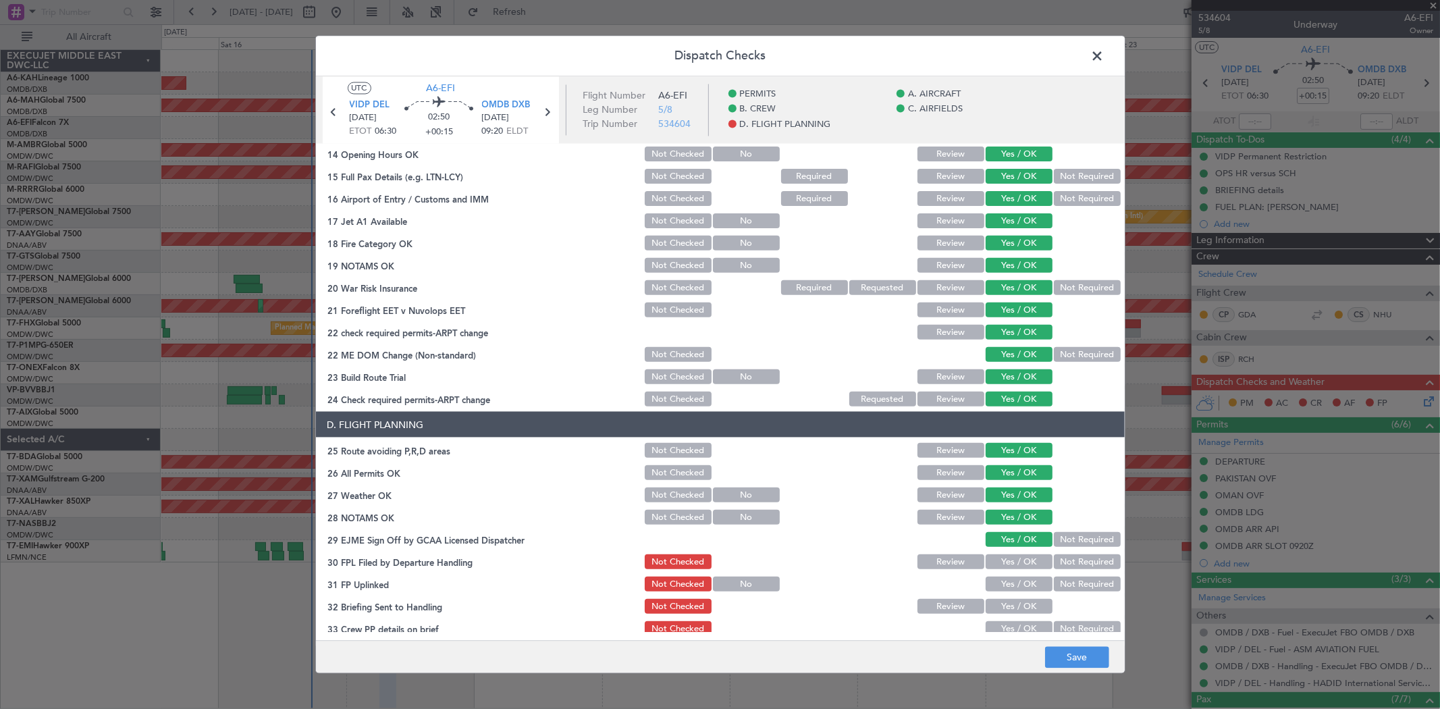
click at [1016, 558] on button "Yes / OK" at bounding box center [1018, 561] width 67 height 15
click at [1010, 580] on button "Yes / OK" at bounding box center [1018, 583] width 67 height 15
click at [1016, 599] on button "Yes / OK" at bounding box center [1018, 606] width 67 height 15
click at [1006, 625] on button "Yes / OK" at bounding box center [1018, 628] width 67 height 15
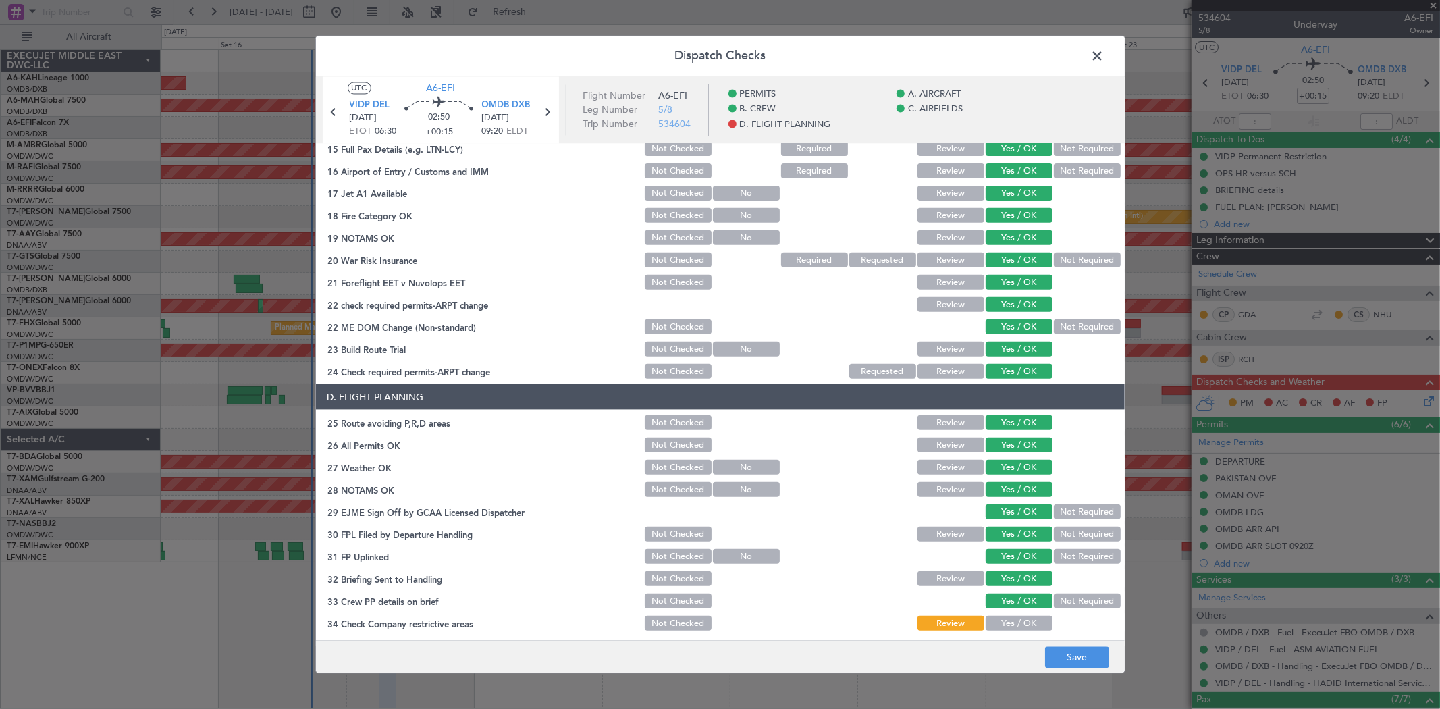
scroll to position [502, 0]
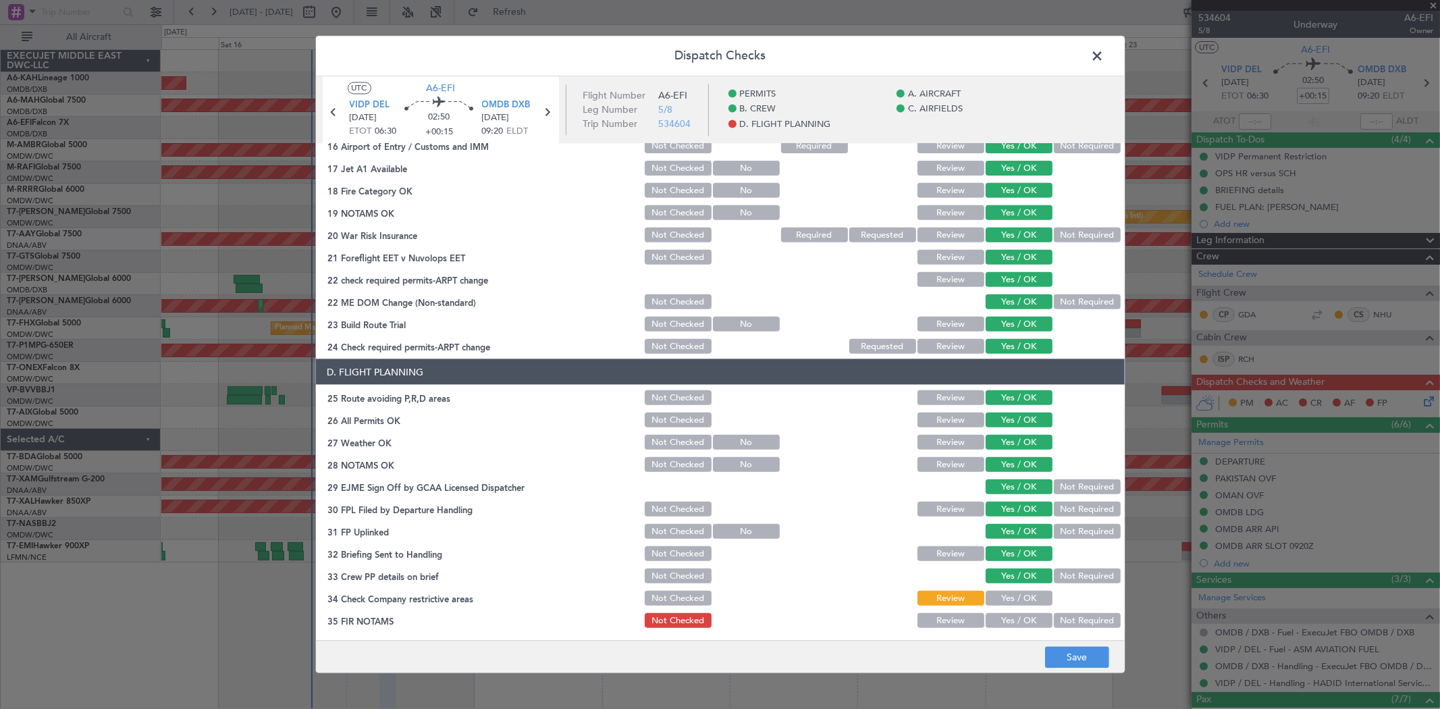
click at [1002, 589] on div "Yes / OK" at bounding box center [1017, 598] width 68 height 19
click at [1001, 590] on div "Yes / OK" at bounding box center [1017, 598] width 68 height 19
click at [1004, 596] on button "Yes / OK" at bounding box center [1018, 598] width 67 height 15
click at [1007, 613] on button "Yes / OK" at bounding box center [1018, 620] width 67 height 15
click at [1061, 648] on button "Save" at bounding box center [1077, 658] width 64 height 22
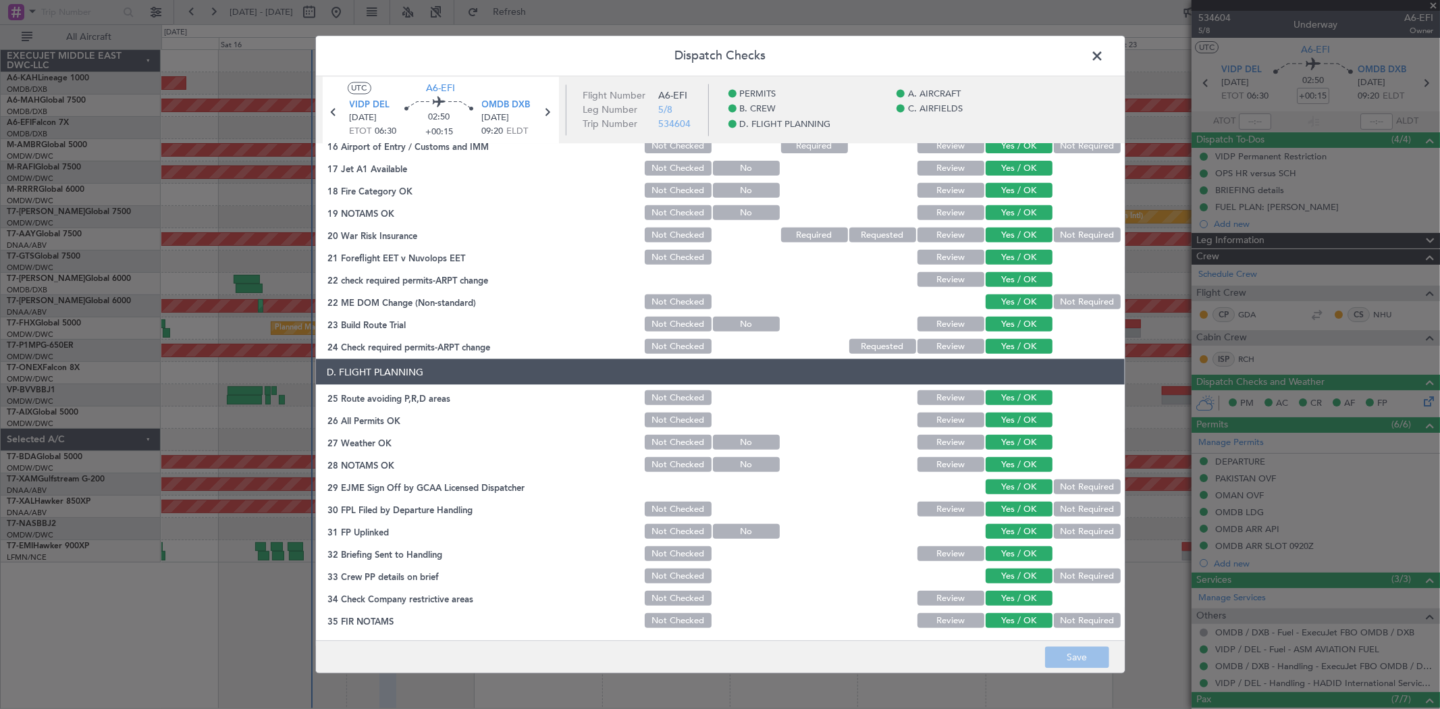
click at [1104, 55] on span at bounding box center [1104, 60] width 0 height 27
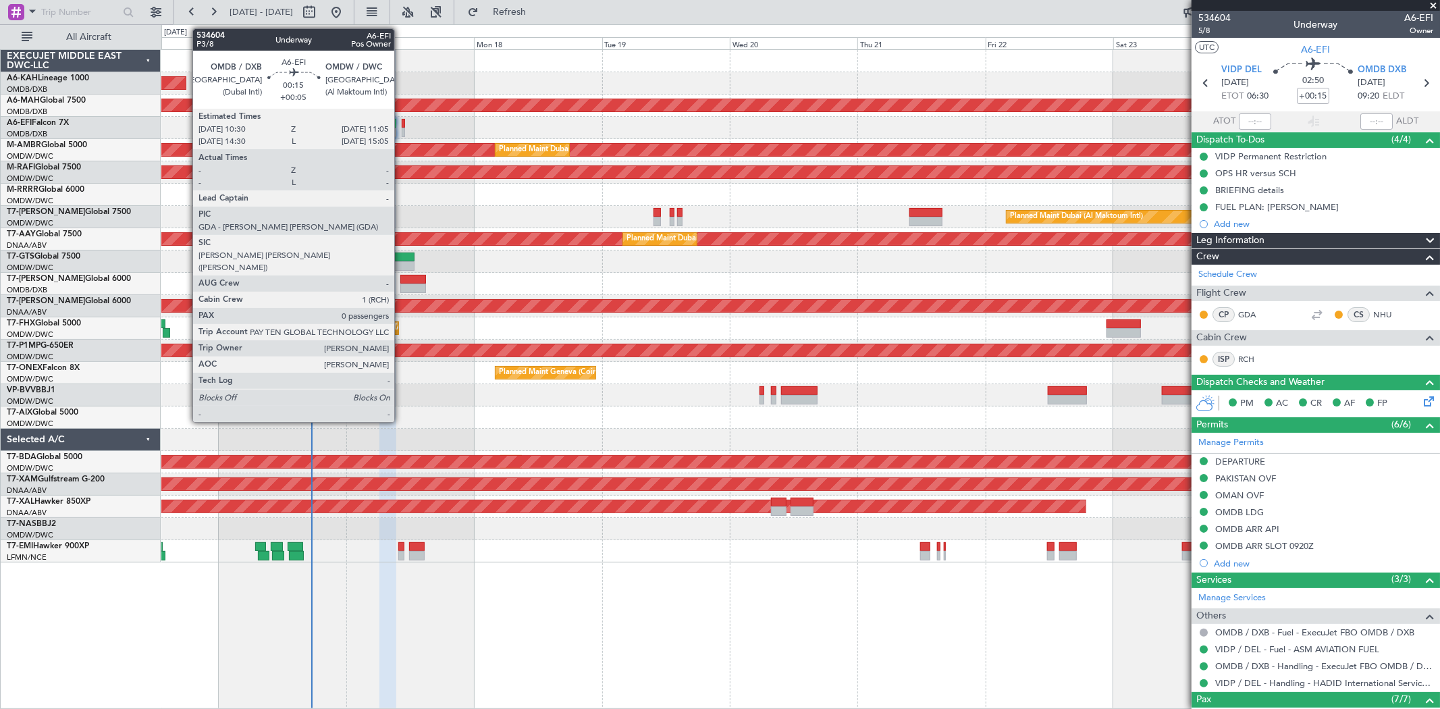
click at [402, 124] on div at bounding box center [403, 123] width 3 height 9
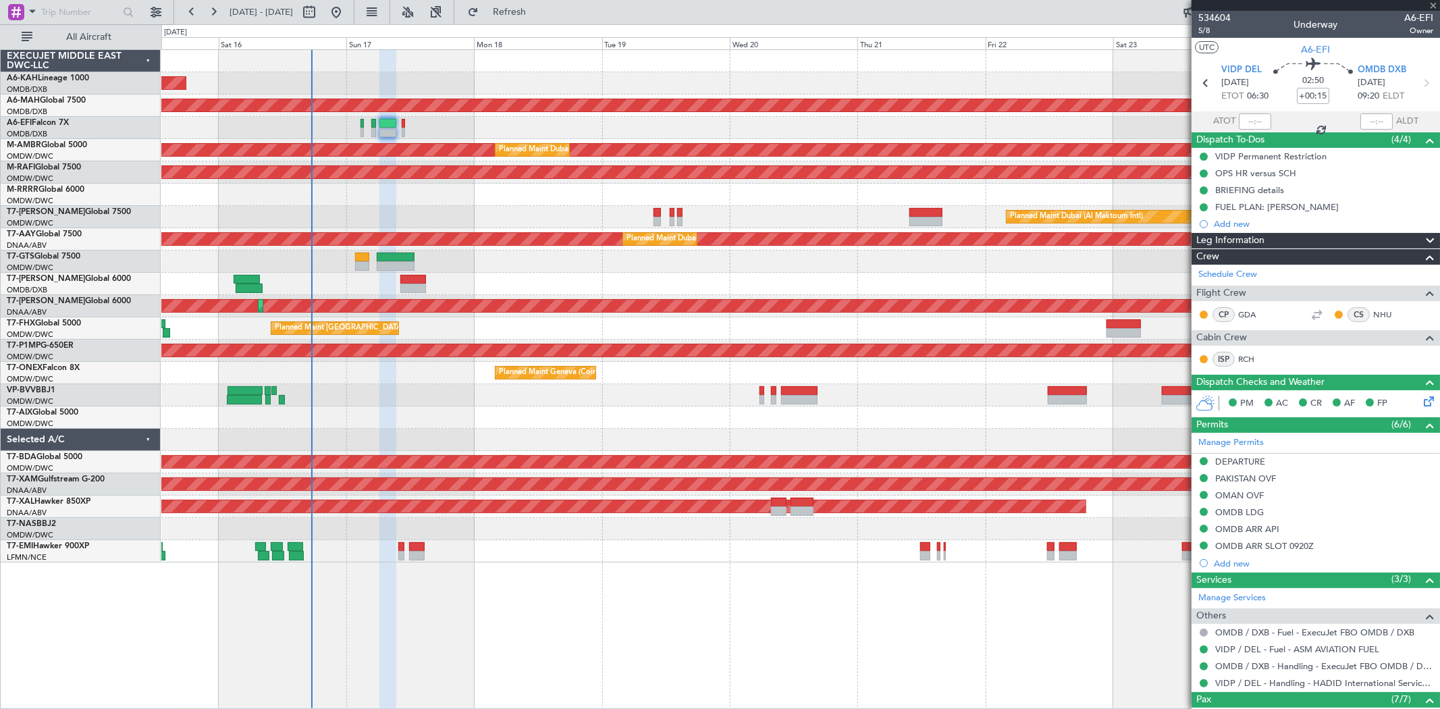
type input "+00:05"
type input "0"
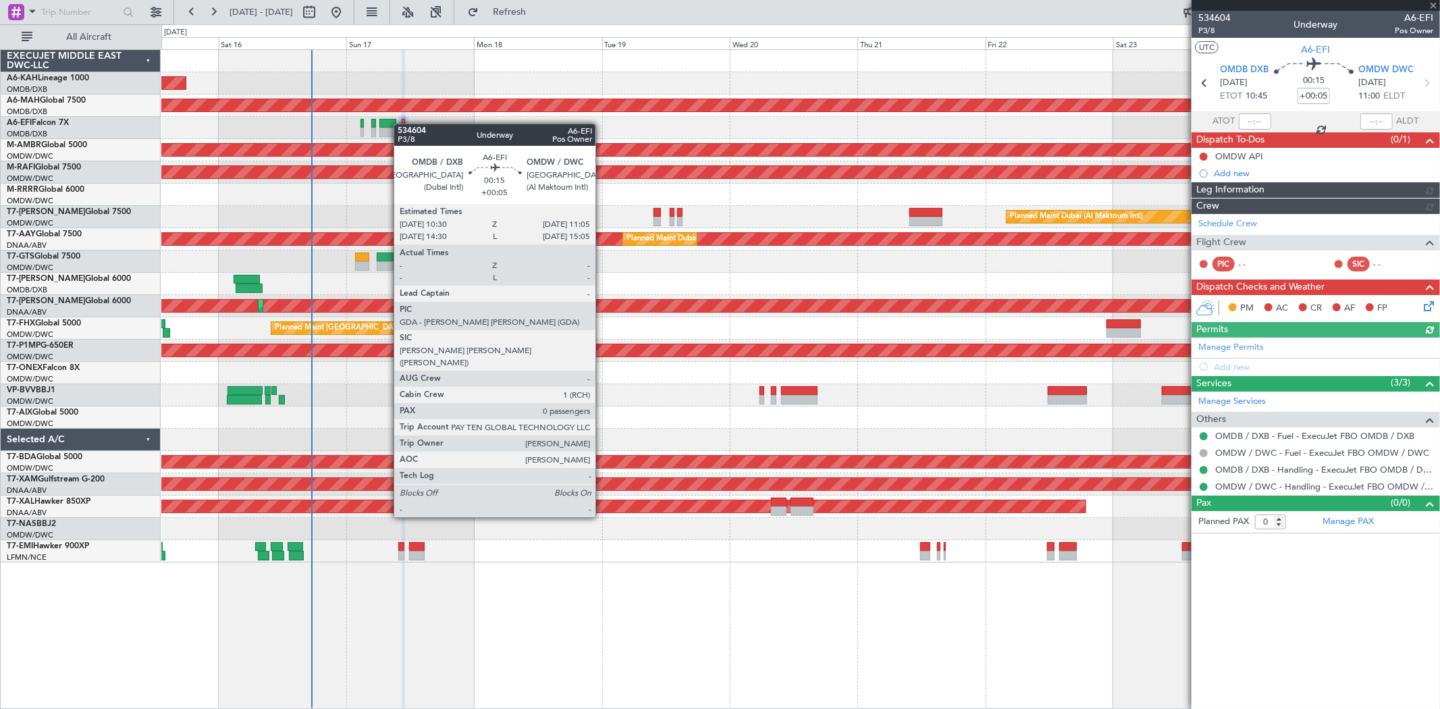
type input "[PERSON_NAME] ([PERSON_NAME])"
type input "7036"
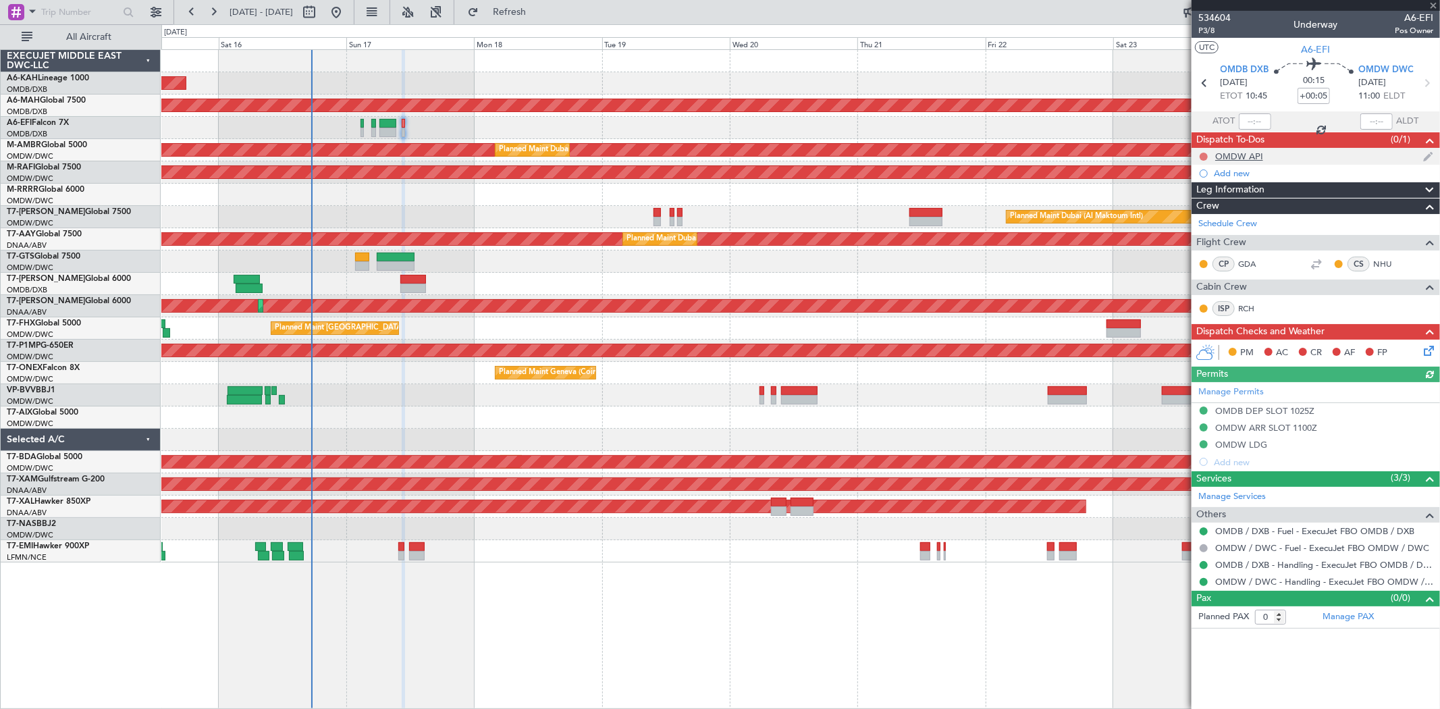
click at [1199, 155] on button at bounding box center [1203, 157] width 8 height 8
click at [1197, 217] on span "Completed" at bounding box center [1209, 215] width 45 height 13
click at [1426, 347] on icon at bounding box center [1426, 348] width 11 height 11
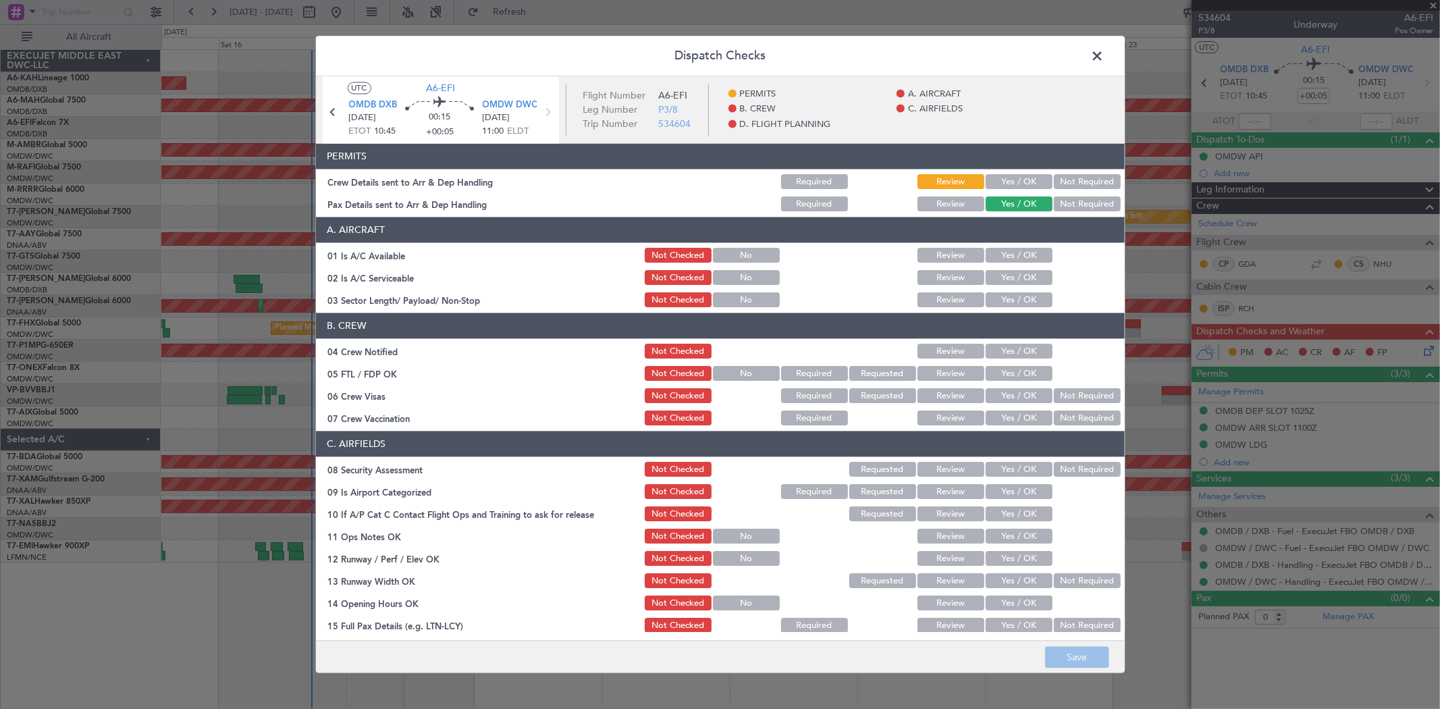
click at [1027, 172] on section "PERMITS Crew Details sent to Arr & Dep Handling Required Review Yes / OK Not Re…" at bounding box center [720, 179] width 809 height 70
drag, startPoint x: 1016, startPoint y: 183, endPoint x: 1008, endPoint y: 219, distance: 37.5
click at [1016, 184] on button "Yes / OK" at bounding box center [1018, 182] width 67 height 15
drag, startPoint x: 994, startPoint y: 250, endPoint x: 996, endPoint y: 262, distance: 12.2
click at [994, 250] on button "Yes / OK" at bounding box center [1018, 255] width 67 height 15
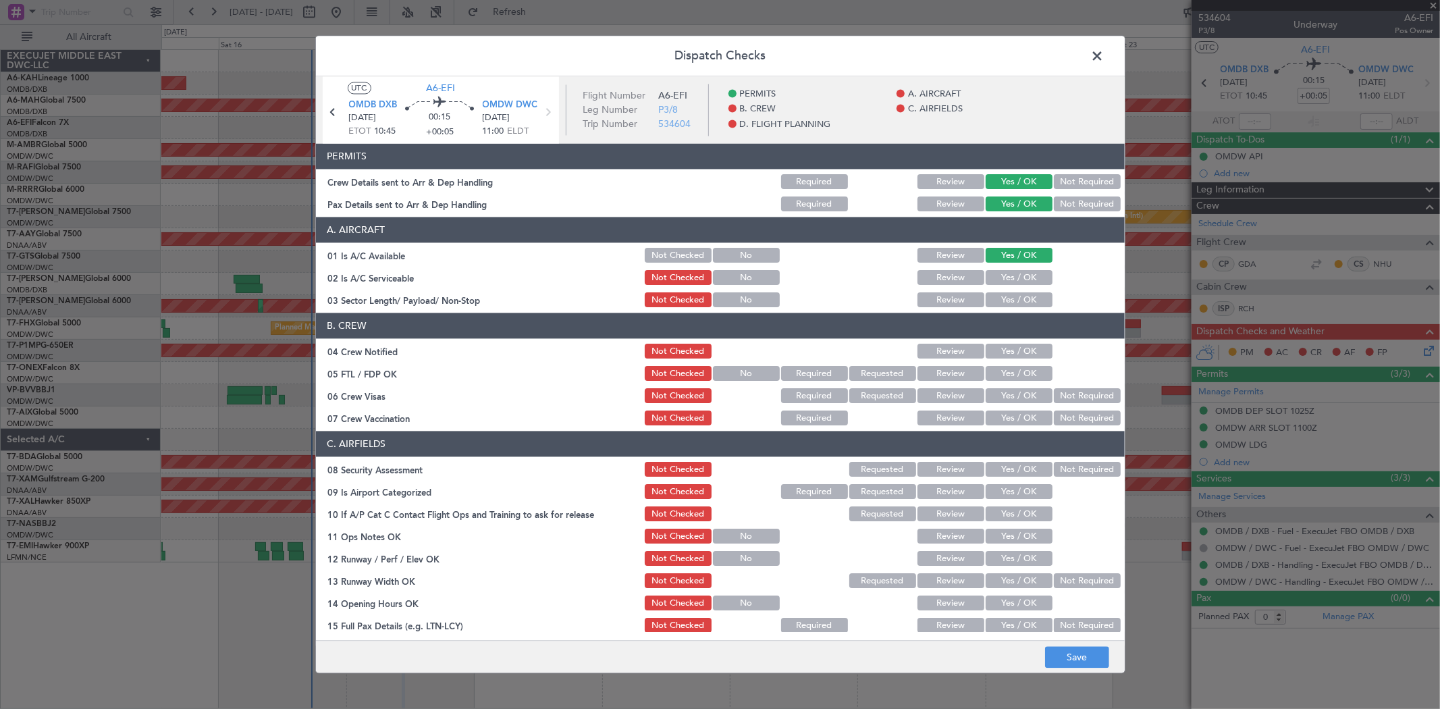
drag, startPoint x: 996, startPoint y: 273, endPoint x: 996, endPoint y: 286, distance: 12.8
click at [996, 274] on button "Yes / OK" at bounding box center [1018, 278] width 67 height 15
click at [995, 298] on button "Yes / OK" at bounding box center [1018, 300] width 67 height 15
drag, startPoint x: 992, startPoint y: 354, endPoint x: 997, endPoint y: 373, distance: 19.5
click at [992, 354] on button "Yes / OK" at bounding box center [1018, 351] width 67 height 15
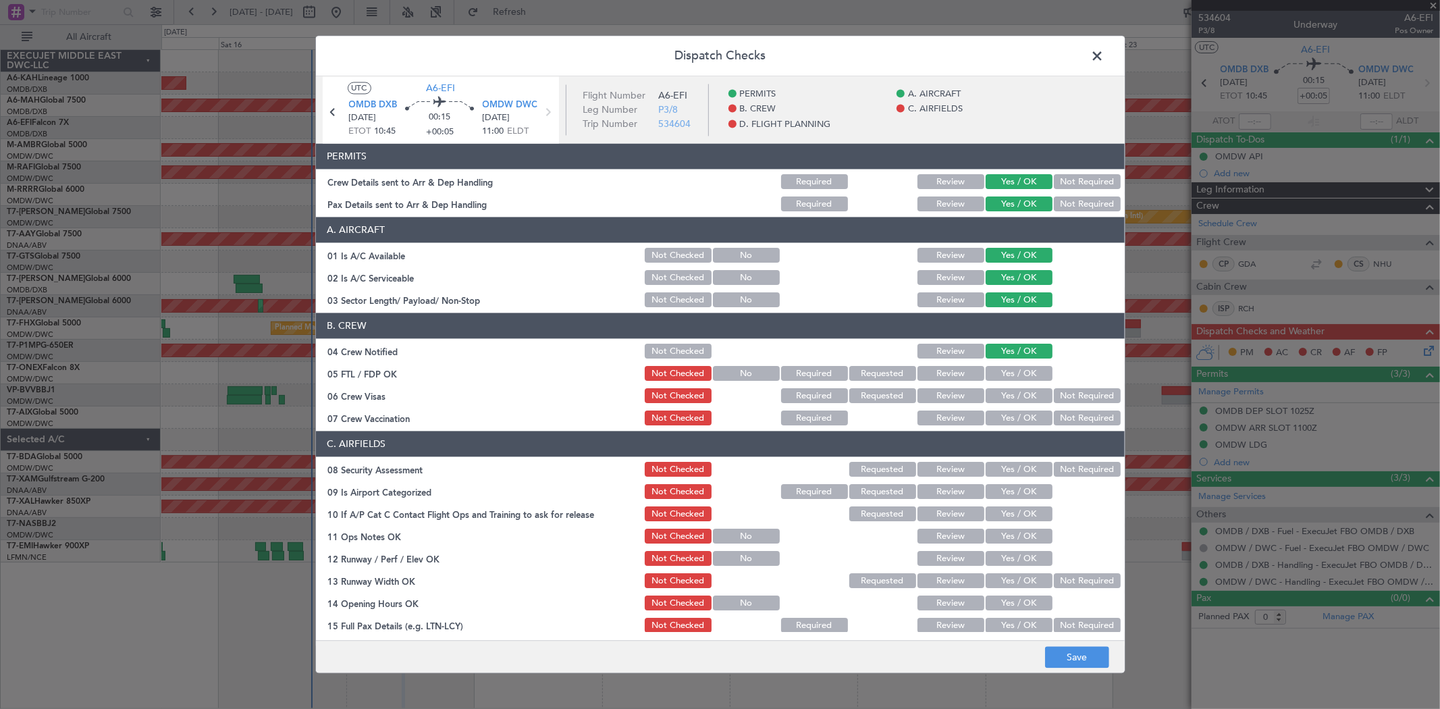
drag, startPoint x: 997, startPoint y: 372, endPoint x: 996, endPoint y: 383, distance: 11.5
click at [997, 373] on button "Yes / OK" at bounding box center [1018, 373] width 67 height 15
drag, startPoint x: 996, startPoint y: 386, endPoint x: 996, endPoint y: 401, distance: 14.8
click at [996, 387] on div "Yes / OK" at bounding box center [1017, 396] width 68 height 19
click at [996, 395] on button "Yes / OK" at bounding box center [1018, 396] width 67 height 15
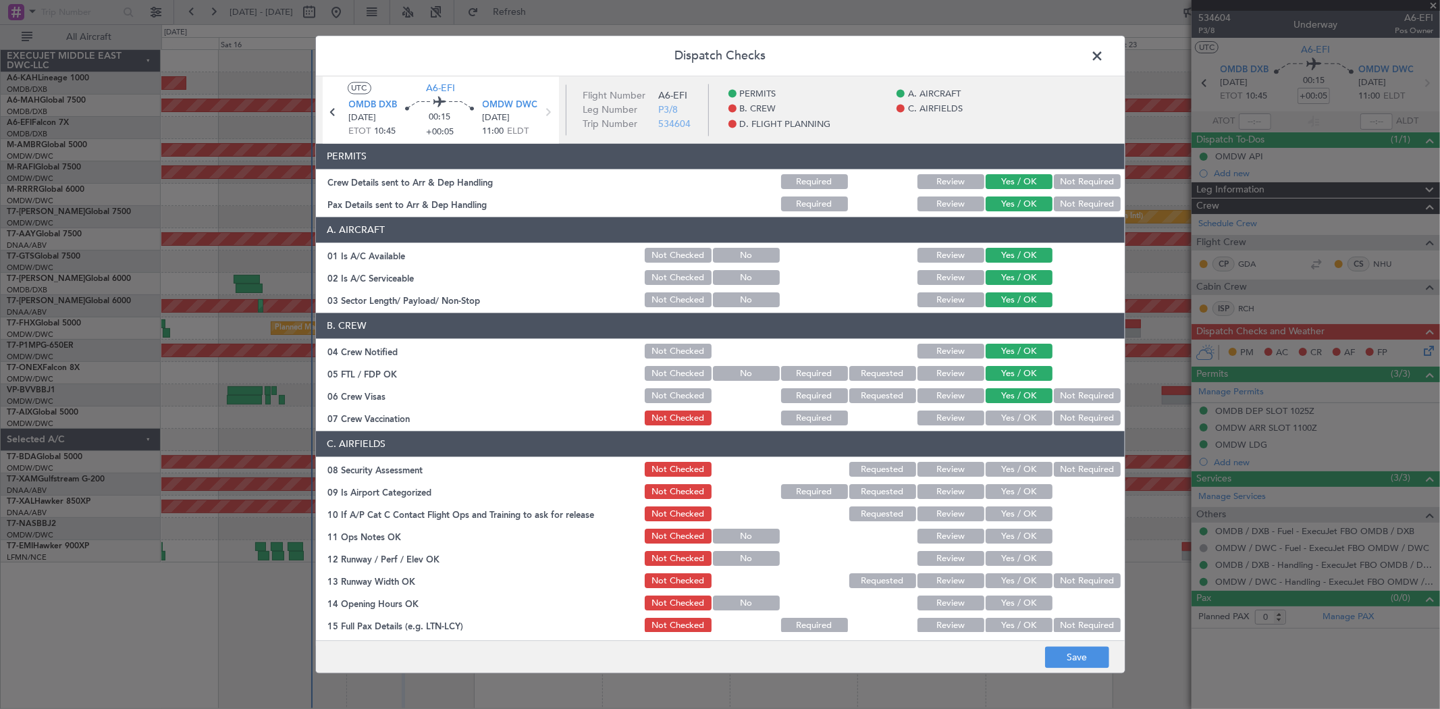
drag, startPoint x: 1001, startPoint y: 413, endPoint x: 1002, endPoint y: 422, distance: 8.8
click at [1001, 414] on button "Yes / OK" at bounding box center [1018, 418] width 67 height 15
click at [998, 474] on button "Yes / OK" at bounding box center [1018, 469] width 67 height 15
drag, startPoint x: 998, startPoint y: 494, endPoint x: 1001, endPoint y: 514, distance: 19.9
click at [998, 495] on button "Yes / OK" at bounding box center [1018, 492] width 67 height 15
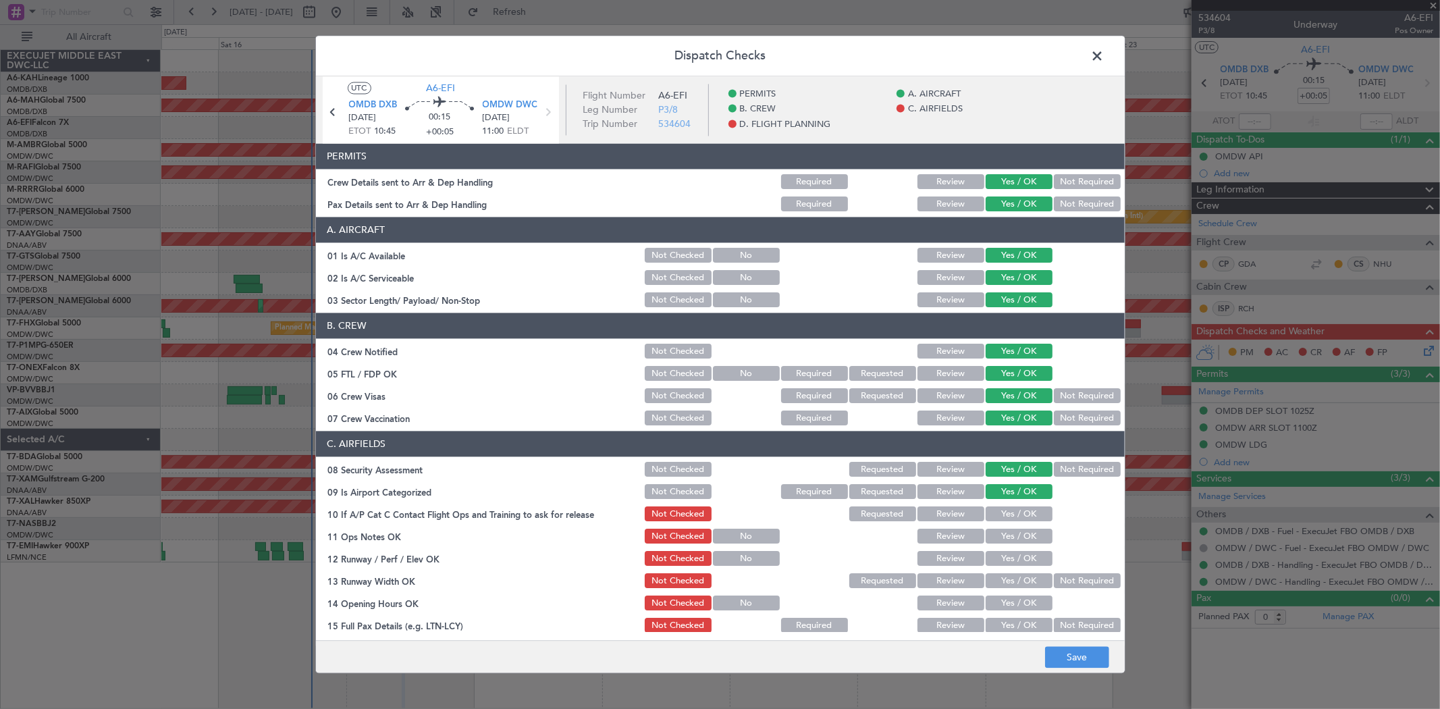
drag, startPoint x: 999, startPoint y: 514, endPoint x: 998, endPoint y: 536, distance: 21.6
click at [999, 515] on button "Yes / OK" at bounding box center [1018, 514] width 67 height 15
click at [998, 535] on button "Yes / OK" at bounding box center [1018, 536] width 67 height 15
click at [995, 556] on button "Yes / OK" at bounding box center [1018, 558] width 67 height 15
drag, startPoint x: 994, startPoint y: 576, endPoint x: 999, endPoint y: 584, distance: 8.8
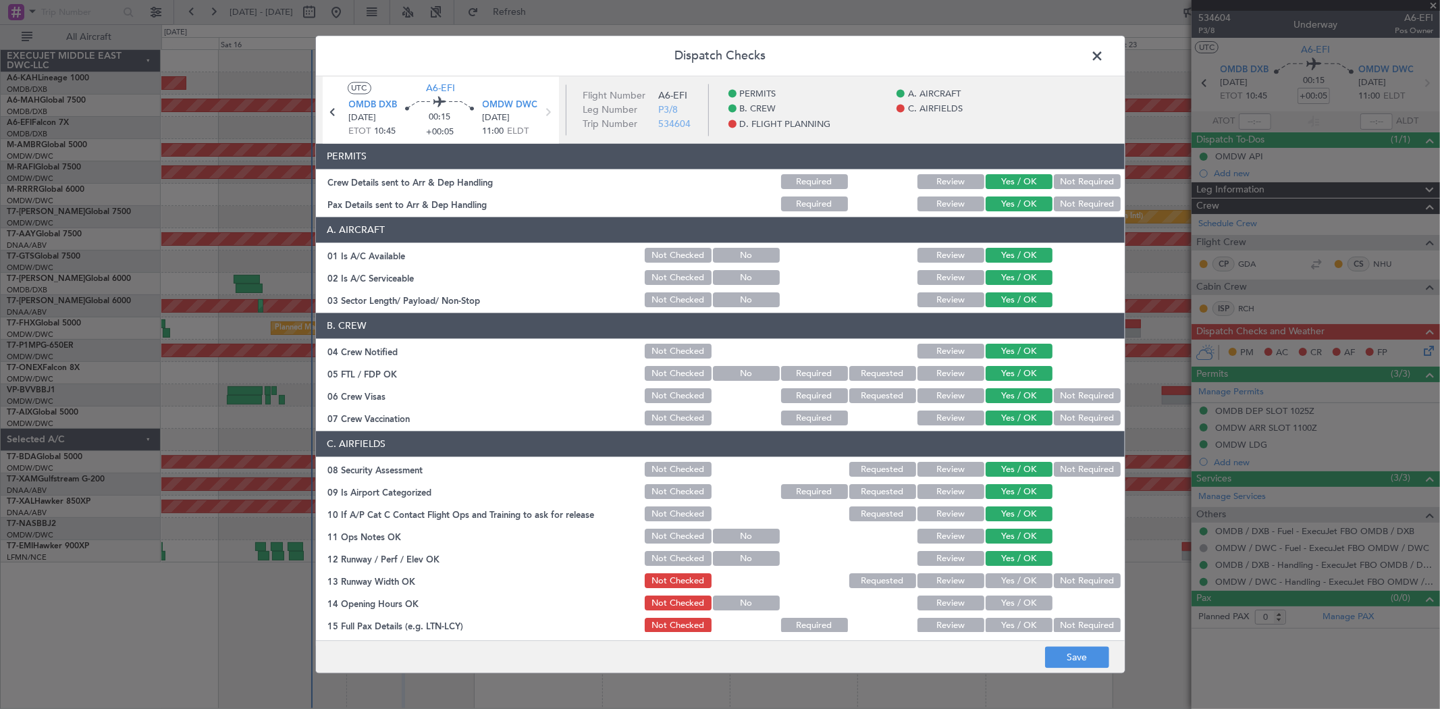
click at [994, 577] on button "Yes / OK" at bounding box center [1018, 581] width 67 height 15
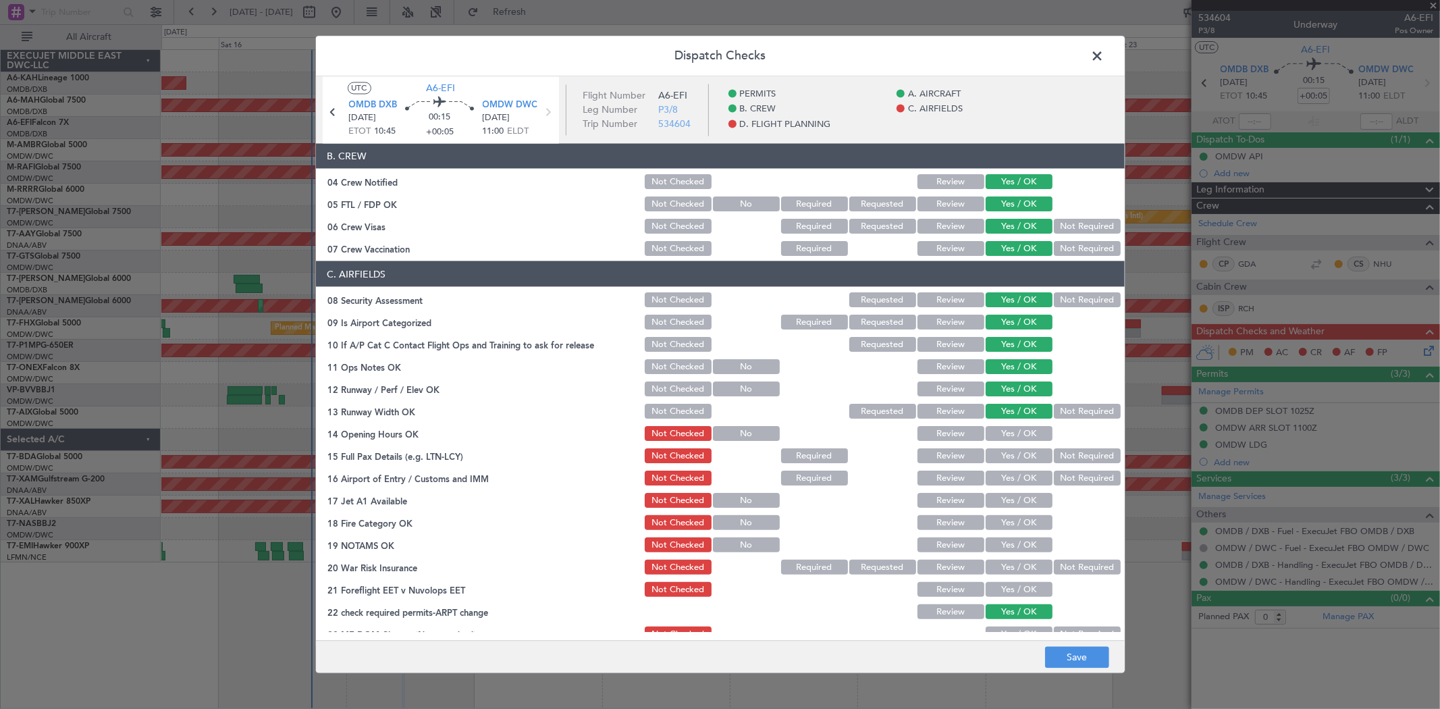
scroll to position [225, 0]
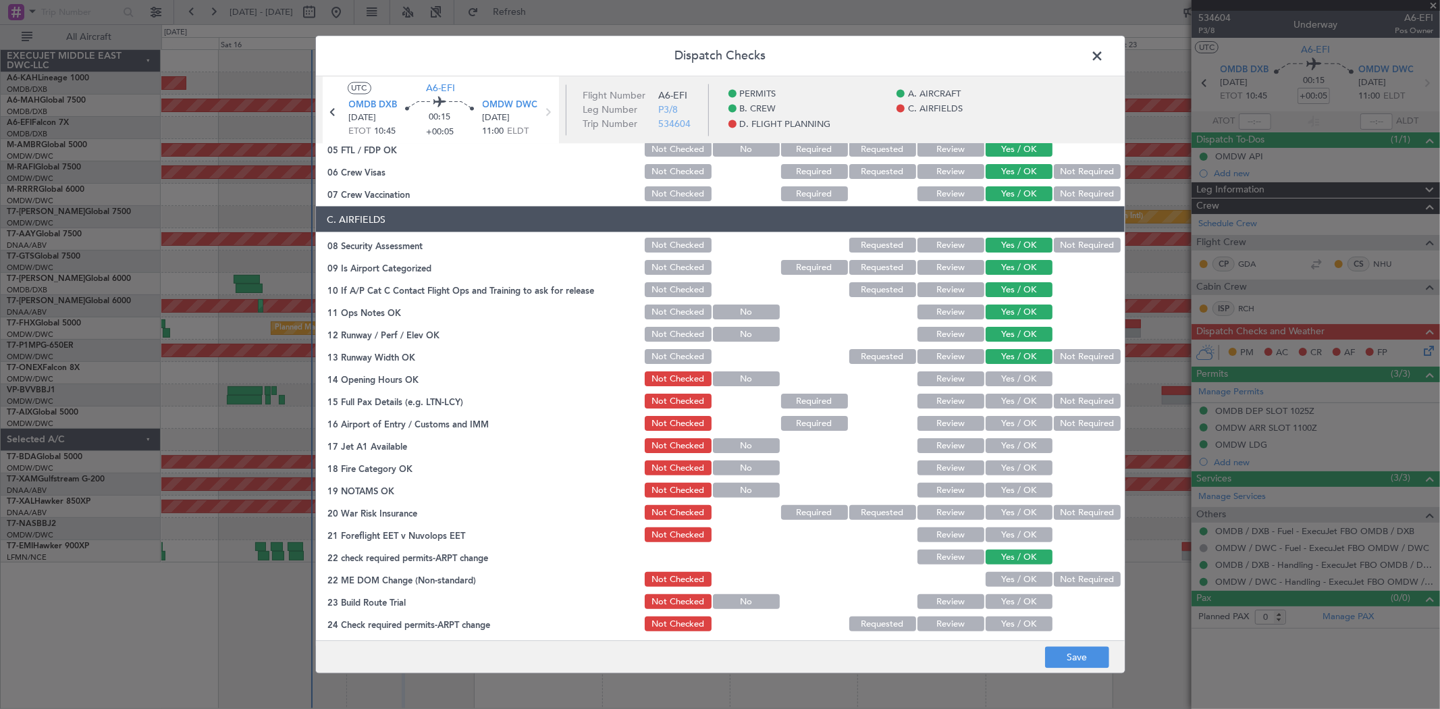
click at [1000, 375] on button "Yes / OK" at bounding box center [1018, 378] width 67 height 15
drag, startPoint x: 1001, startPoint y: 396, endPoint x: 1000, endPoint y: 414, distance: 17.6
click at [1001, 397] on button "Yes / OK" at bounding box center [1018, 400] width 67 height 15
drag, startPoint x: 1000, startPoint y: 414, endPoint x: 999, endPoint y: 432, distance: 18.2
click at [999, 416] on div "Yes / OK" at bounding box center [1017, 423] width 68 height 19
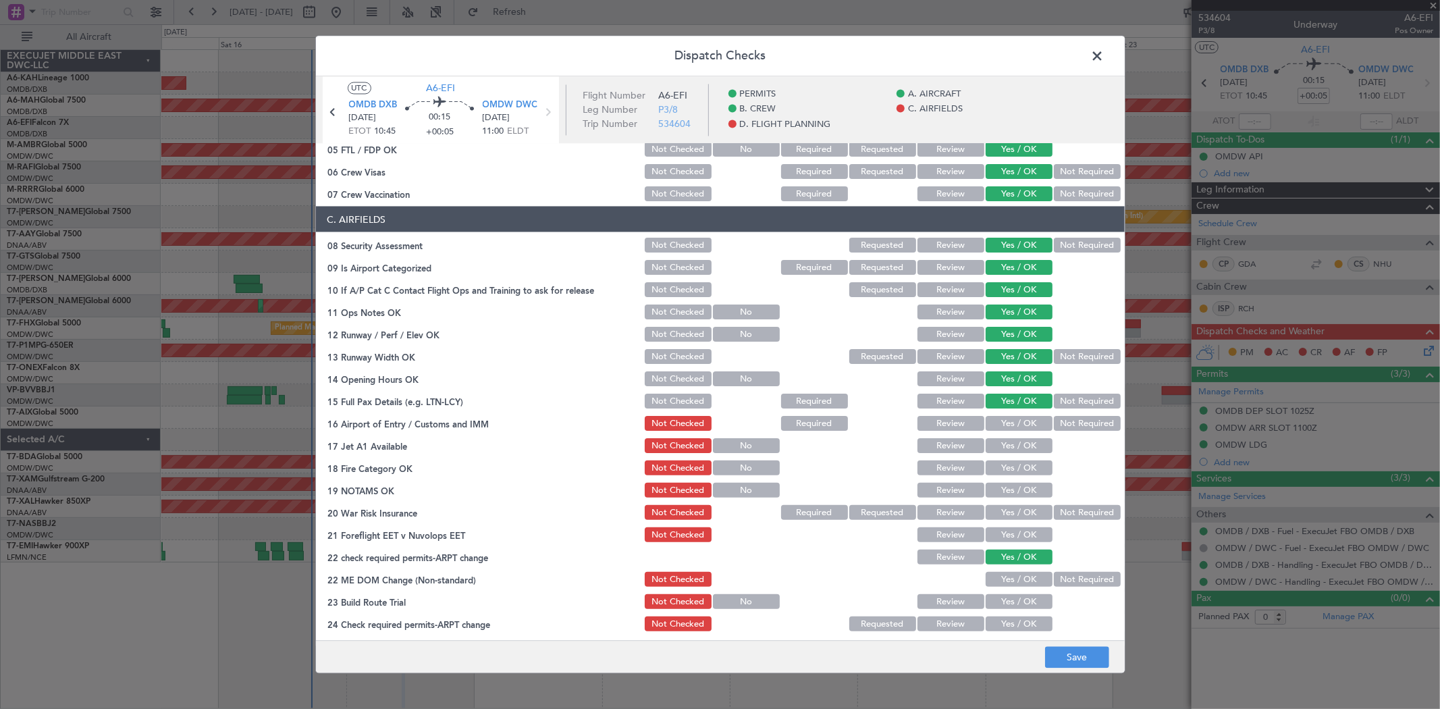
click at [999, 426] on button "Yes / OK" at bounding box center [1018, 423] width 67 height 15
drag, startPoint x: 997, startPoint y: 443, endPoint x: 996, endPoint y: 464, distance: 20.9
click at [997, 444] on button "Yes / OK" at bounding box center [1018, 445] width 67 height 15
click at [996, 466] on button "Yes / OK" at bounding box center [1018, 467] width 67 height 15
click at [996, 491] on button "Yes / OK" at bounding box center [1018, 490] width 67 height 15
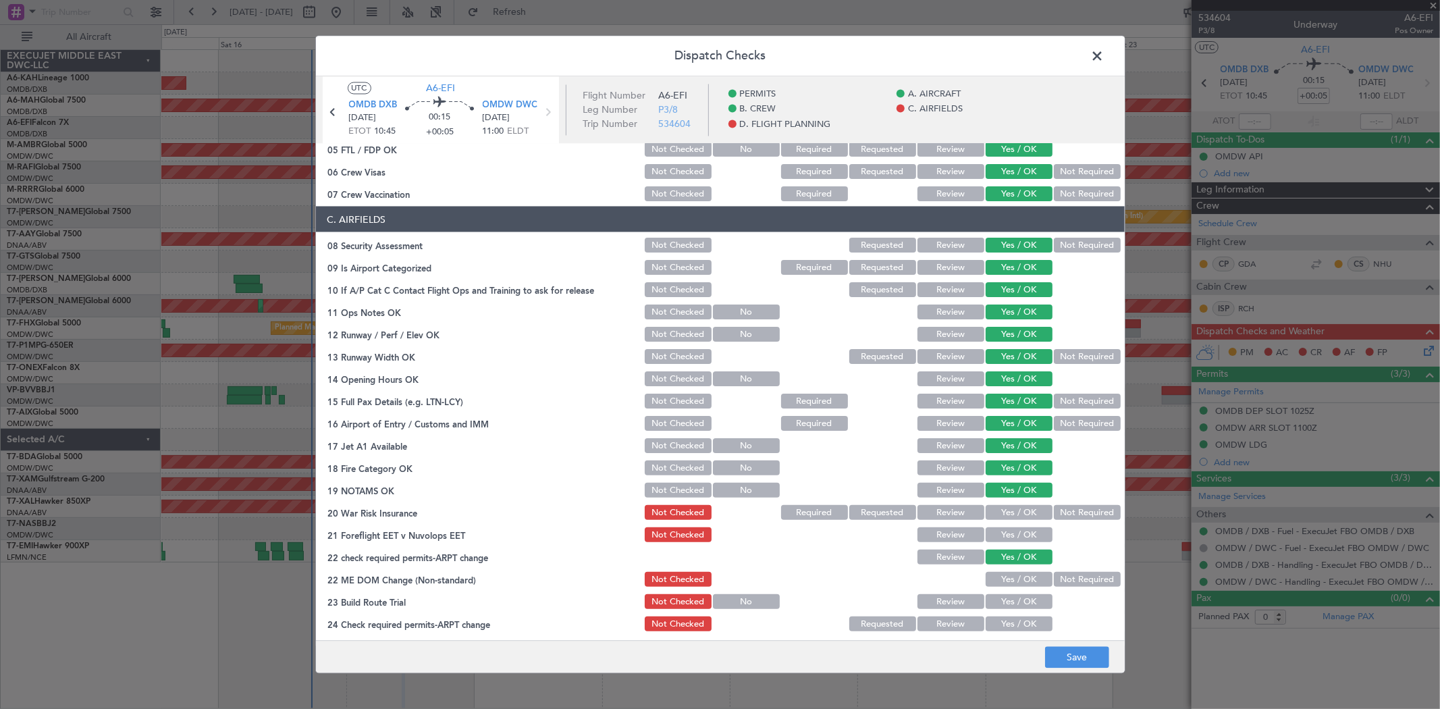
click at [996, 509] on button "Yes / OK" at bounding box center [1018, 512] width 67 height 15
click at [1001, 531] on button "Yes / OK" at bounding box center [1018, 534] width 67 height 15
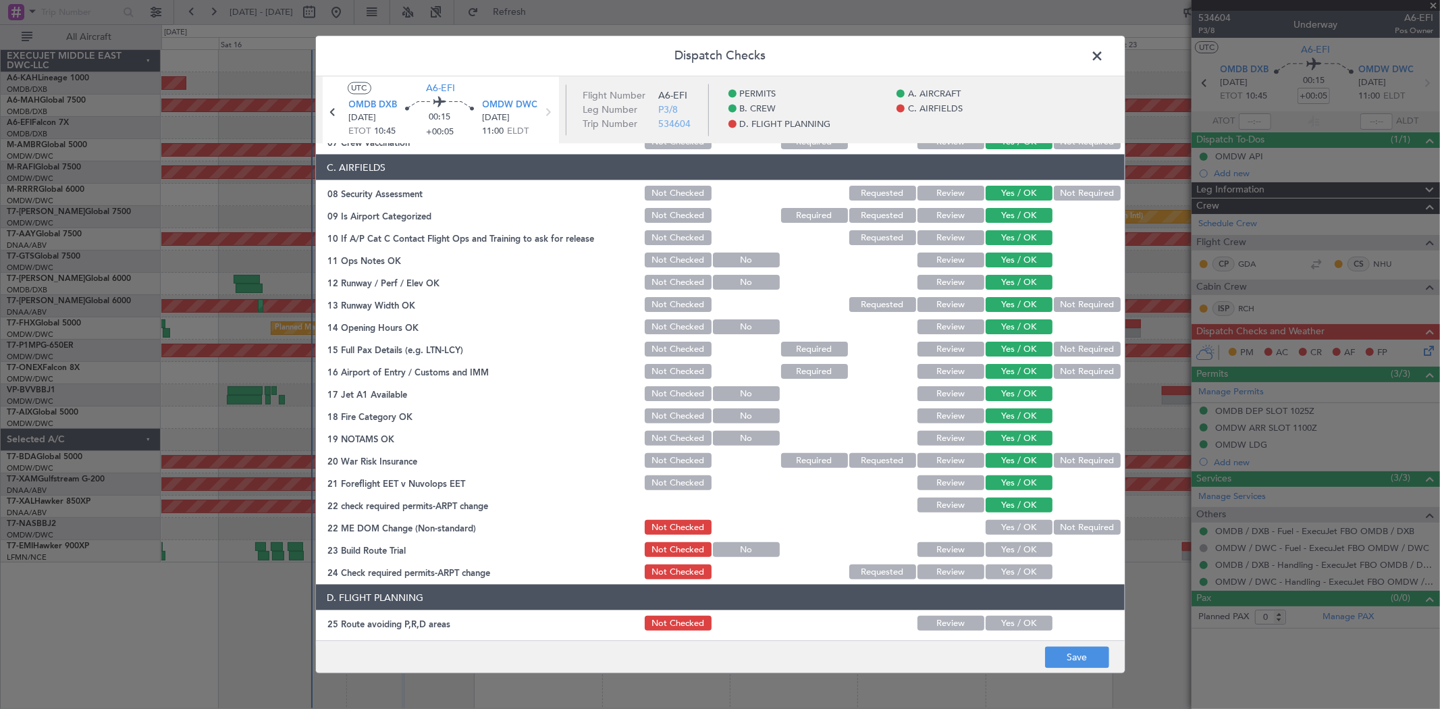
scroll to position [300, 0]
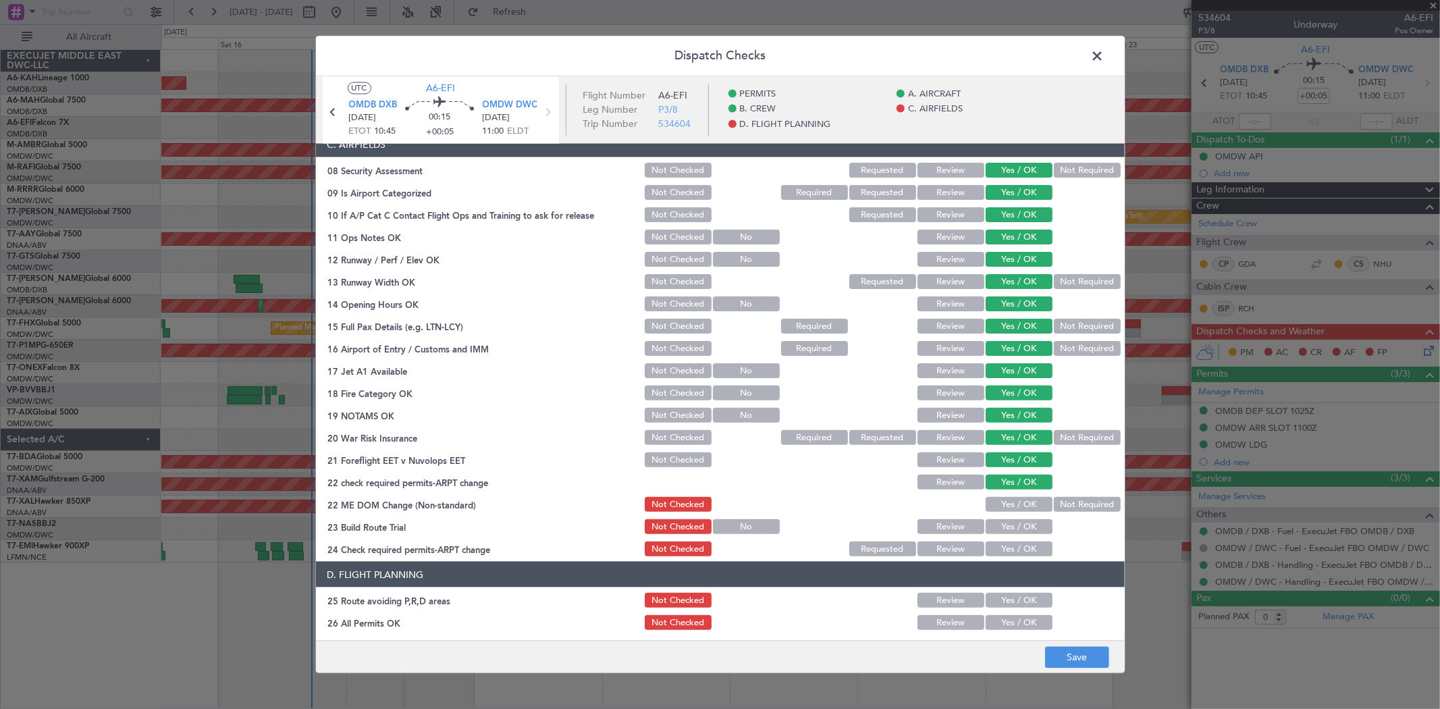
drag, startPoint x: 1010, startPoint y: 500, endPoint x: 1002, endPoint y: 520, distance: 22.1
click at [1010, 501] on button "Yes / OK" at bounding box center [1018, 504] width 67 height 15
click at [997, 526] on button "Yes / OK" at bounding box center [1018, 526] width 67 height 15
click at [1001, 543] on button "Yes / OK" at bounding box center [1018, 548] width 67 height 15
click at [1008, 598] on button "Yes / OK" at bounding box center [1018, 600] width 67 height 15
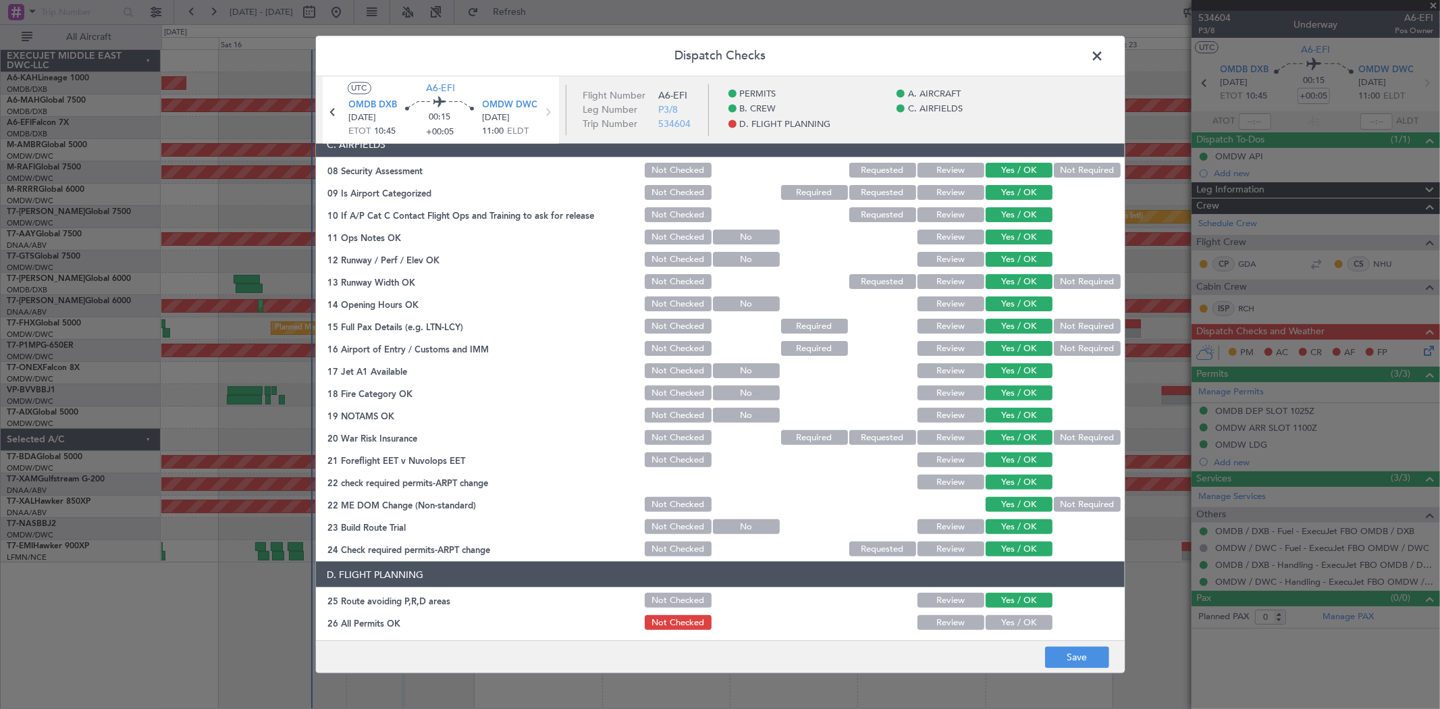
drag, startPoint x: 1009, startPoint y: 616, endPoint x: 1008, endPoint y: 603, distance: 12.8
click at [1008, 615] on button "Yes / OK" at bounding box center [1018, 622] width 67 height 15
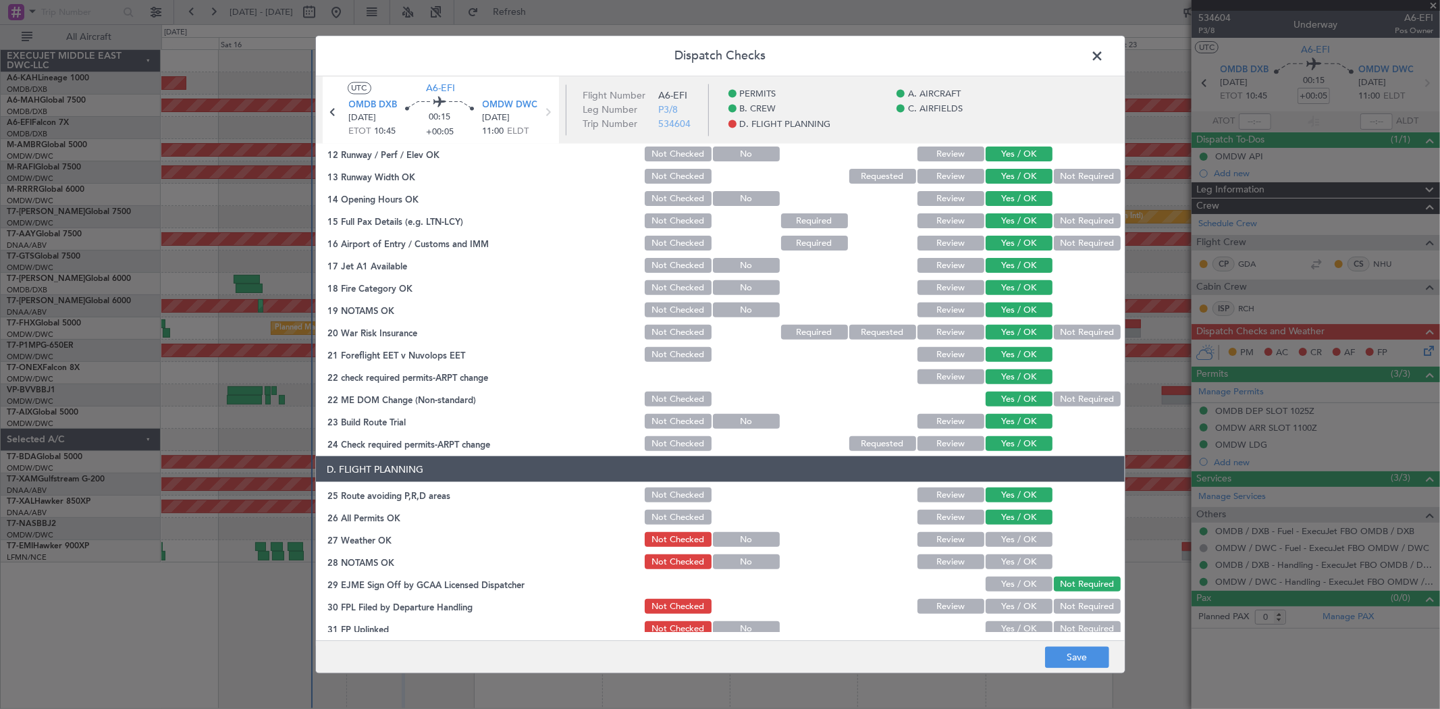
scroll to position [502, 0]
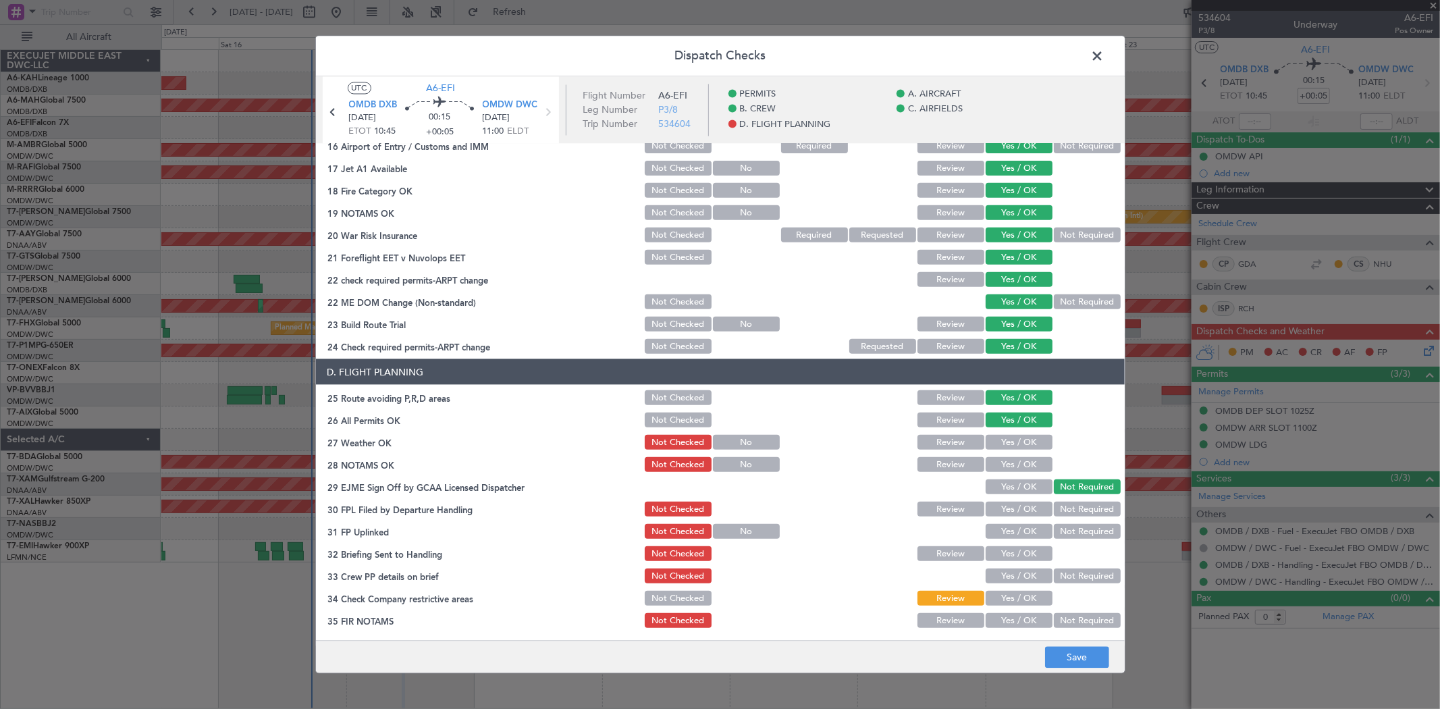
click at [1018, 457] on button "Yes / OK" at bounding box center [1018, 464] width 67 height 15
click at [1010, 443] on button "Yes / OK" at bounding box center [1018, 442] width 67 height 15
click at [1004, 490] on button "Yes / OK" at bounding box center [1018, 486] width 67 height 15
click at [1006, 516] on div "Yes / OK" at bounding box center [1017, 508] width 68 height 19
click at [1004, 514] on button "Yes / OK" at bounding box center [1018, 508] width 67 height 15
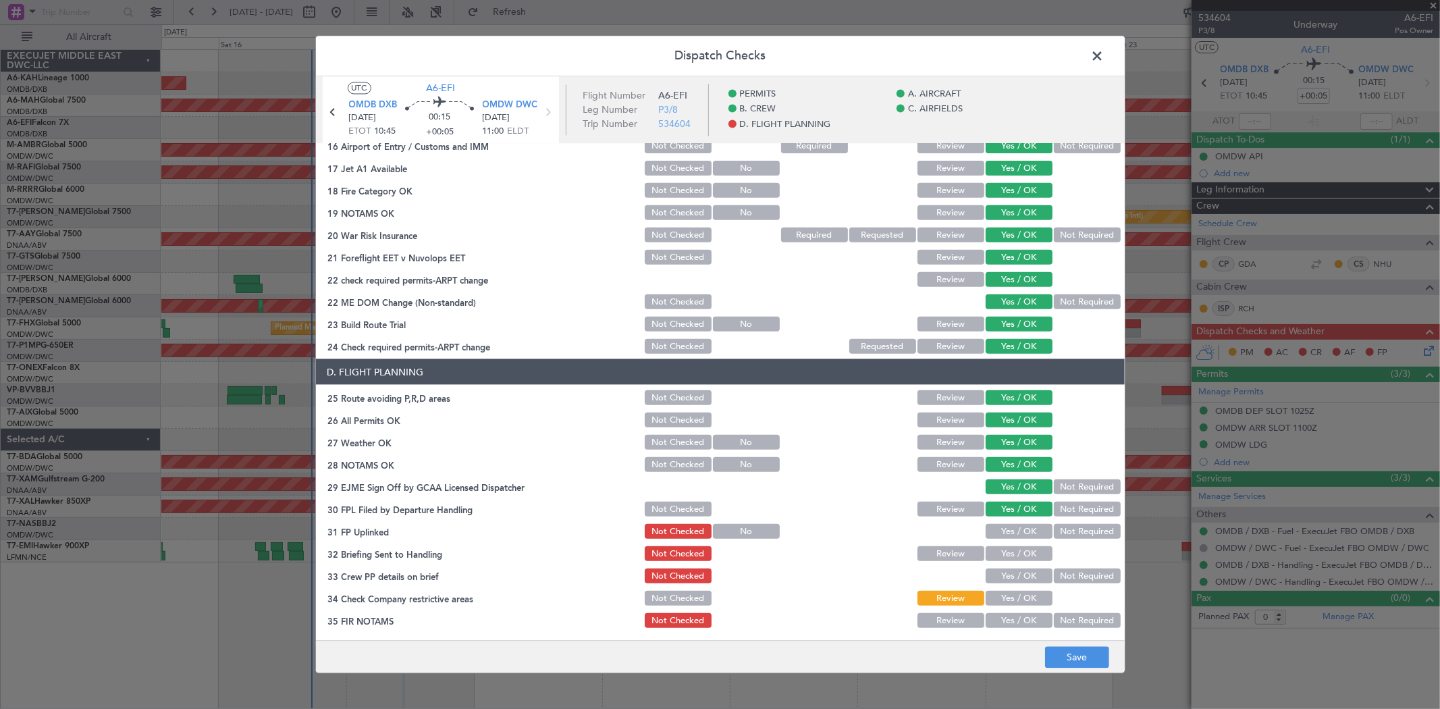
click at [1004, 526] on button "Yes / OK" at bounding box center [1018, 531] width 67 height 15
click at [1006, 559] on button "Yes / OK" at bounding box center [1018, 553] width 67 height 15
click at [1004, 571] on button "Yes / OK" at bounding box center [1018, 575] width 67 height 15
click at [1001, 599] on button "Yes / OK" at bounding box center [1018, 598] width 67 height 15
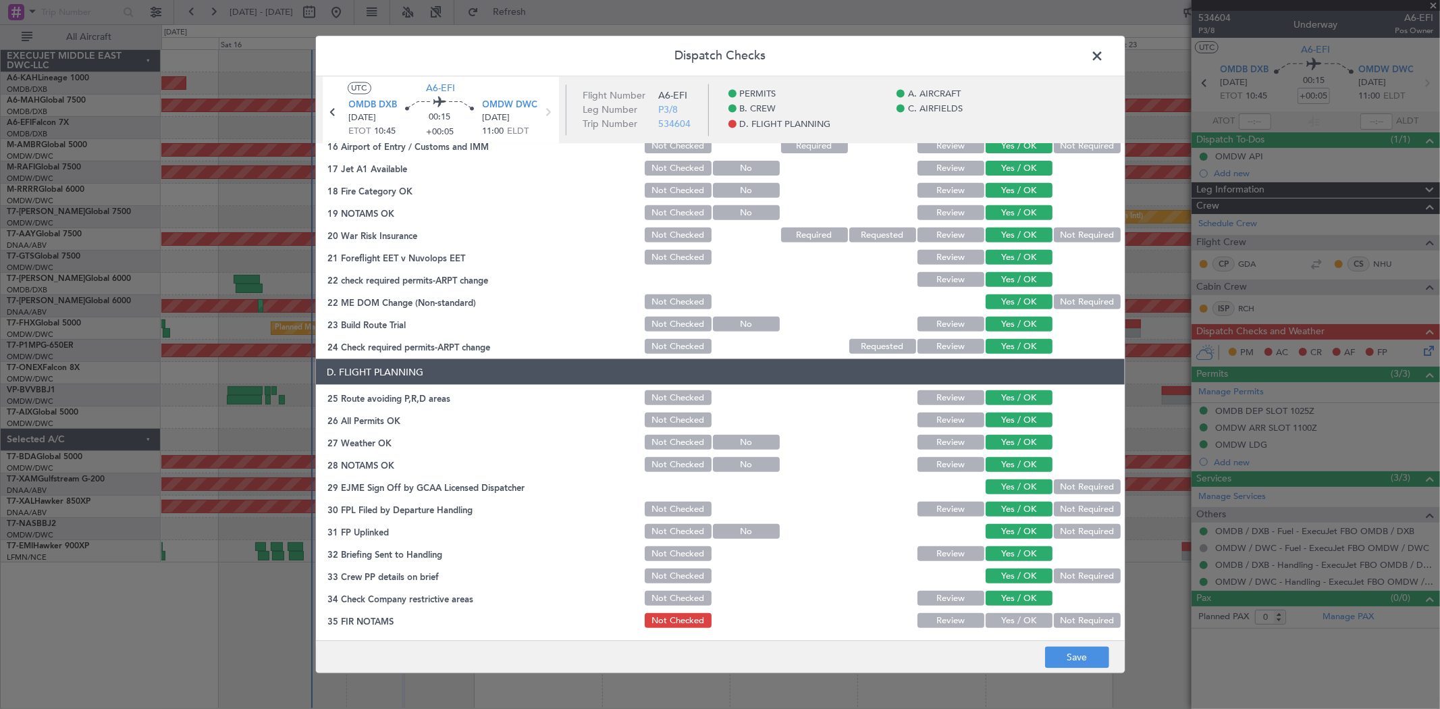
click at [1004, 622] on button "Yes / OK" at bounding box center [1018, 620] width 67 height 15
click at [1087, 665] on button "Save" at bounding box center [1077, 658] width 64 height 22
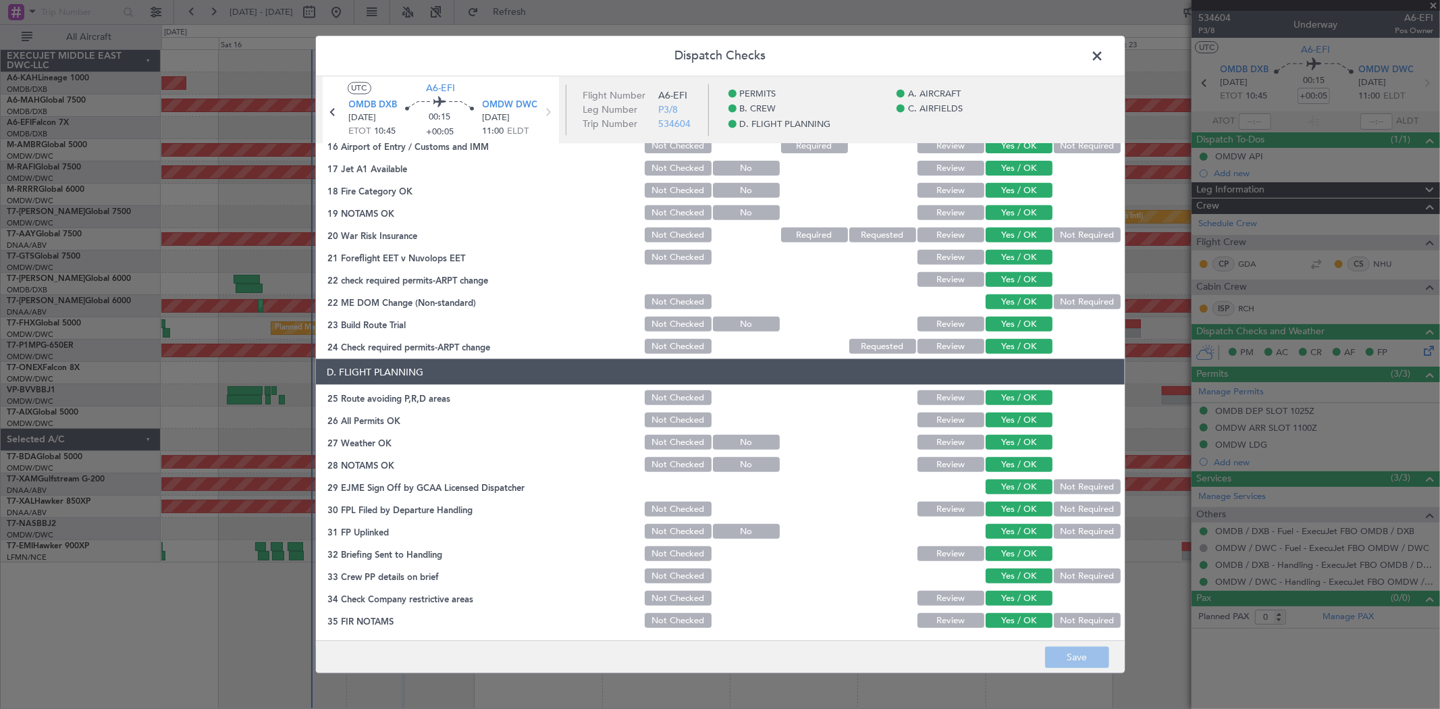
click at [1104, 63] on span at bounding box center [1104, 60] width 0 height 27
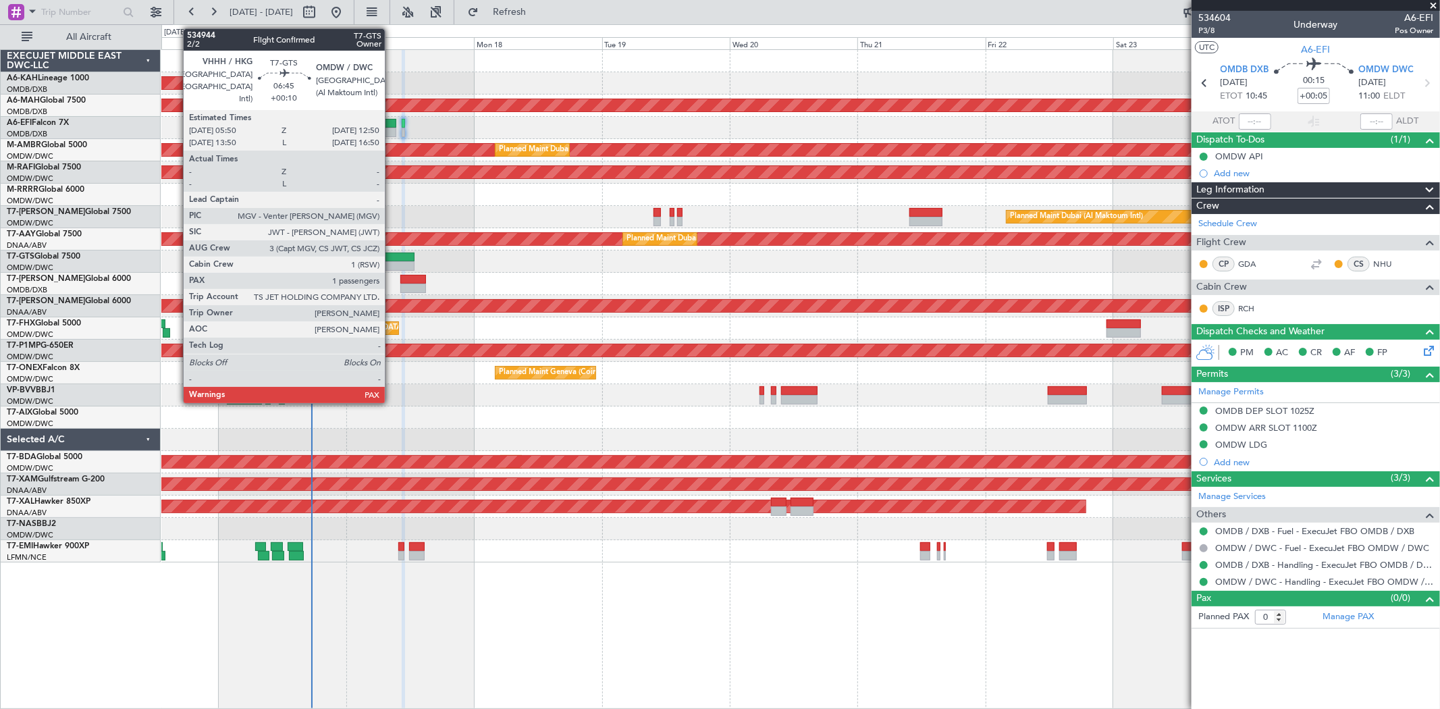
click at [391, 259] on div at bounding box center [396, 256] width 38 height 9
click at [391, 258] on div at bounding box center [396, 256] width 38 height 9
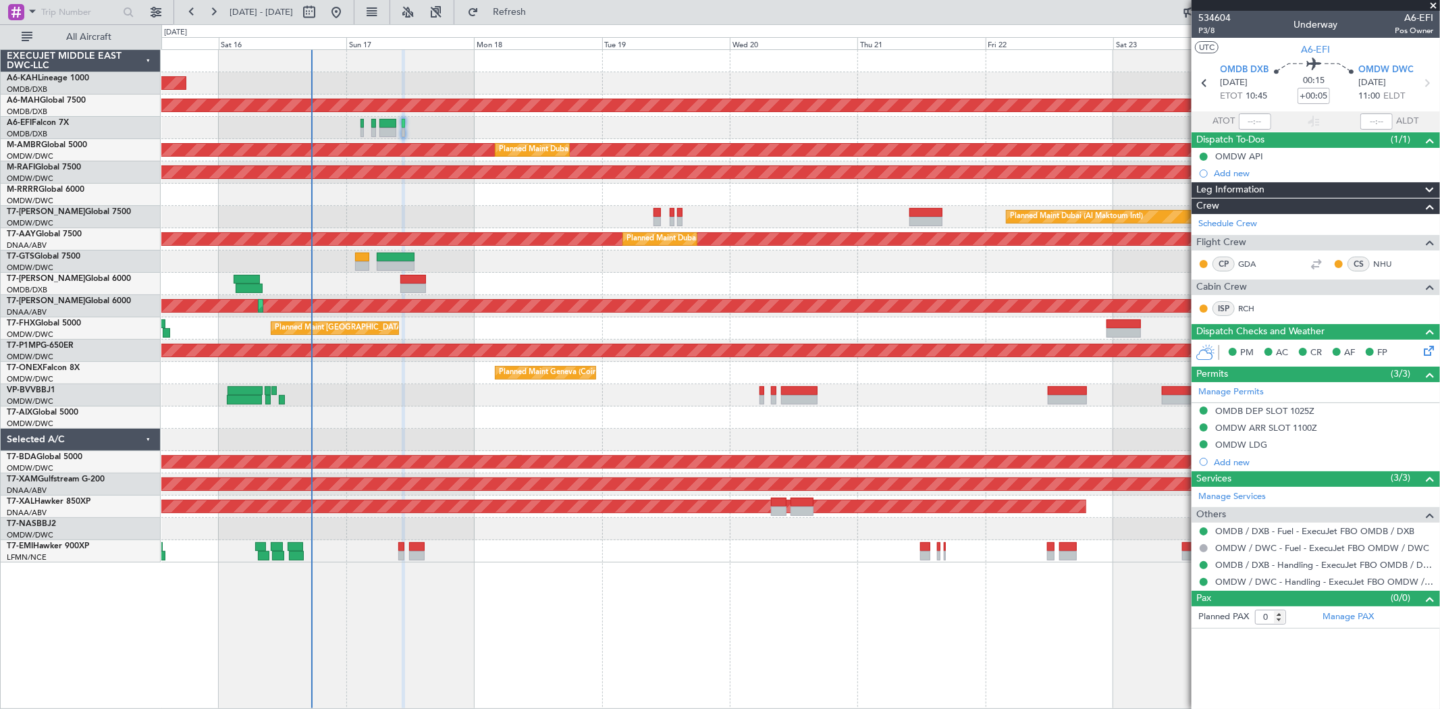
click at [1431, 5] on span at bounding box center [1432, 6] width 13 height 12
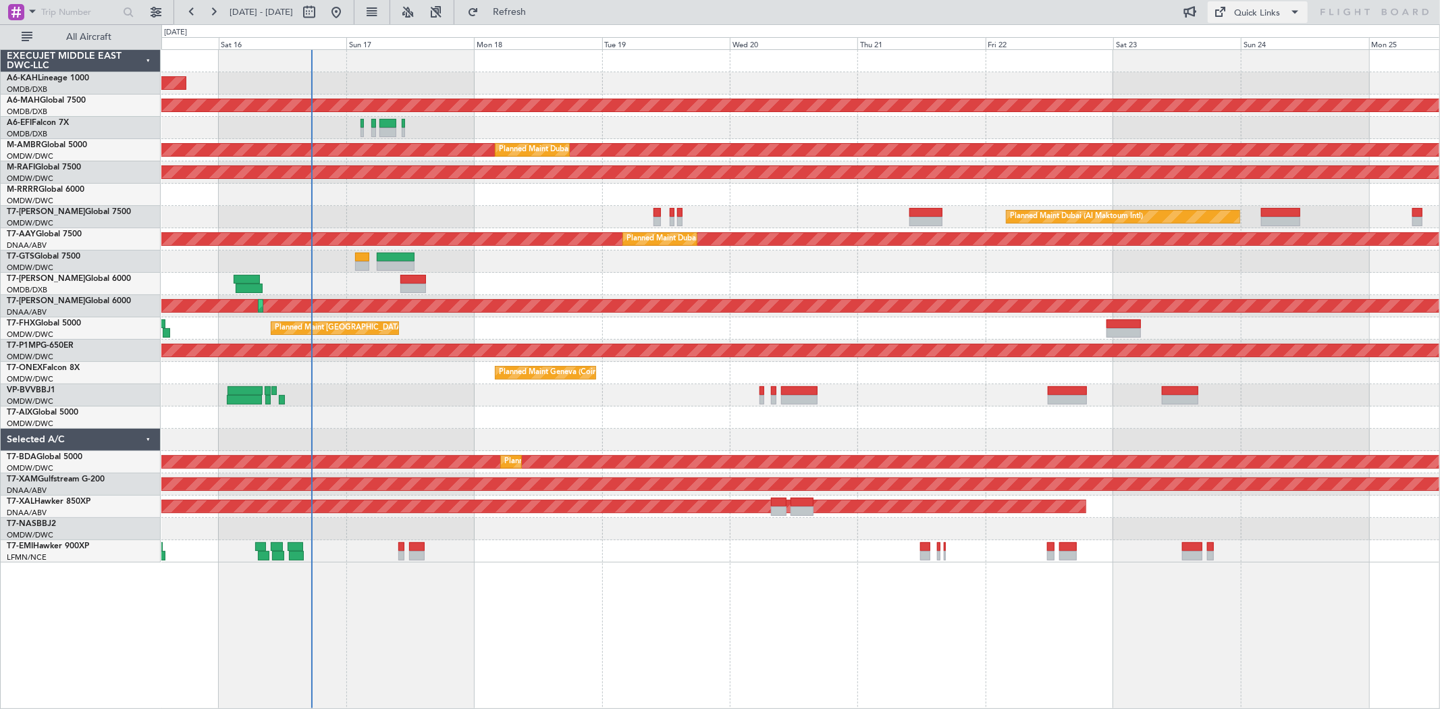
click at [1257, 7] on div "Quick Links" at bounding box center [1257, 13] width 46 height 13
click at [1247, 34] on button "Trip Builder" at bounding box center [1258, 44] width 101 height 32
